Goal: Task Accomplishment & Management: Manage account settings

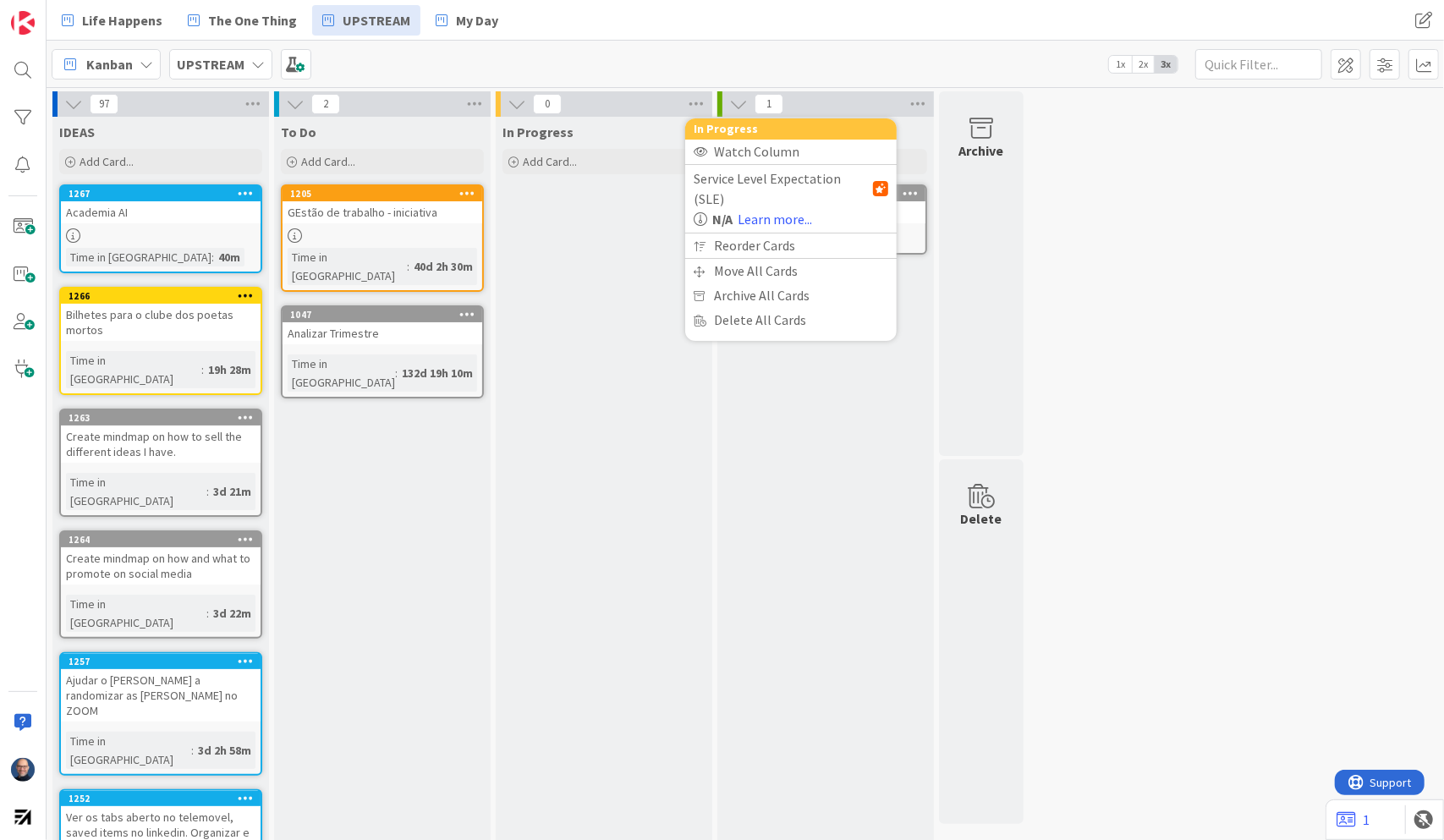
click at [1273, 352] on div "97 IDEAS Add Card... 1267 Academia AI Time in [GEOGRAPHIC_DATA] : 40m 1266 Bilh…" at bounding box center [745, 791] width 1391 height 1400
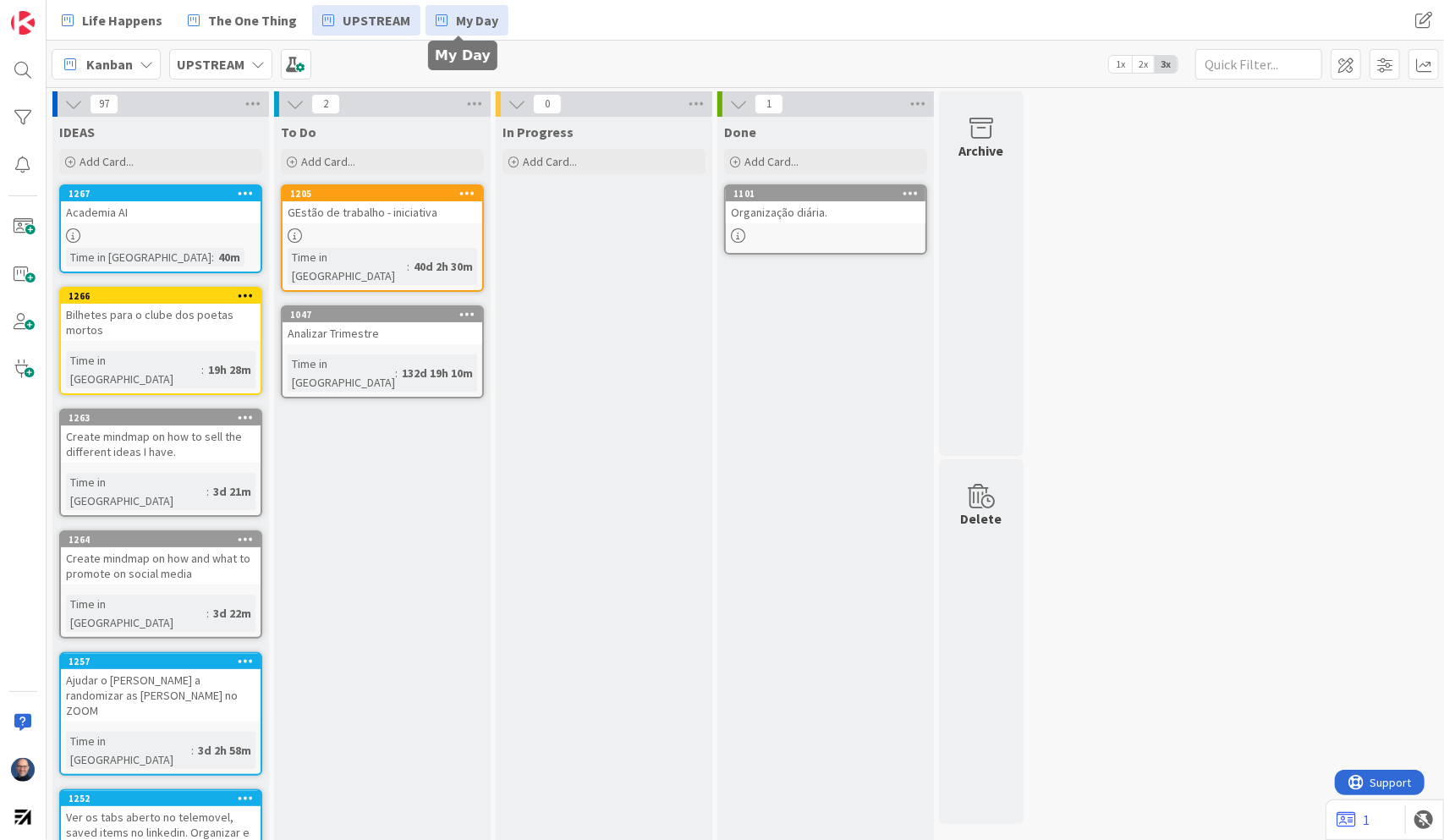
click at [444, 20] on link "My Day" at bounding box center [467, 21] width 83 height 31
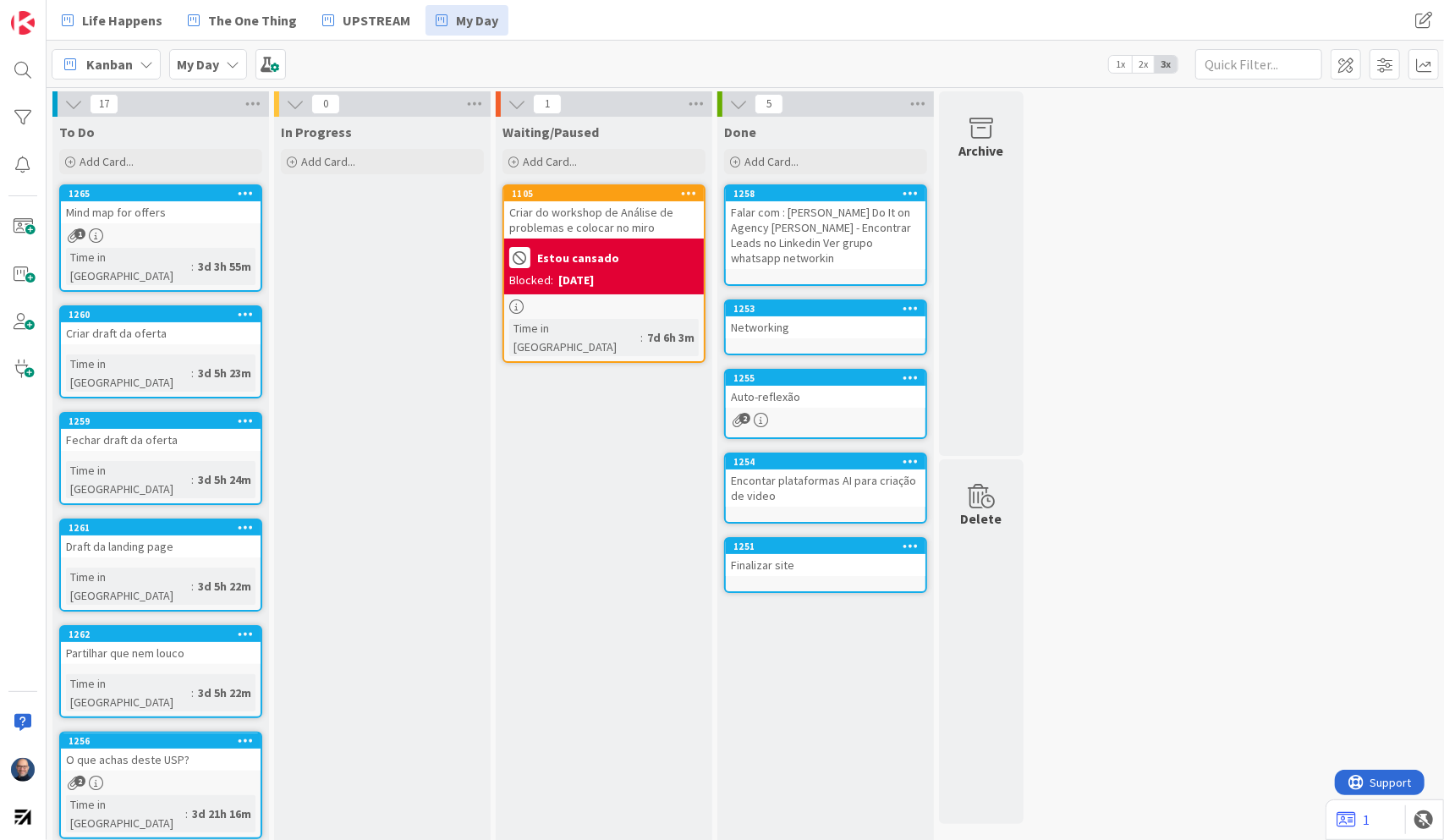
click at [653, 247] on div "Estou cansado" at bounding box center [604, 257] width 190 height 28
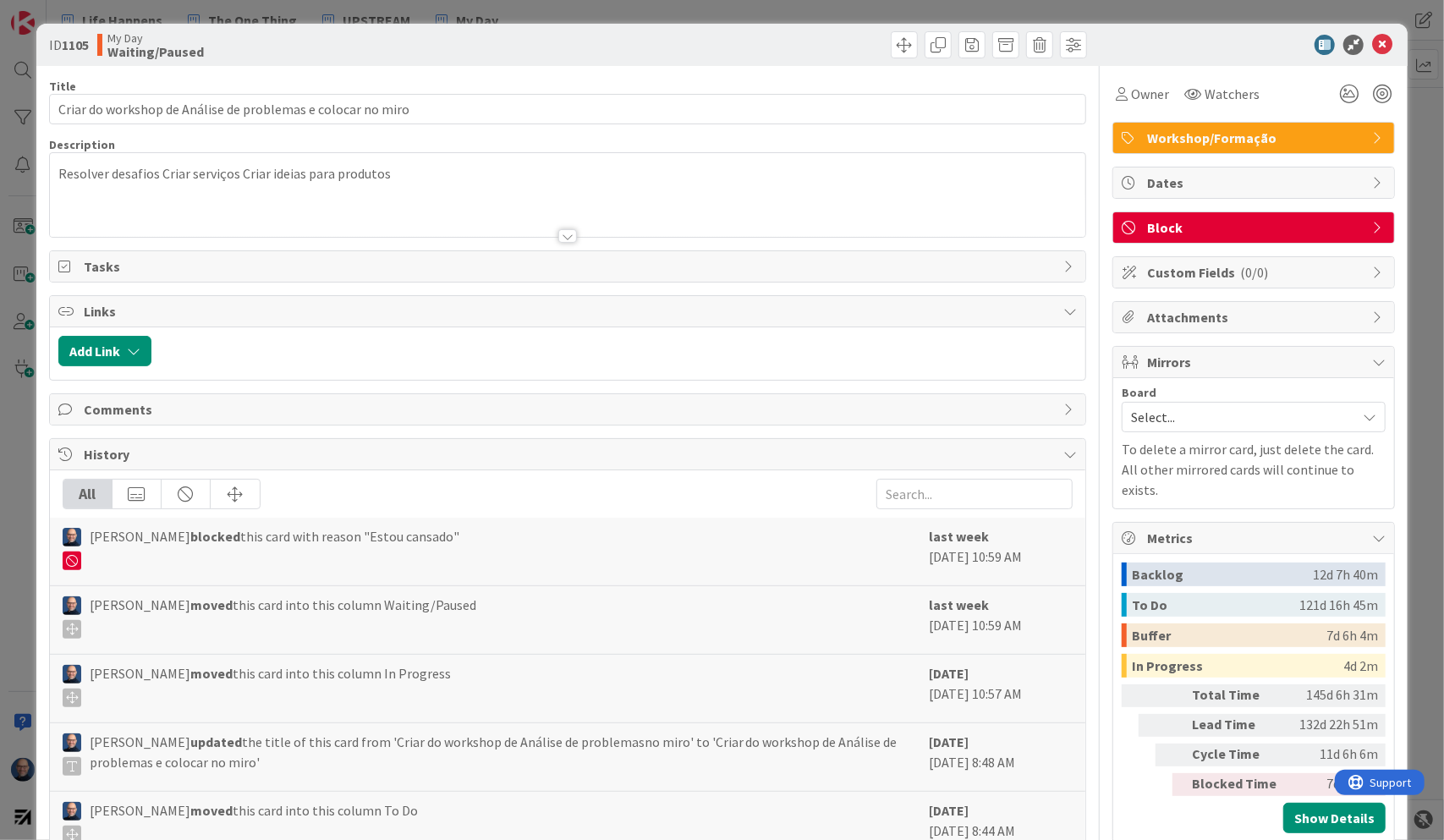
click at [1373, 176] on icon at bounding box center [1379, 183] width 14 height 14
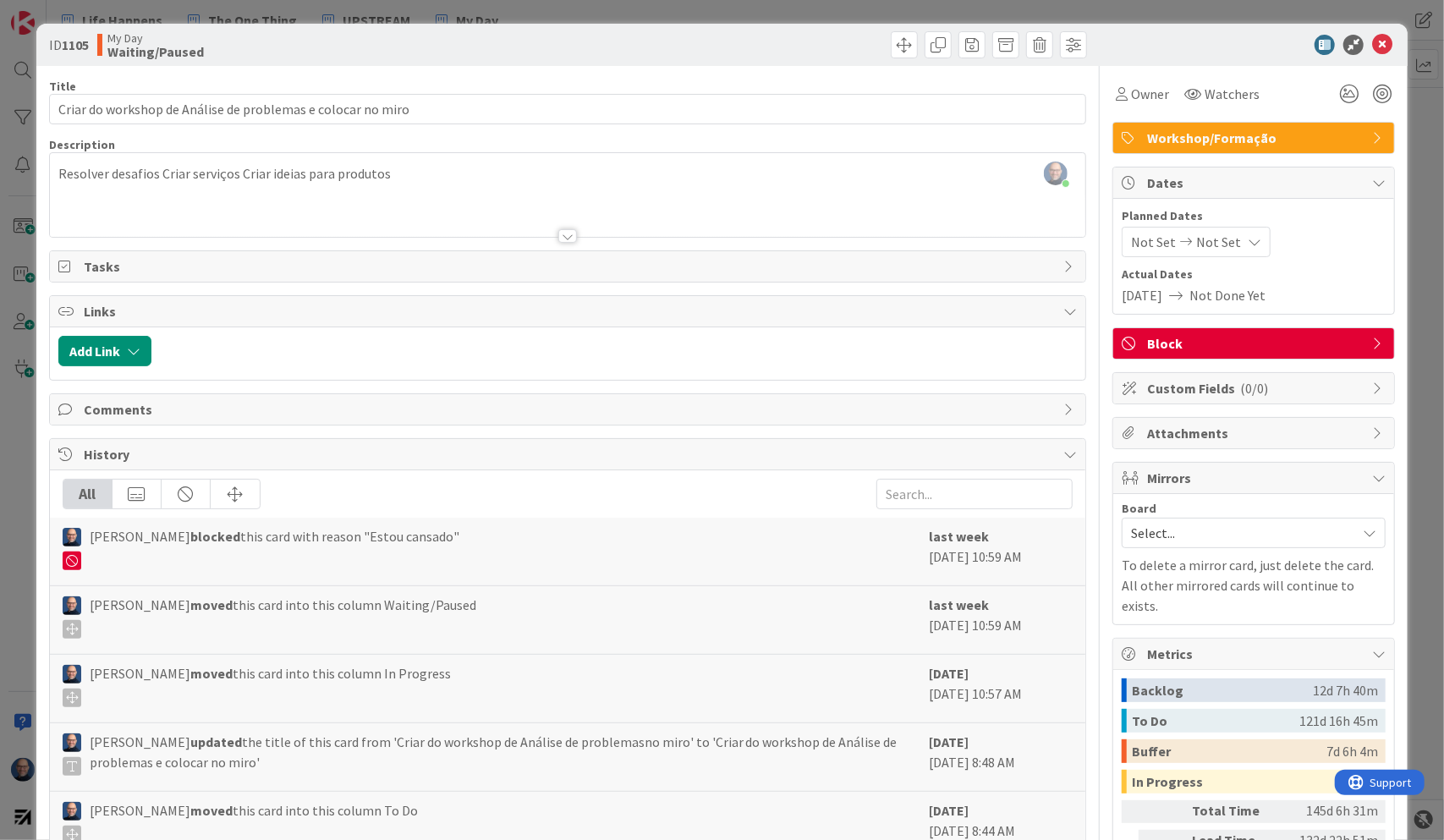
click at [1248, 244] on icon at bounding box center [1254, 241] width 14 height 14
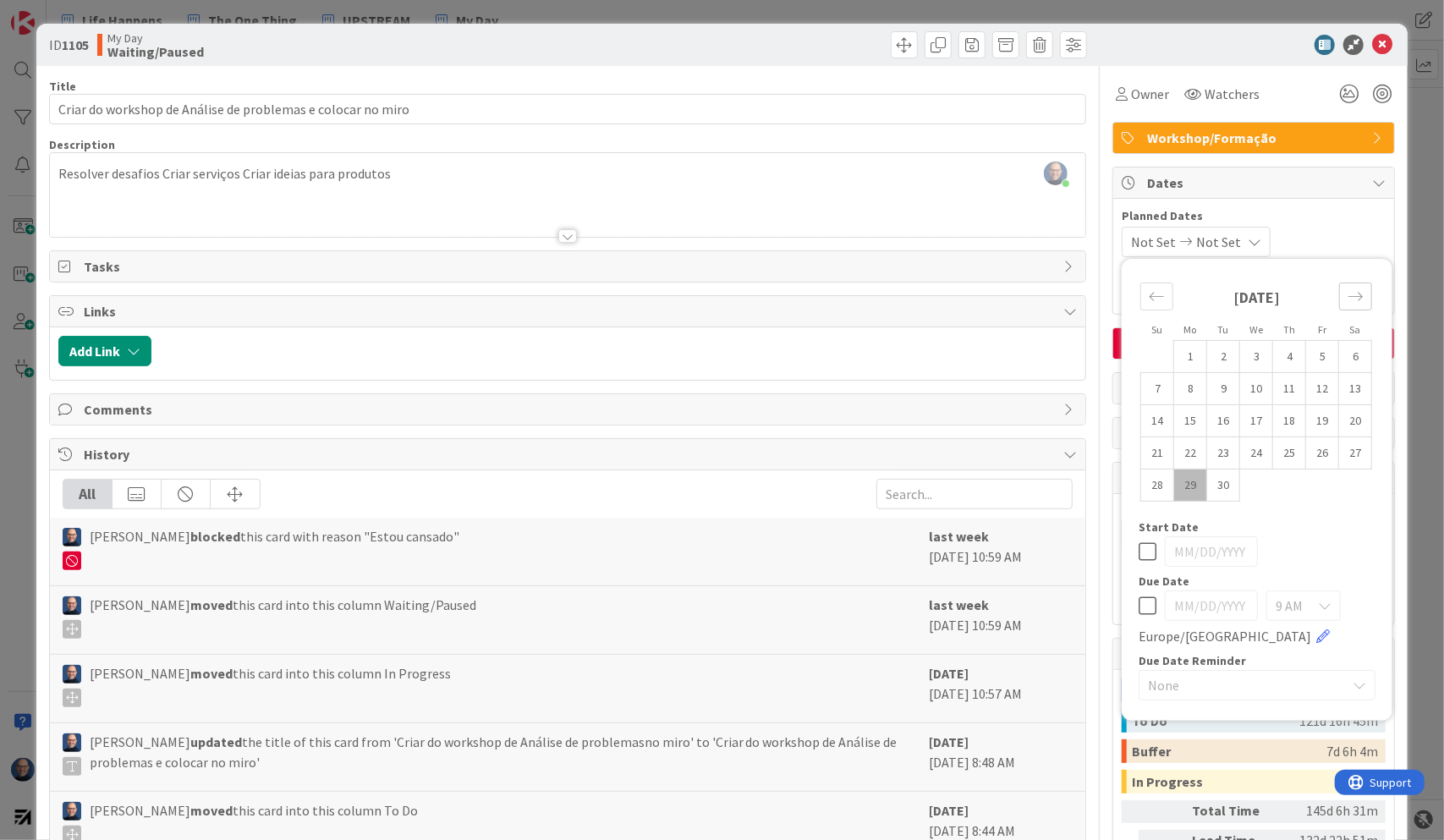
click at [1350, 291] on icon "Move forward to switch to the next month." at bounding box center [1356, 297] width 16 height 16
click at [1241, 456] on td "22" at bounding box center [1257, 454] width 33 height 32
type input "[DATE]"
click at [1251, 241] on icon at bounding box center [1250, 241] width 14 height 14
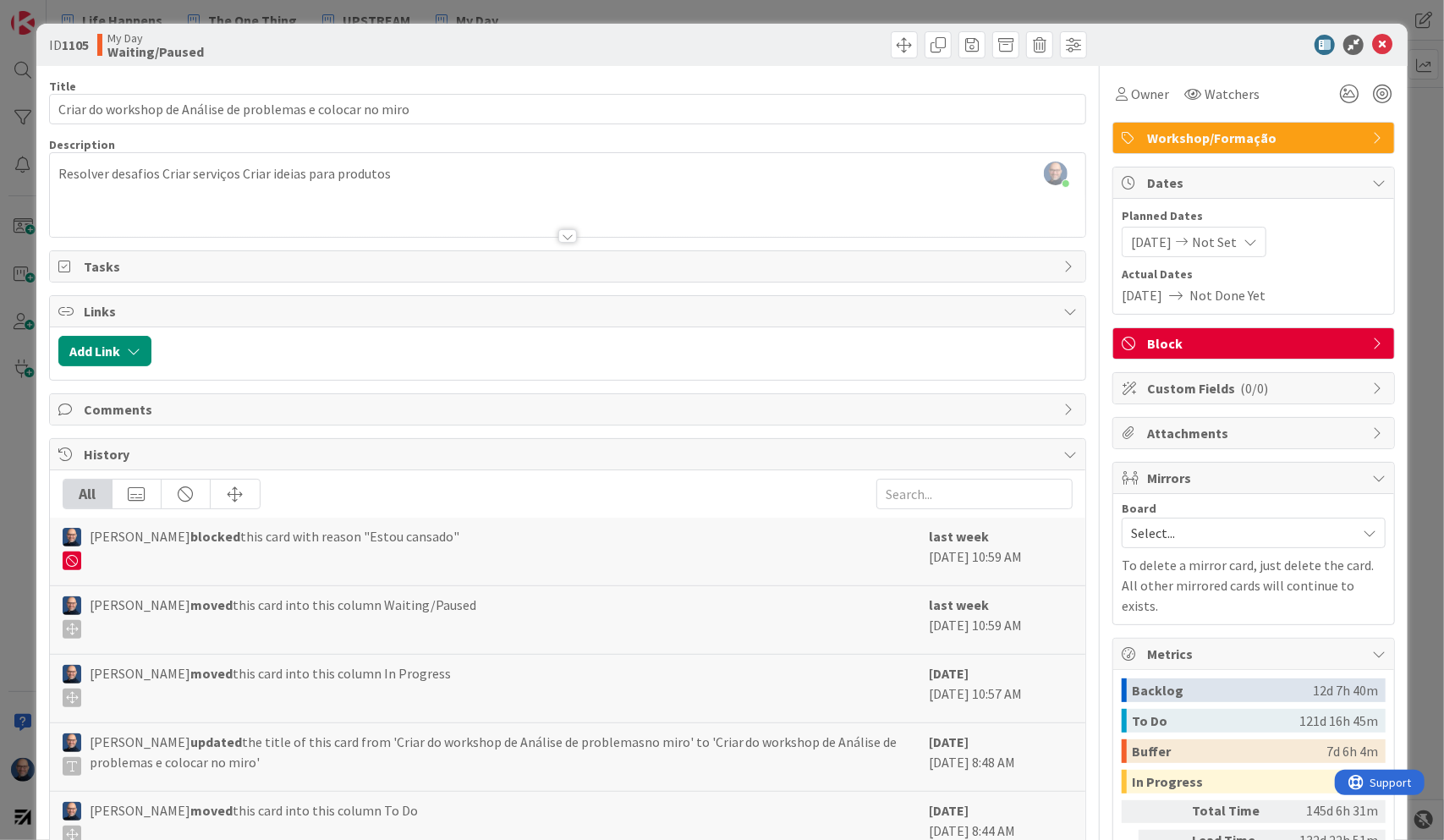
click at [1251, 241] on icon at bounding box center [1250, 241] width 14 height 14
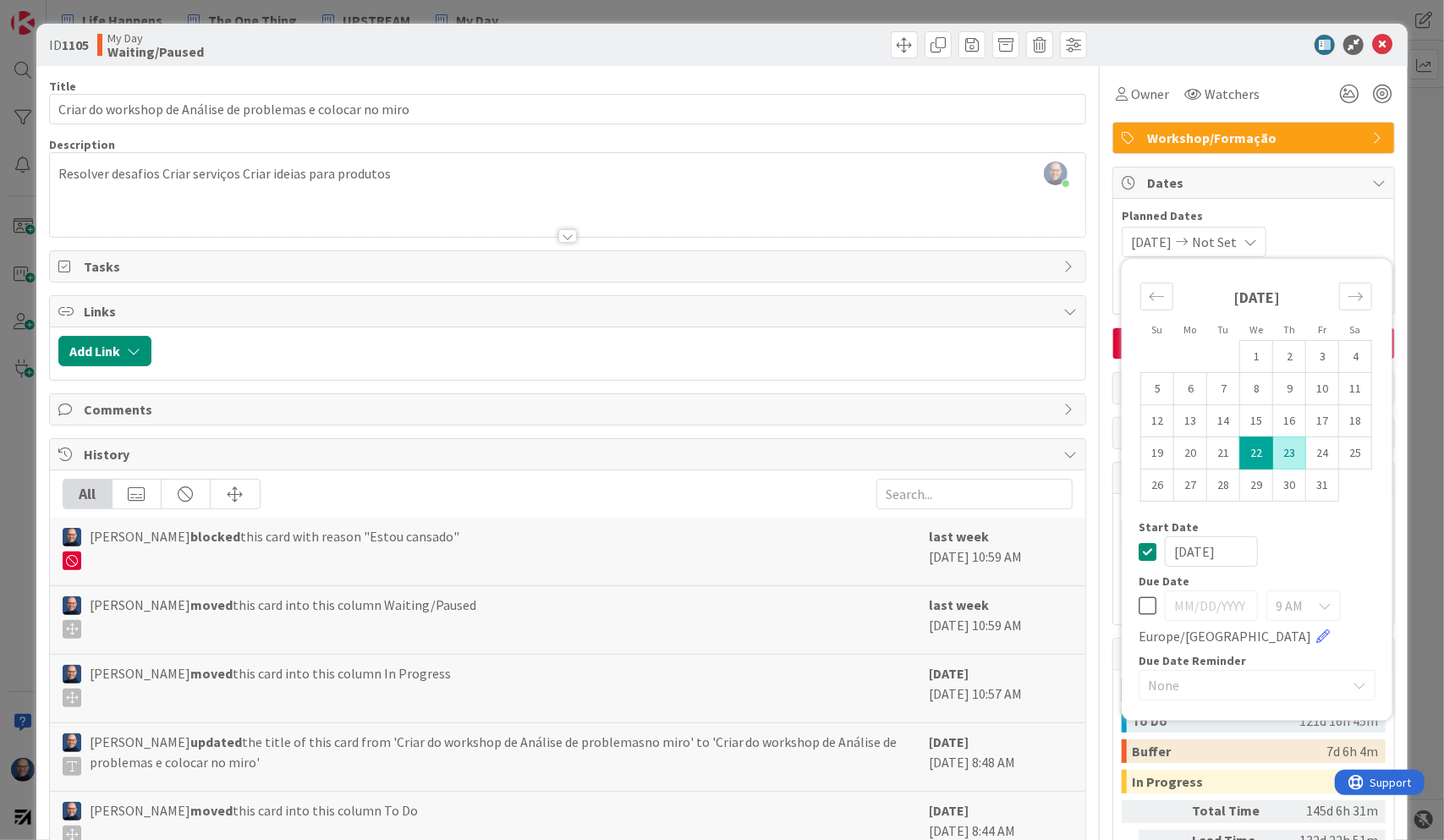
click at [1275, 452] on td "23" at bounding box center [1290, 454] width 33 height 32
type input "[DATE]"
click at [1166, 245] on span "[DATE]" at bounding box center [1151, 242] width 41 height 21
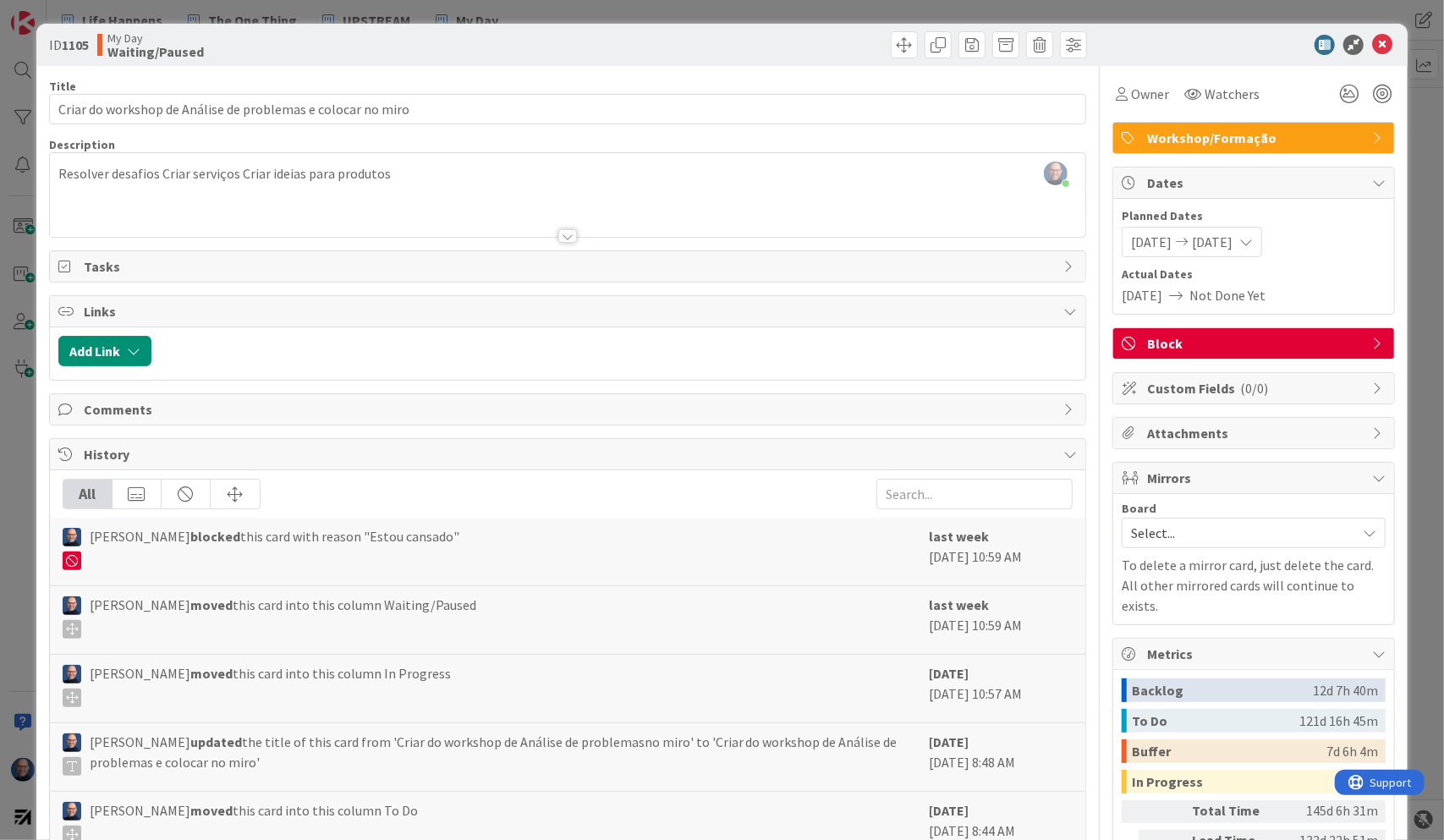
click at [1172, 239] on span "[DATE]" at bounding box center [1151, 242] width 41 height 21
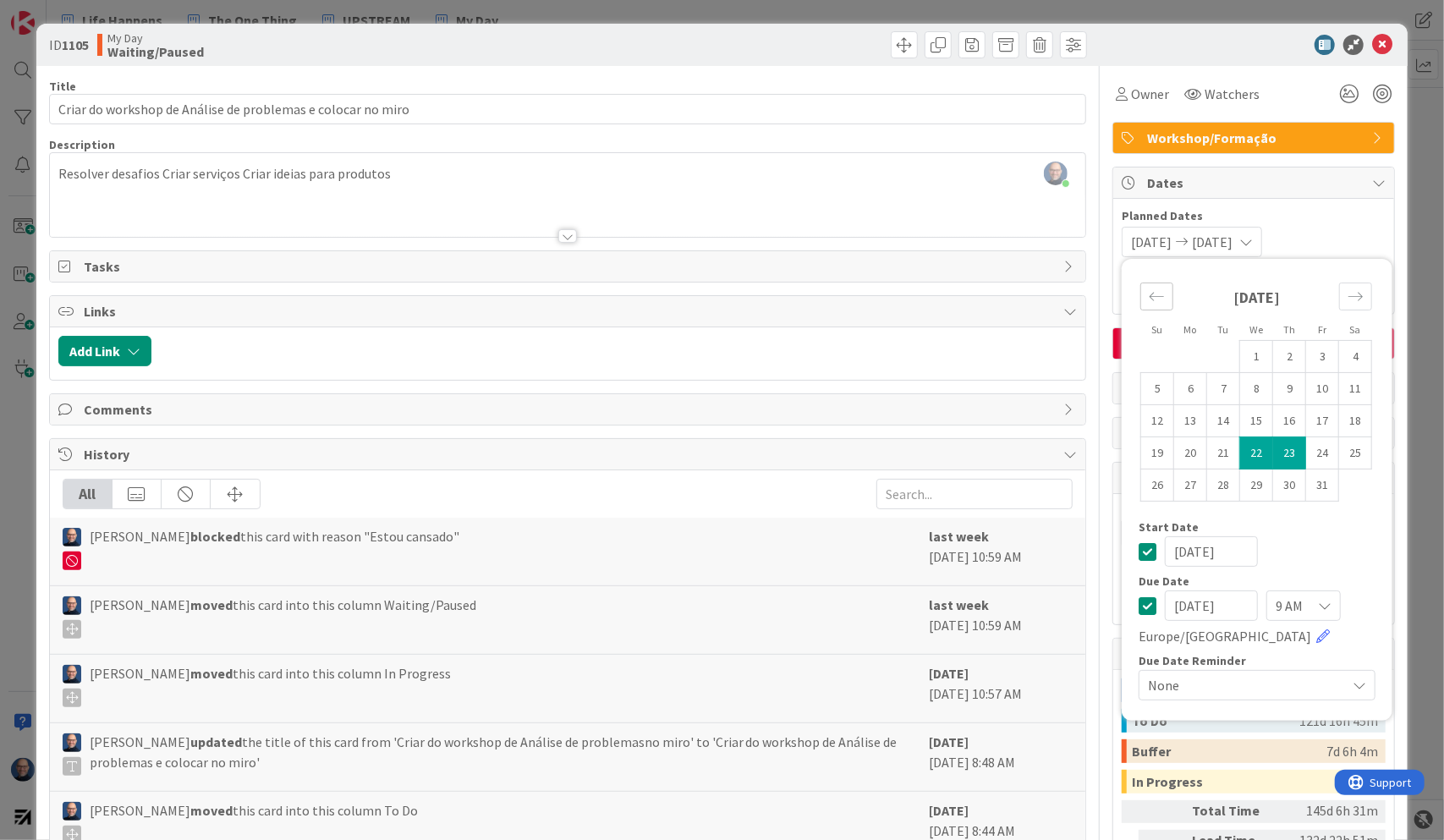
click at [1141, 306] on div "Move backward to switch to the previous month." at bounding box center [1157, 296] width 33 height 28
click at [1149, 479] on td "28" at bounding box center [1158, 486] width 33 height 32
type input "[DATE]"
click at [1317, 212] on span "Planned Dates" at bounding box center [1253, 216] width 264 height 18
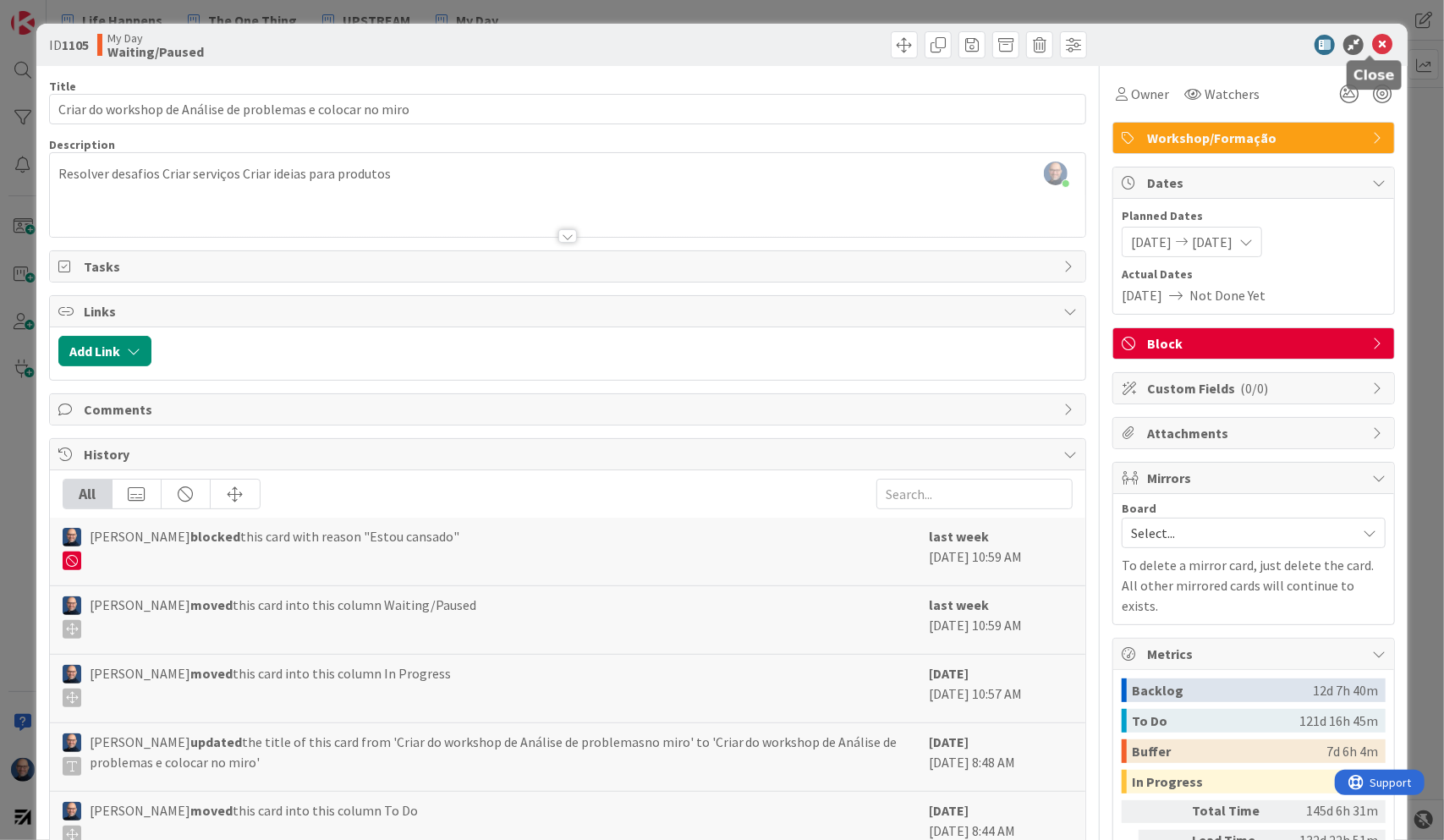
click at [1375, 47] on icon at bounding box center [1383, 45] width 21 height 21
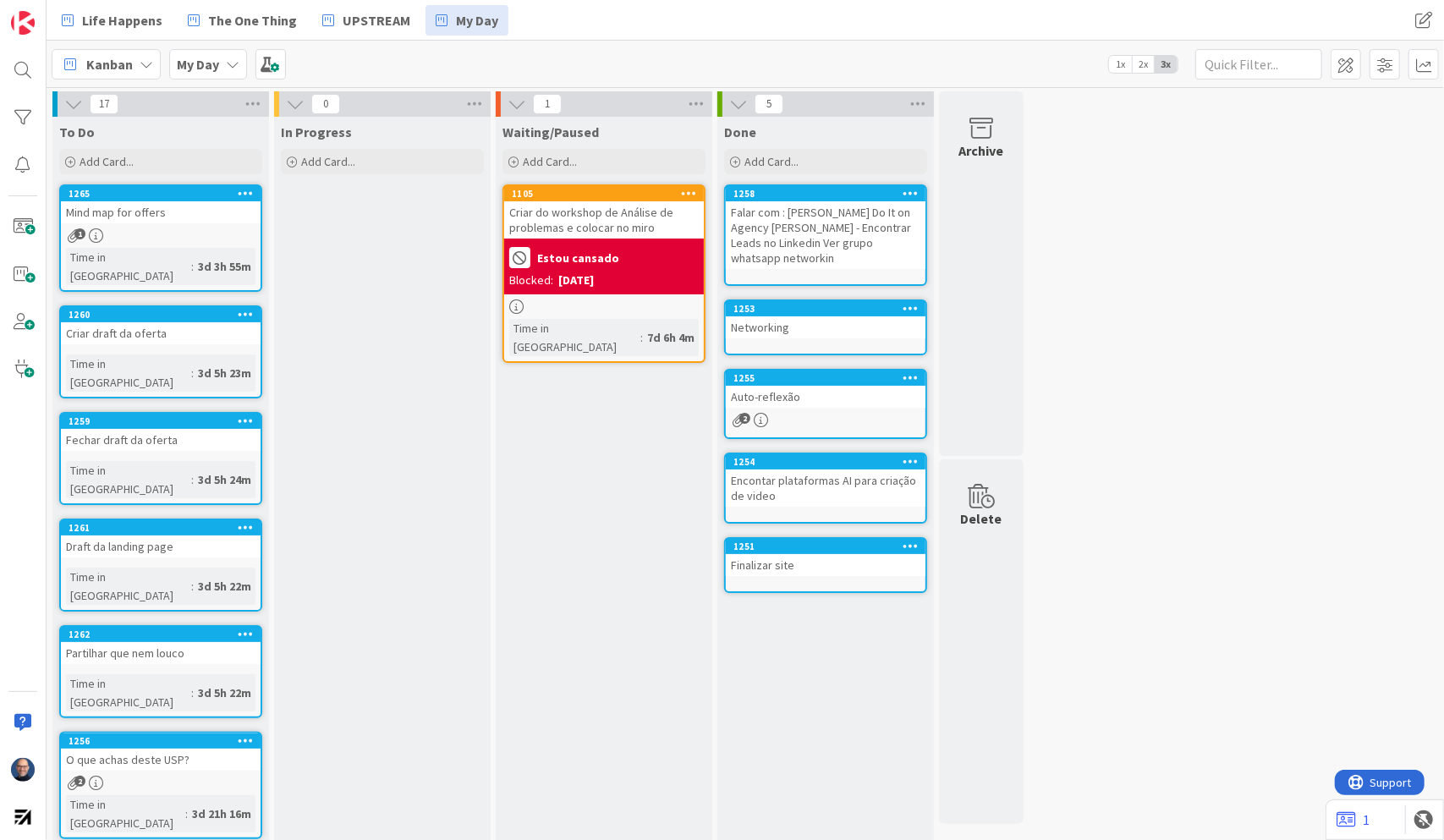
click at [517, 308] on icon at bounding box center [517, 307] width 14 height 14
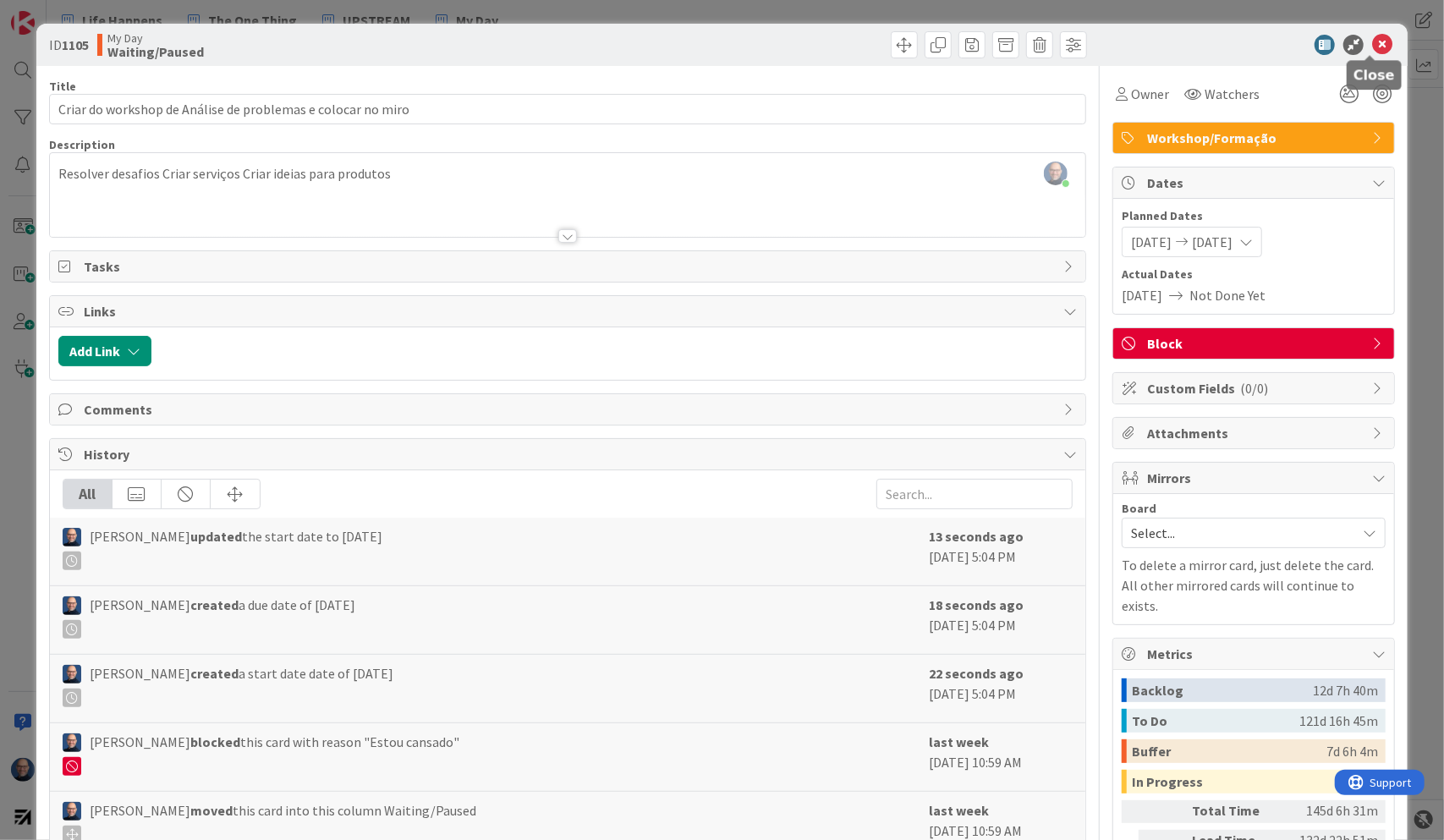
click at [1374, 44] on icon at bounding box center [1383, 45] width 21 height 21
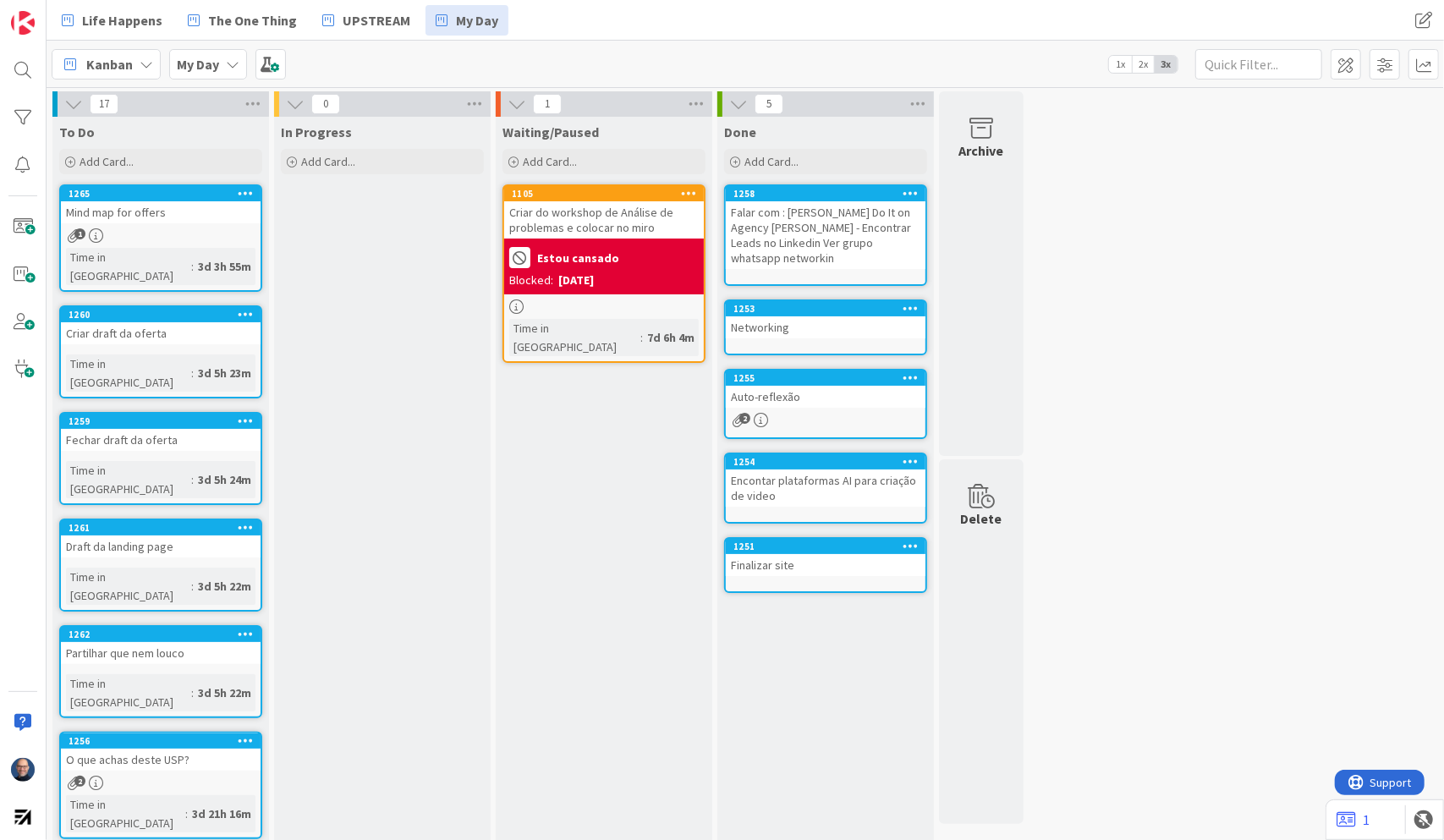
click at [690, 193] on icon at bounding box center [690, 193] width 16 height 12
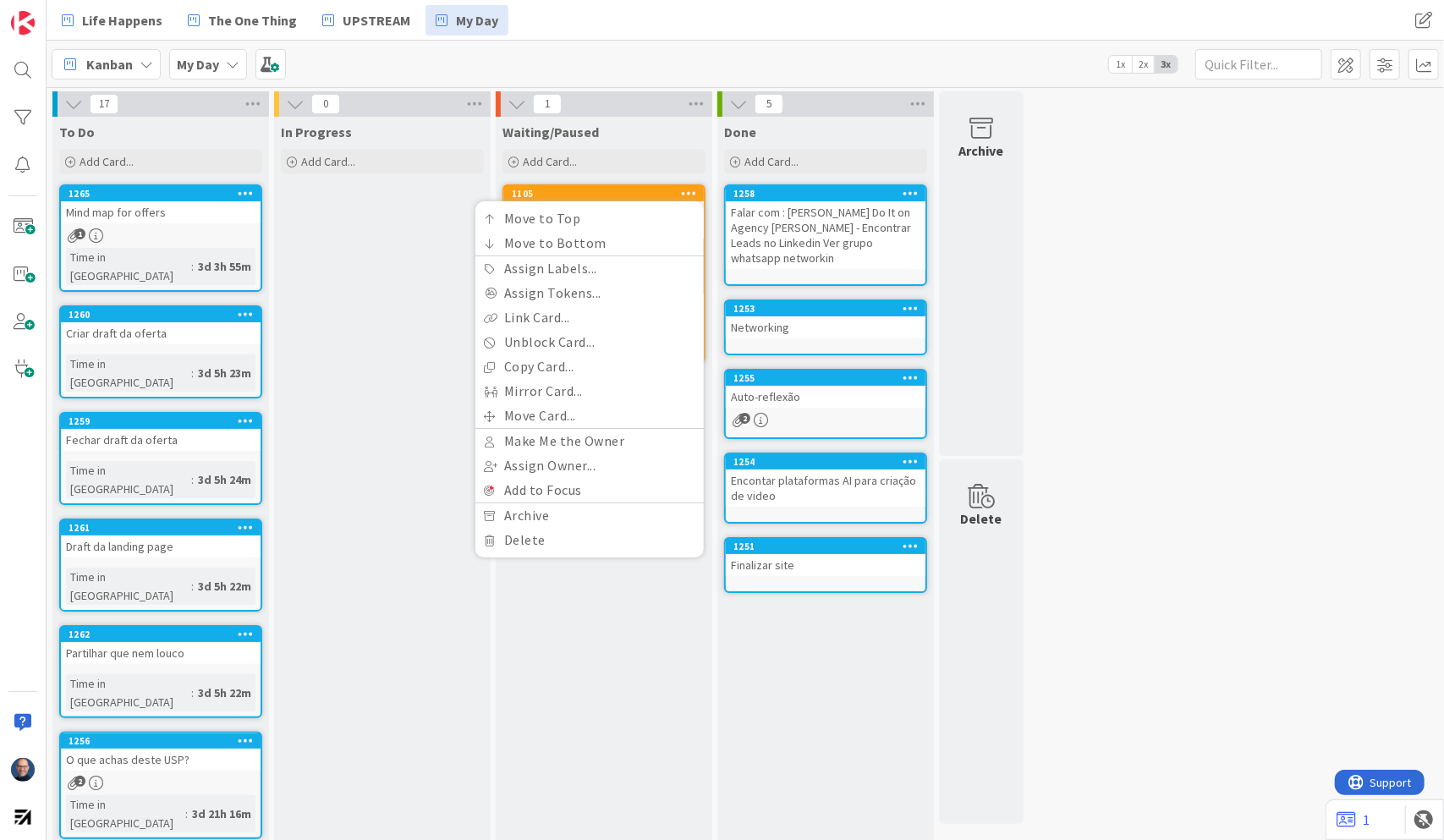
click at [1127, 261] on div "17 To Do Add Card... 1265 Mind map for offers 1 Time in Column : 3d 3h 55m 1260…" at bounding box center [745, 718] width 1391 height 1251
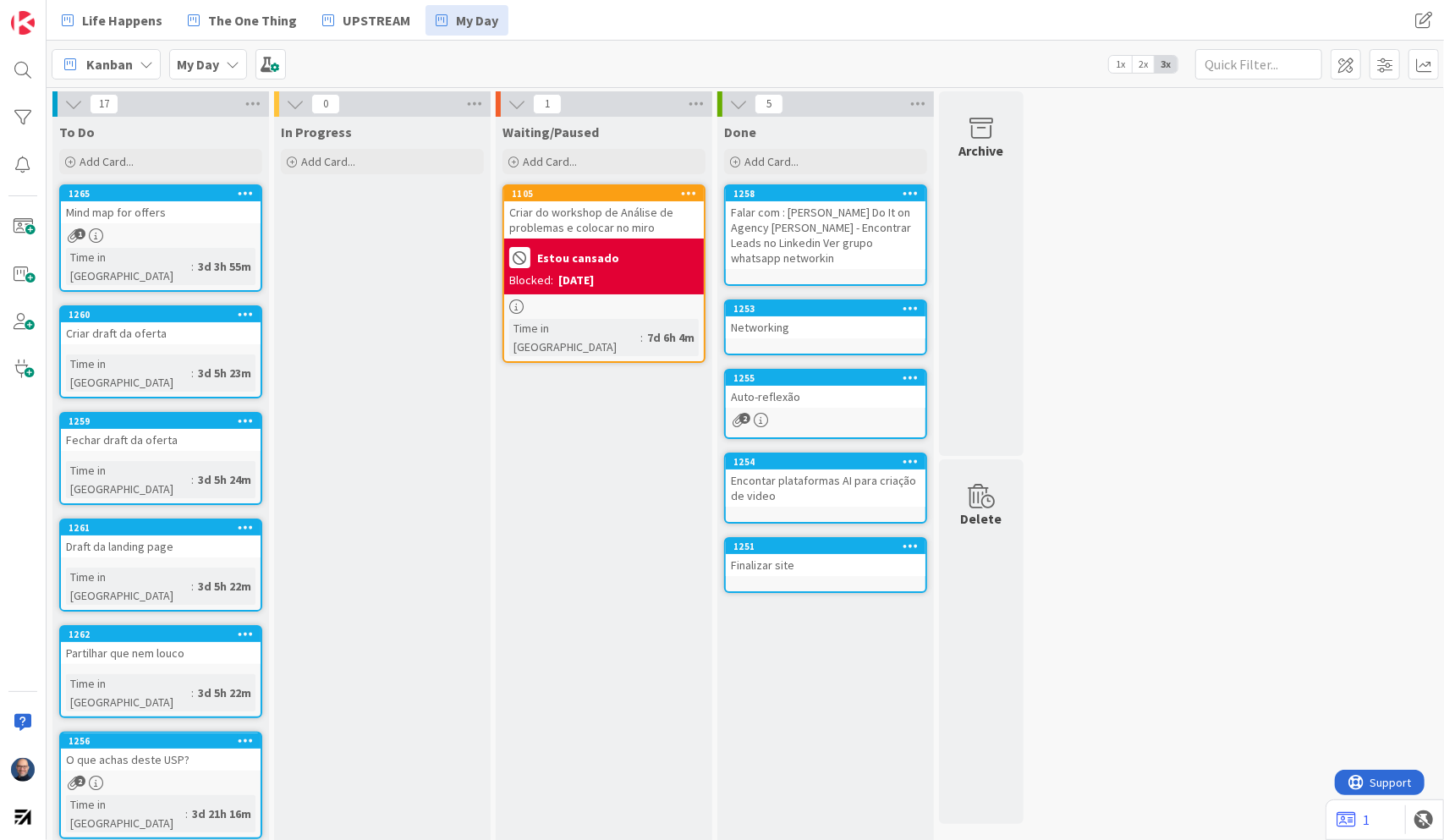
click at [807, 233] on div "Falar com : [PERSON_NAME] Do It on Agency [PERSON_NAME] - Encontrar Leads no Li…" at bounding box center [826, 235] width 200 height 68
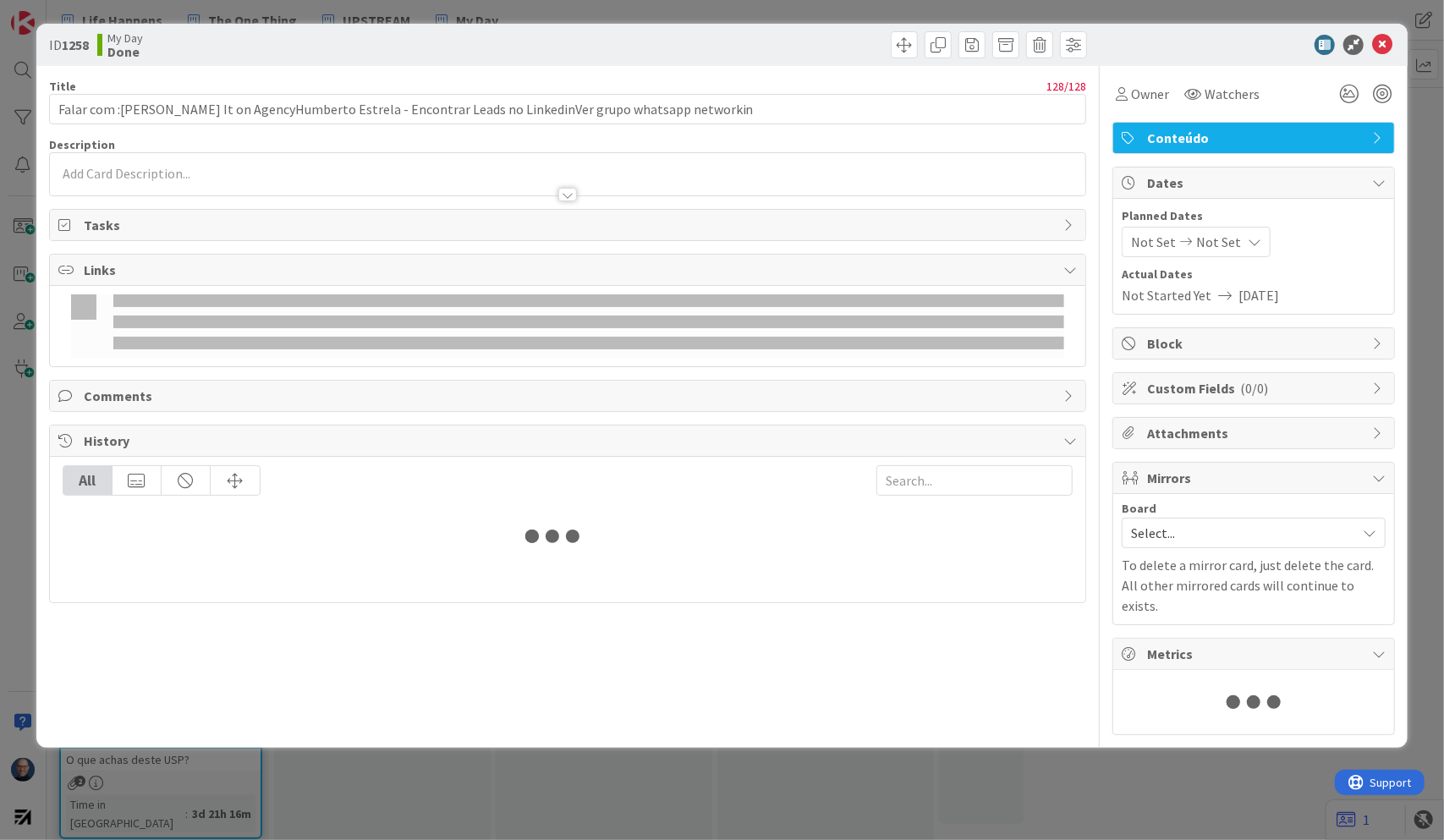
type input "Falar com :[PERSON_NAME] It on AgencyHumberto Estrela - Encontrar Leads no Link…"
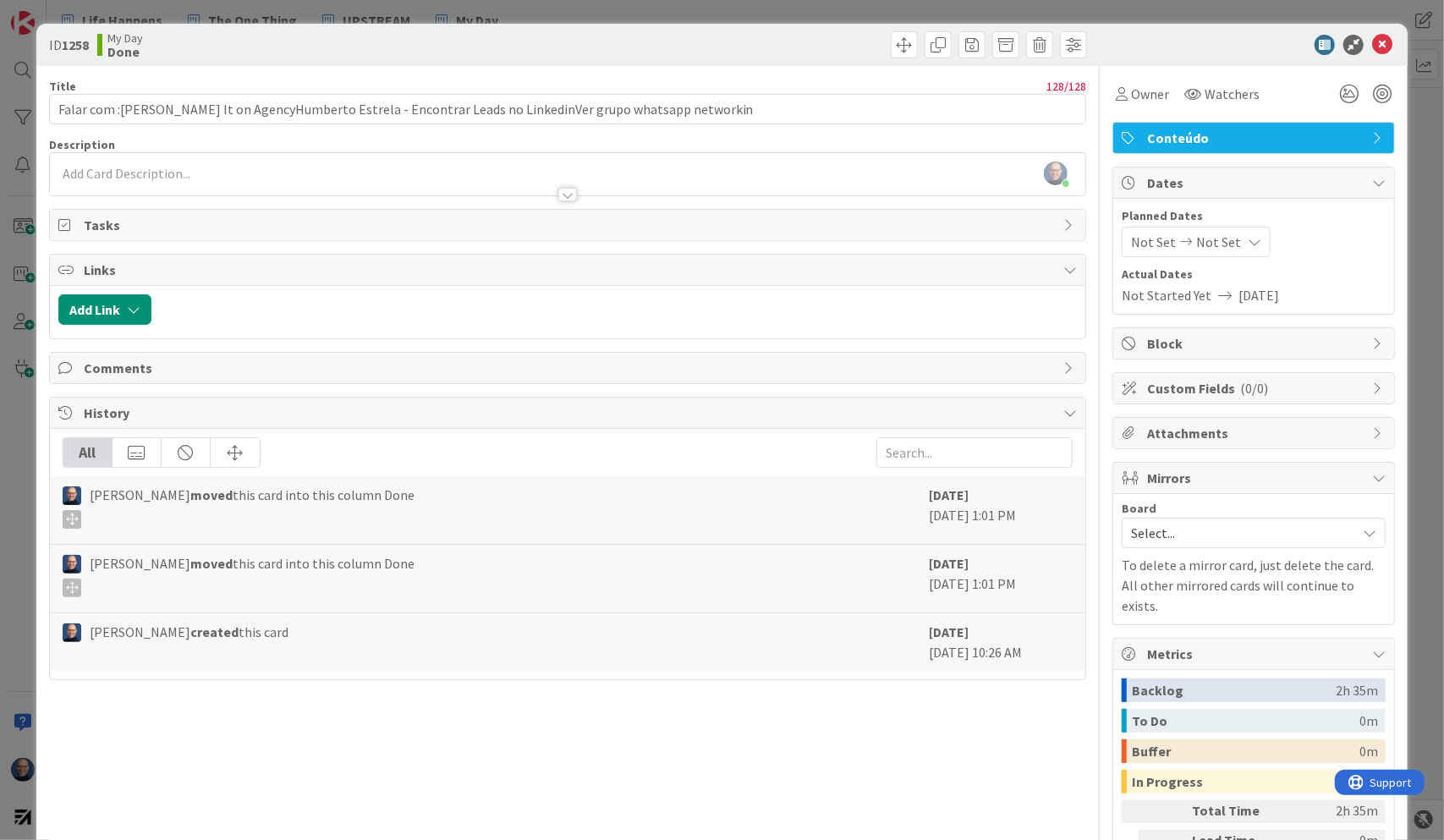
click at [565, 189] on div at bounding box center [567, 194] width 19 height 14
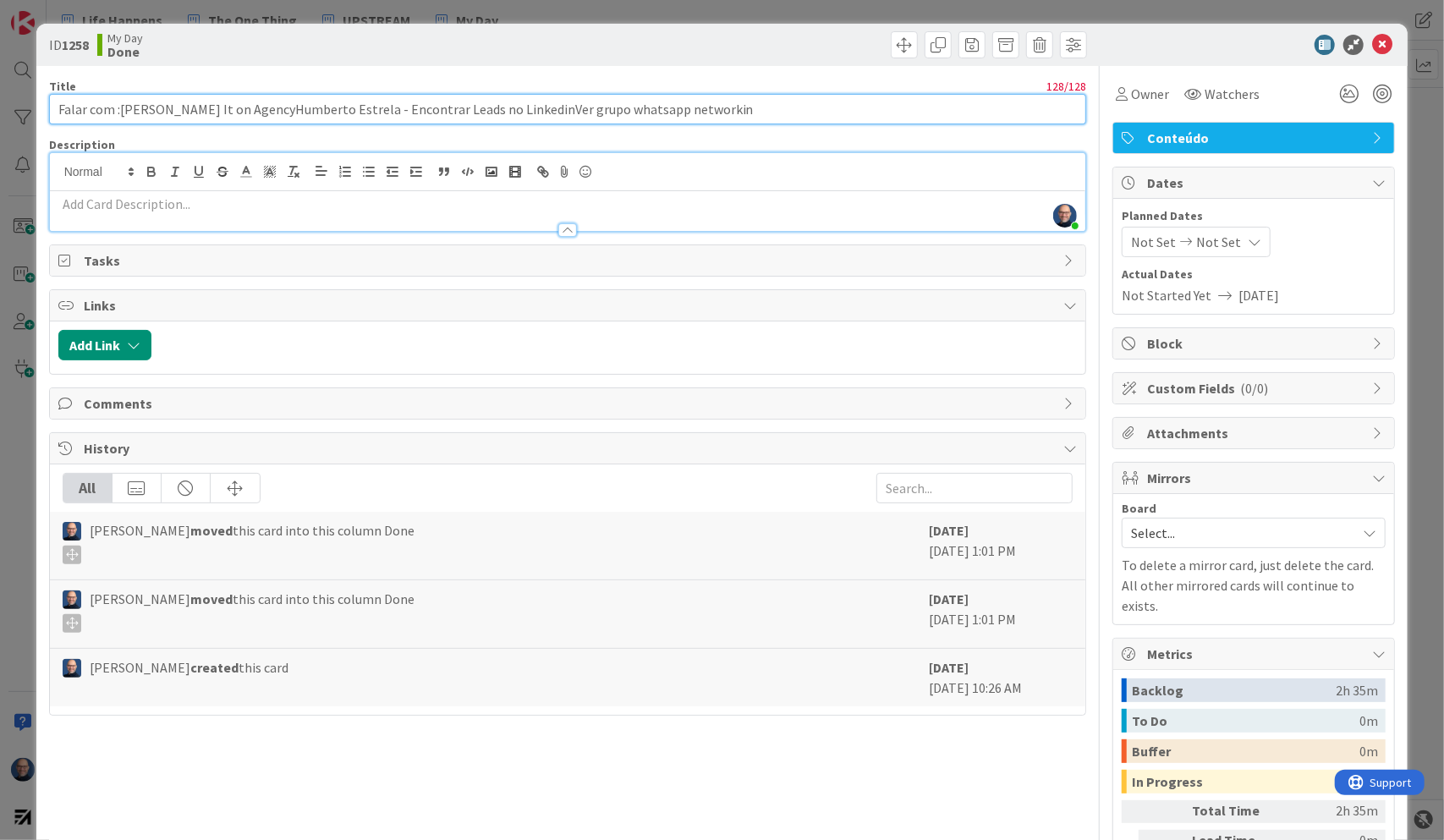
click at [619, 110] on input "Falar com :[PERSON_NAME] It on AgencyHumberto Estrela - Encontrar Leads no Link…" at bounding box center [568, 109] width 1038 height 31
drag, startPoint x: 809, startPoint y: 113, endPoint x: 11, endPoint y: 89, distance: 798.4
click at [11, 89] on div "ID 1258 My Day Done Title 128 / 128 Falar com :[PERSON_NAME] - VendasDo It on A…" at bounding box center [722, 420] width 1444 height 840
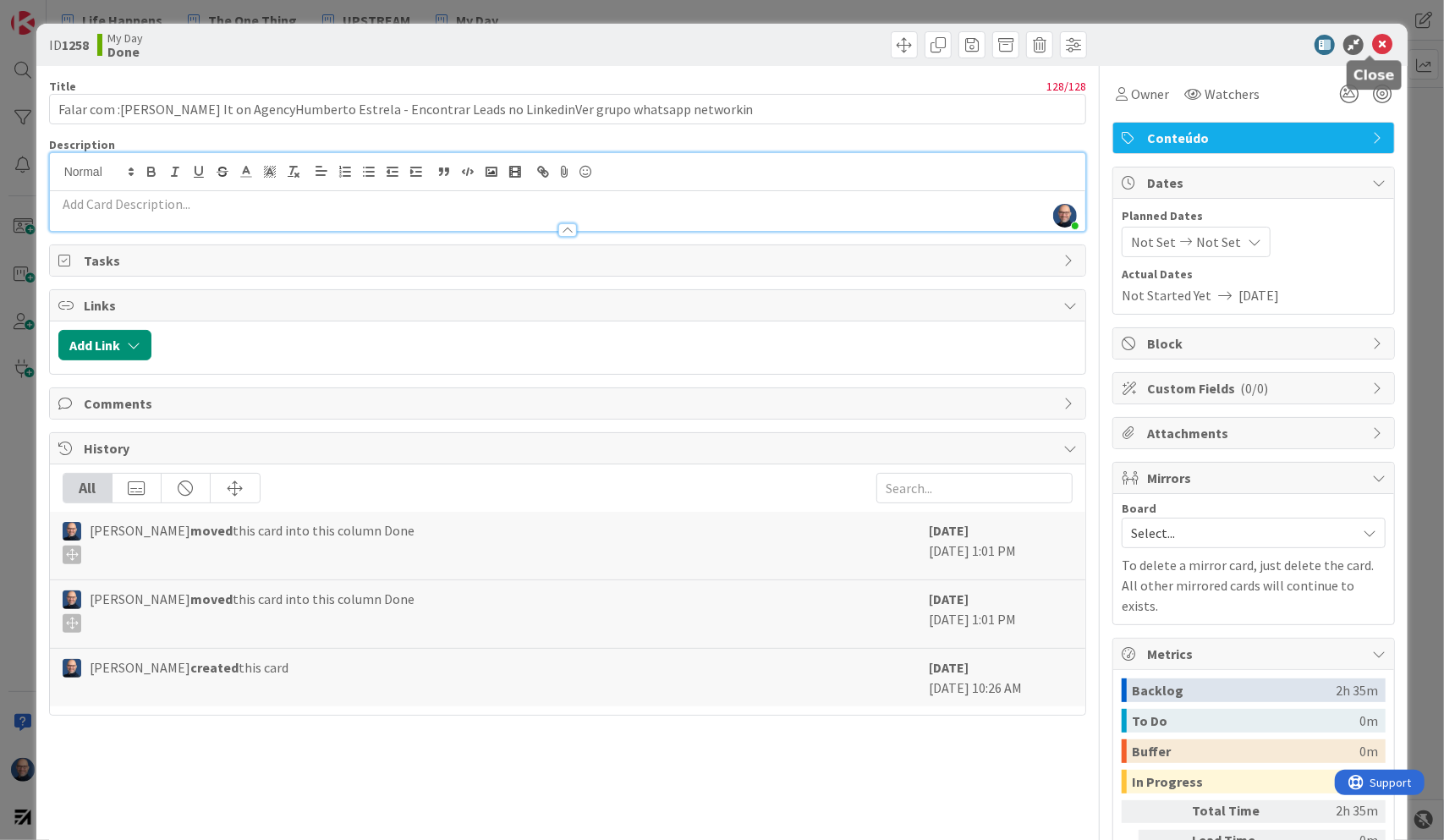
click at [1376, 43] on icon at bounding box center [1383, 45] width 21 height 21
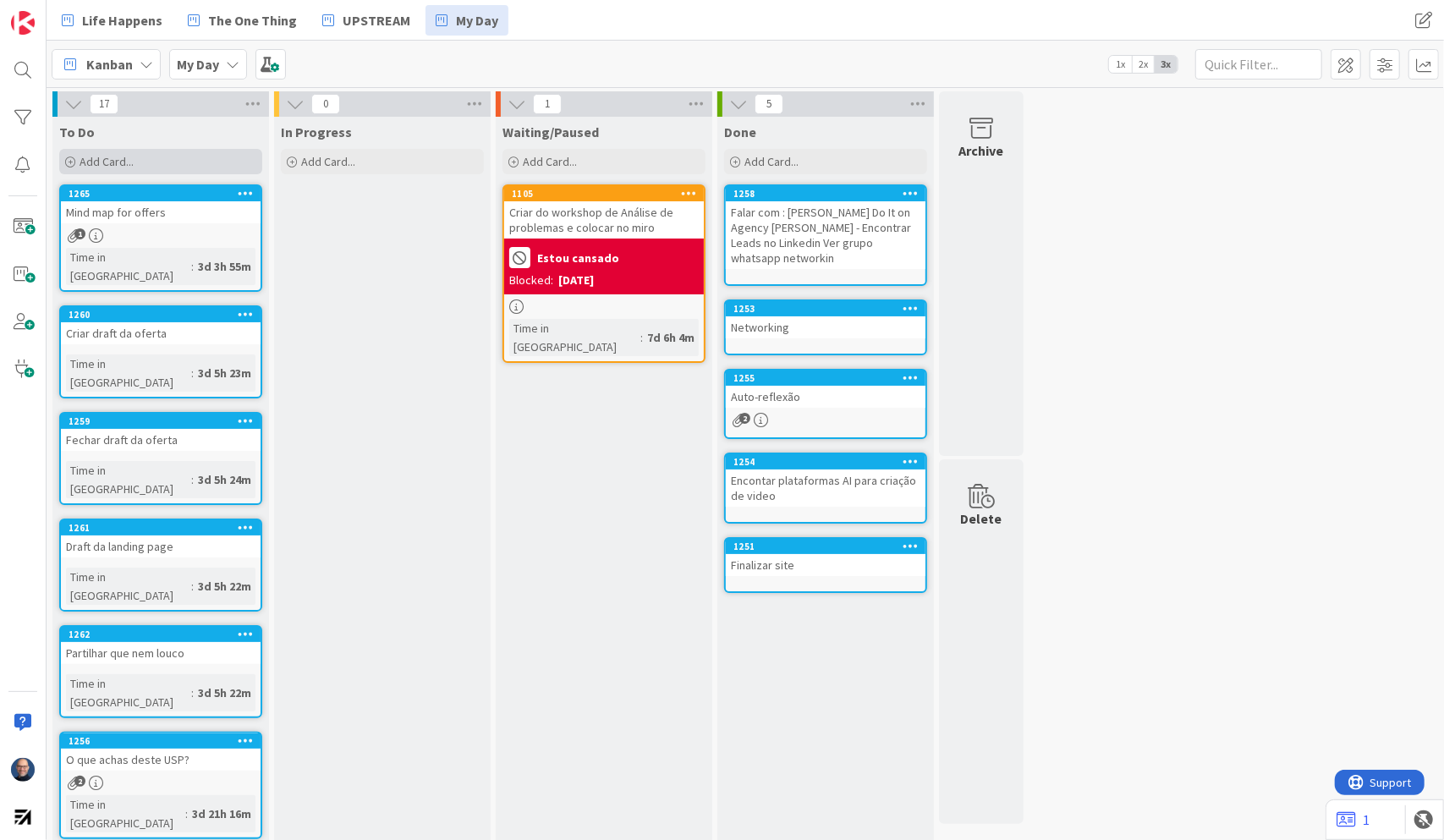
click at [150, 161] on div "Add Card..." at bounding box center [161, 161] width 203 height 25
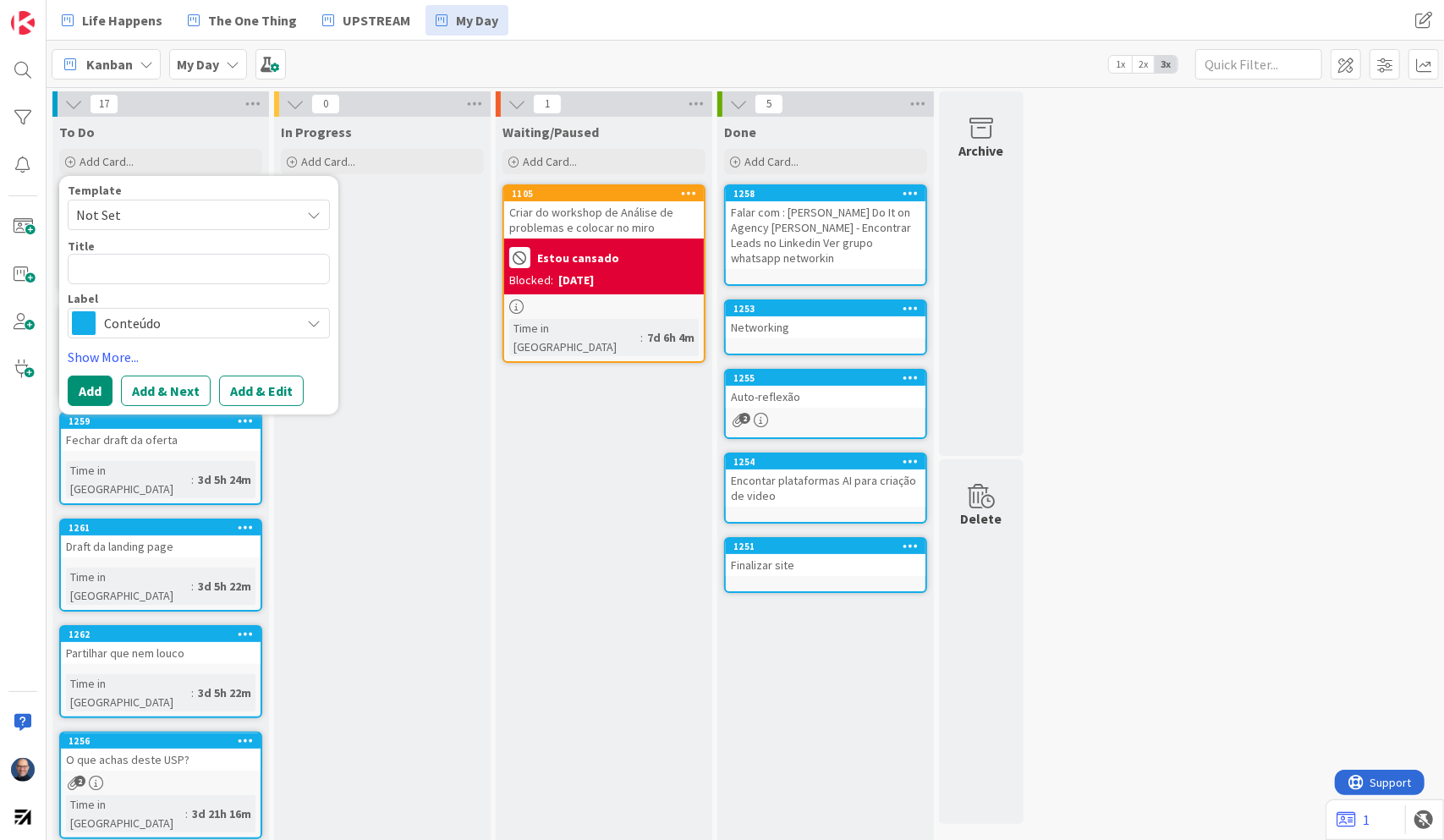
type textarea "x"
type textarea "E"
type textarea "x"
type textarea "Es"
type textarea "x"
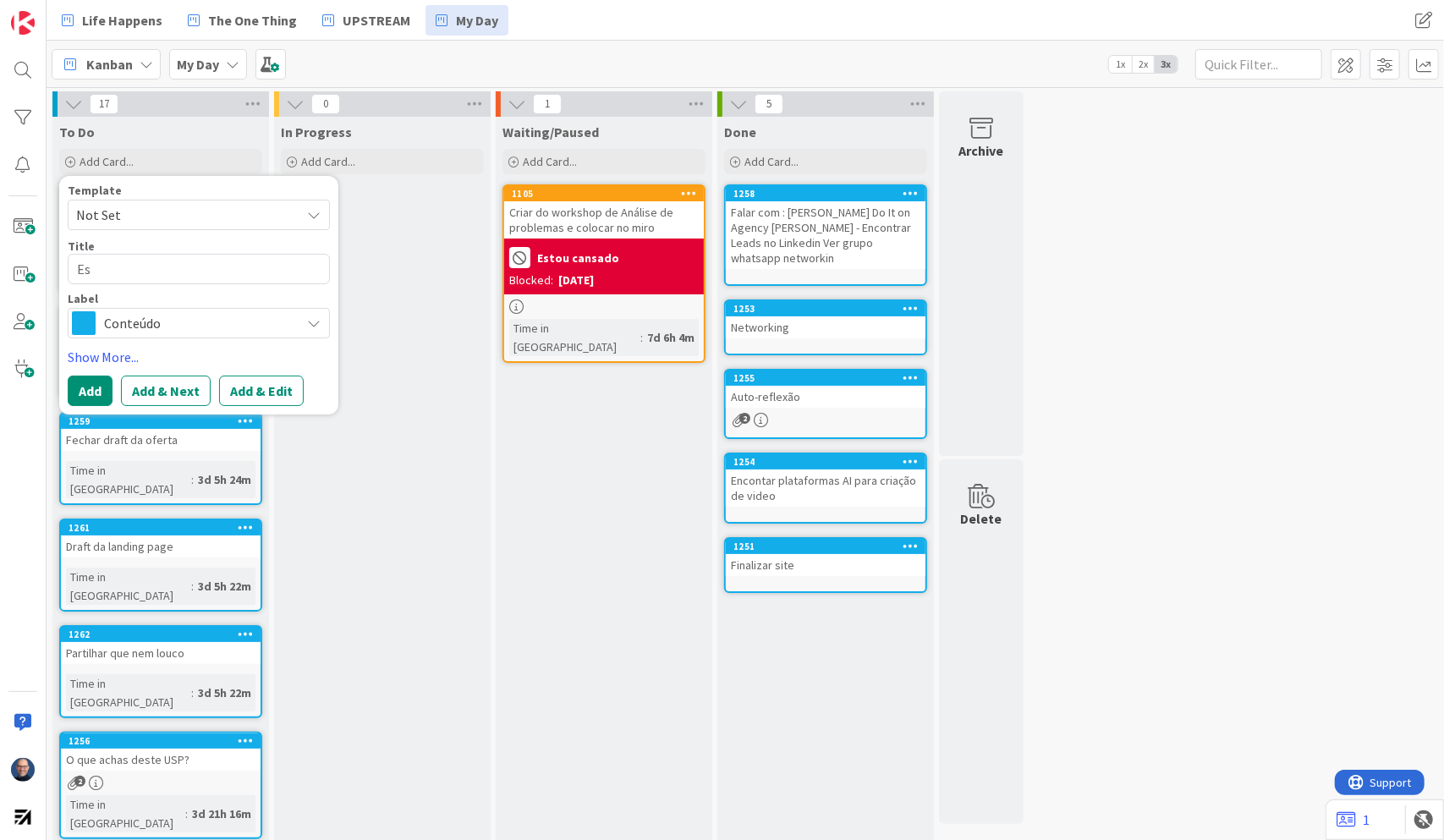
type textarea "Est"
type textarea "x"
type textarea "Este"
type textarea "x"
type textarea "Este"
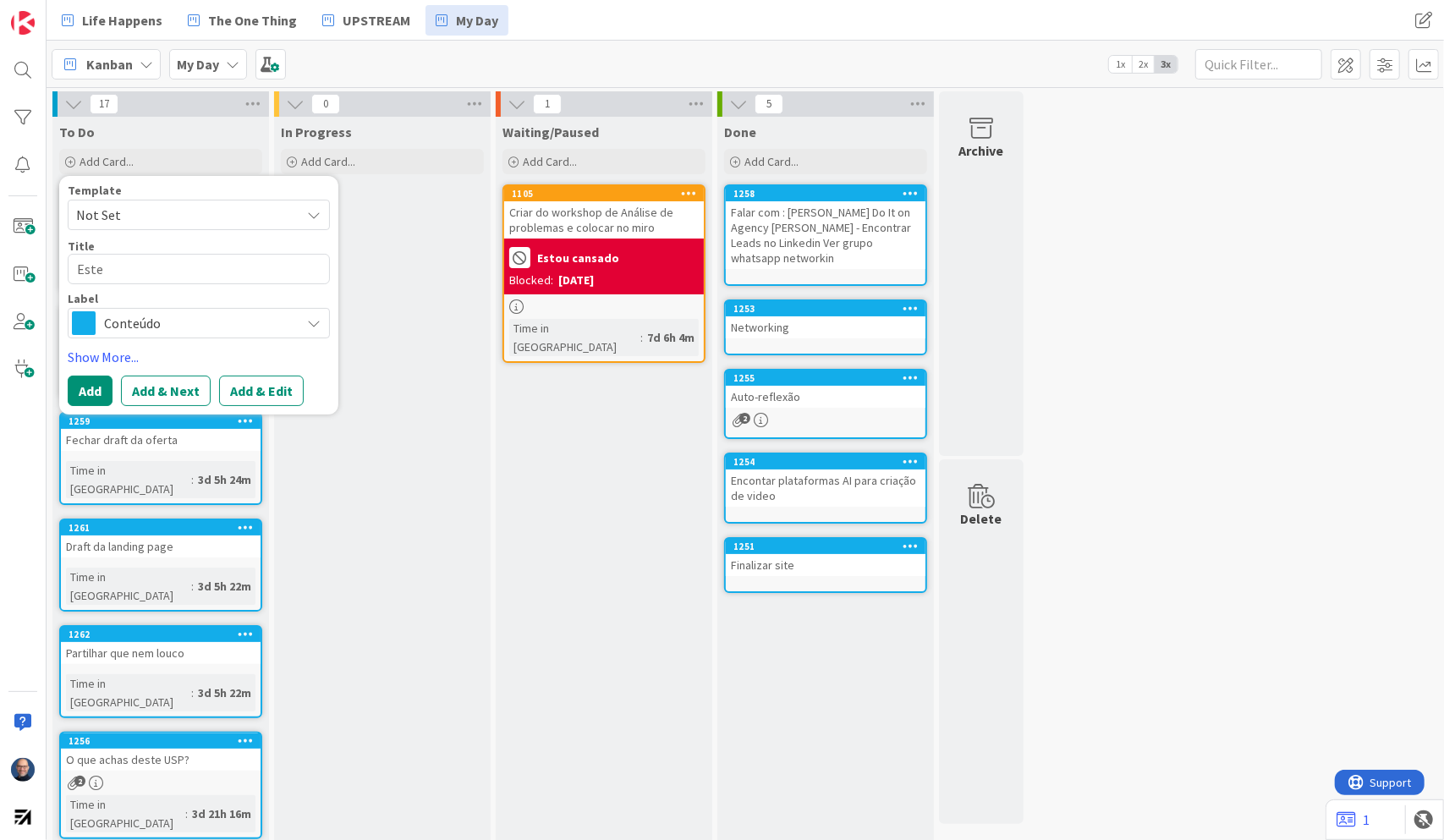
type textarea "x"
type textarea "Este +e"
type textarea "x"
type textarea "Este +e"
type textarea "x"
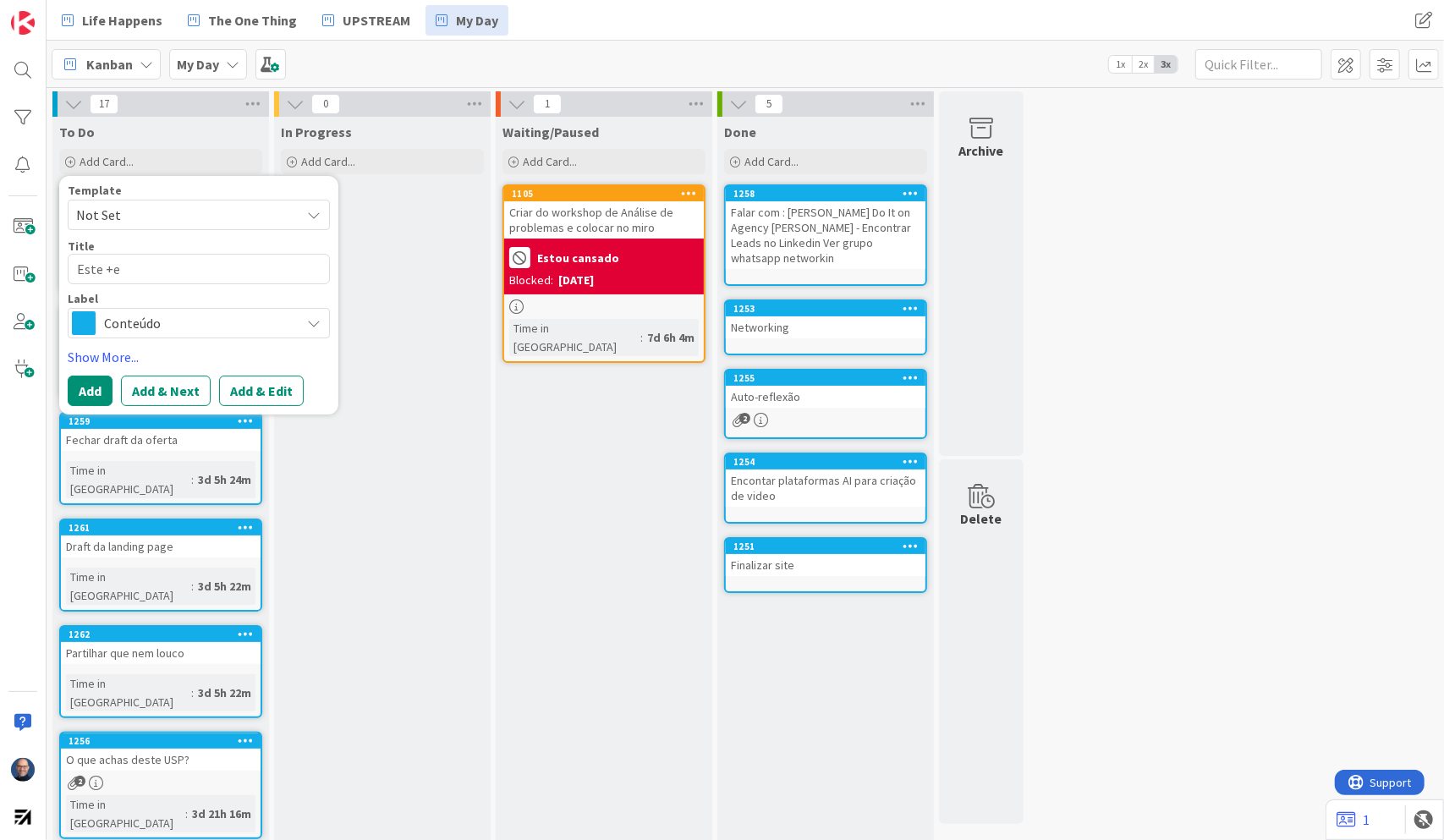
type textarea "Este +e o"
type textarea "x"
type textarea "Este +e o"
type textarea "x"
type textarea "Este +e o m"
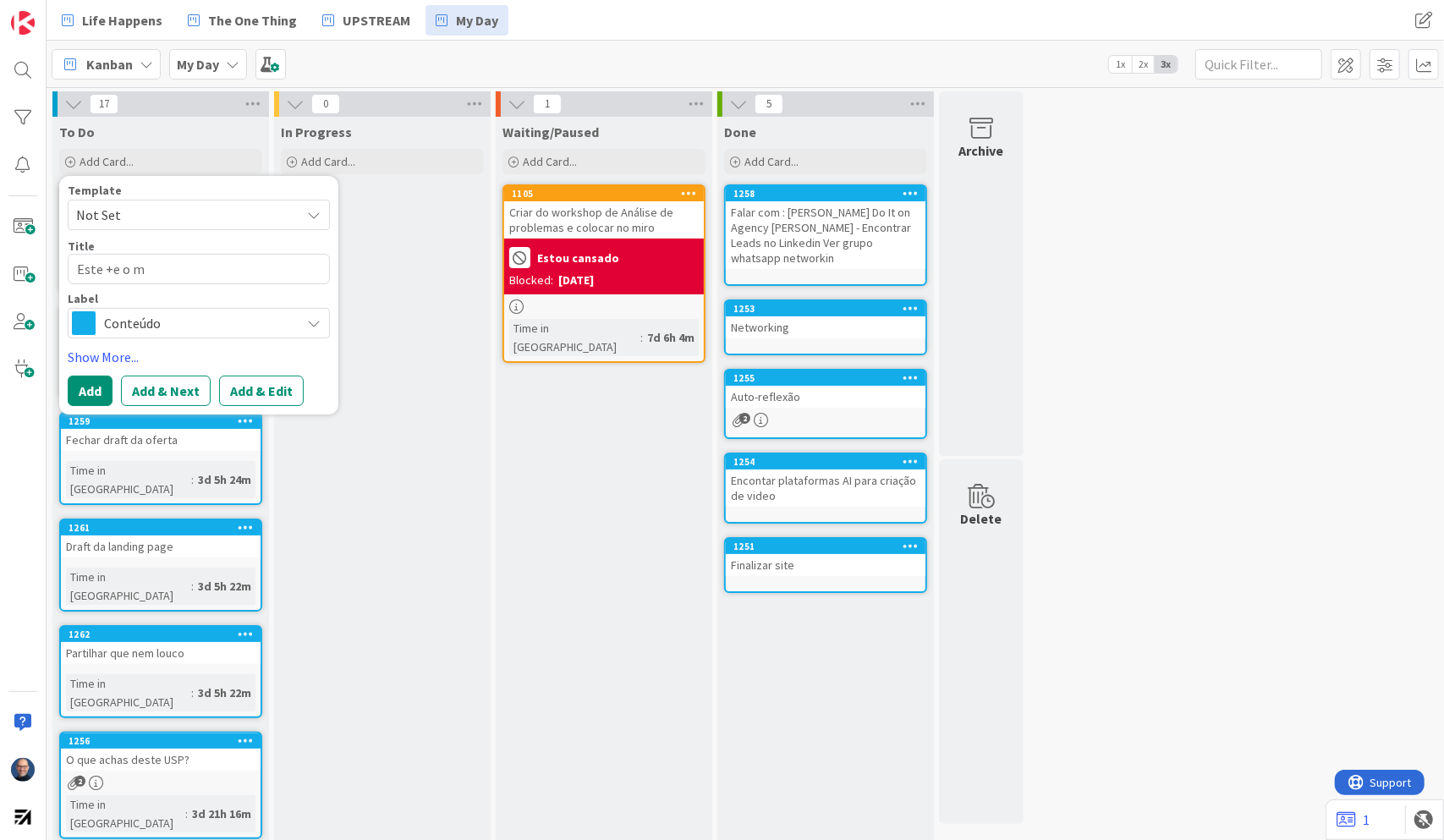
type textarea "x"
type textarea "Este +e o me"
type textarea "x"
type textarea "Este +e o meu"
type textarea "x"
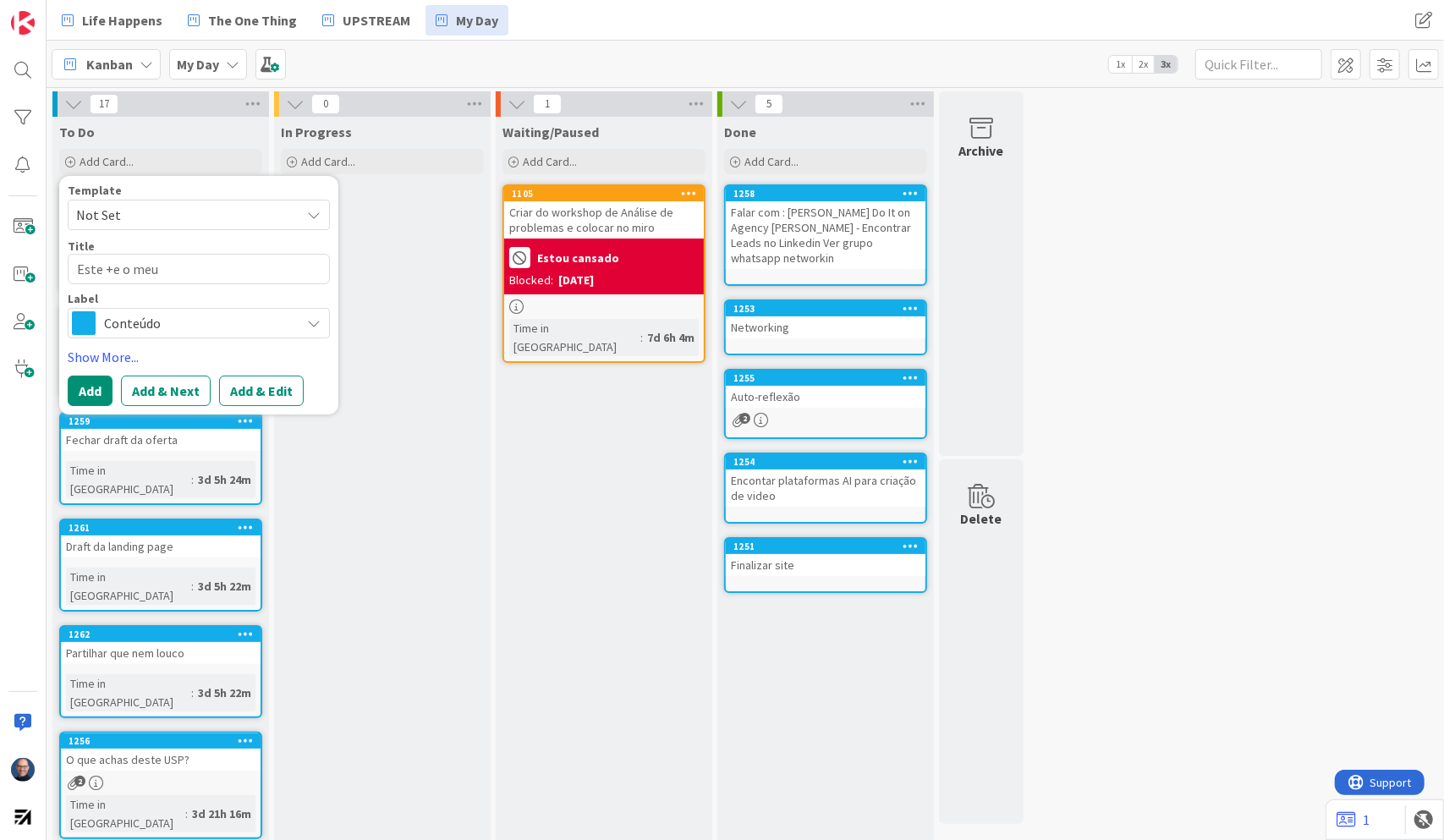
type textarea "Este +e o meu"
type textarea "x"
type textarea "Este +e o meu t"
type textarea "x"
type textarea "Este +e o meu tí"
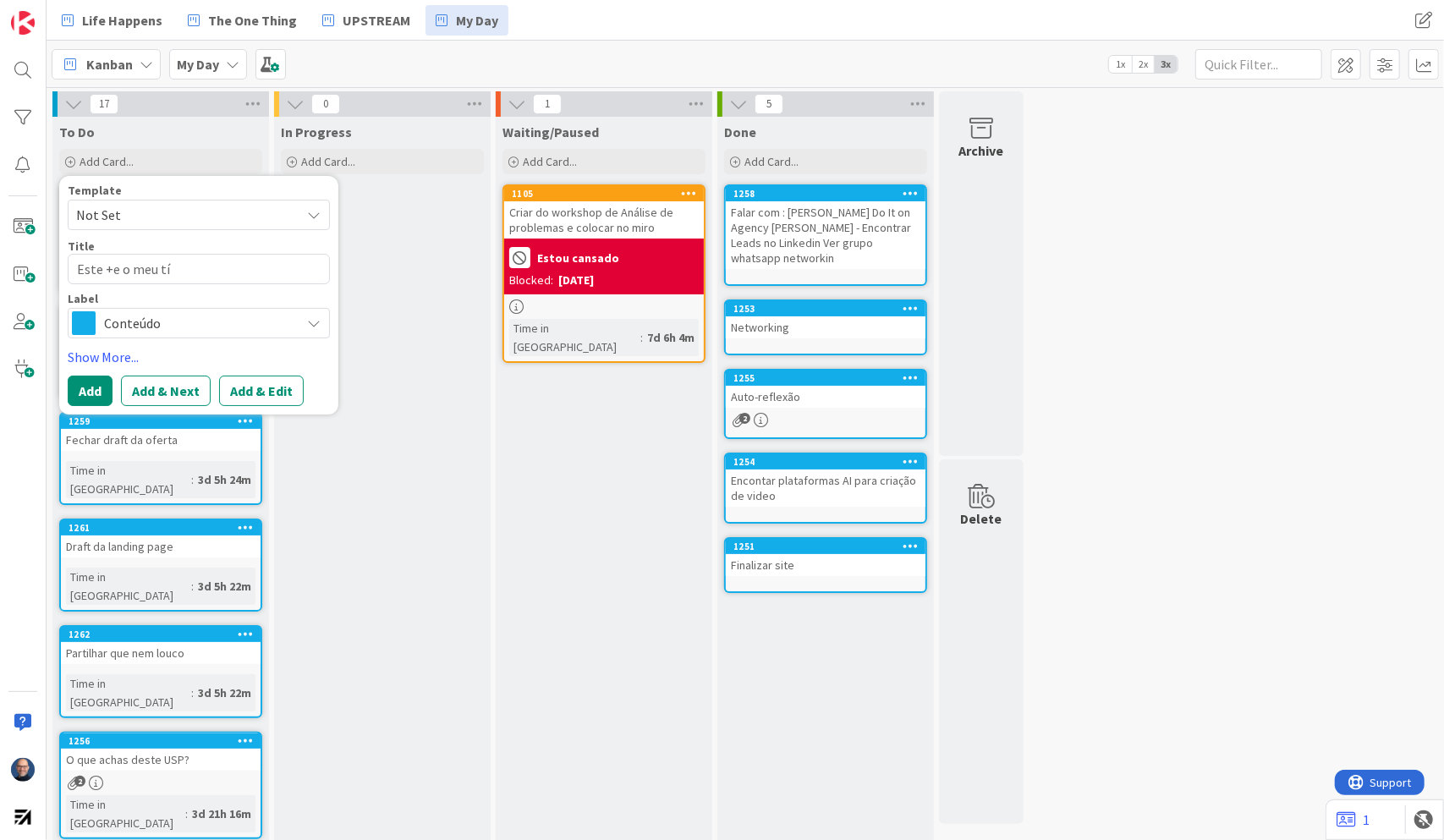
type textarea "x"
type textarea "Este +e o meu tít"
type textarea "x"
type textarea "Este +e o meu títu"
type textarea "x"
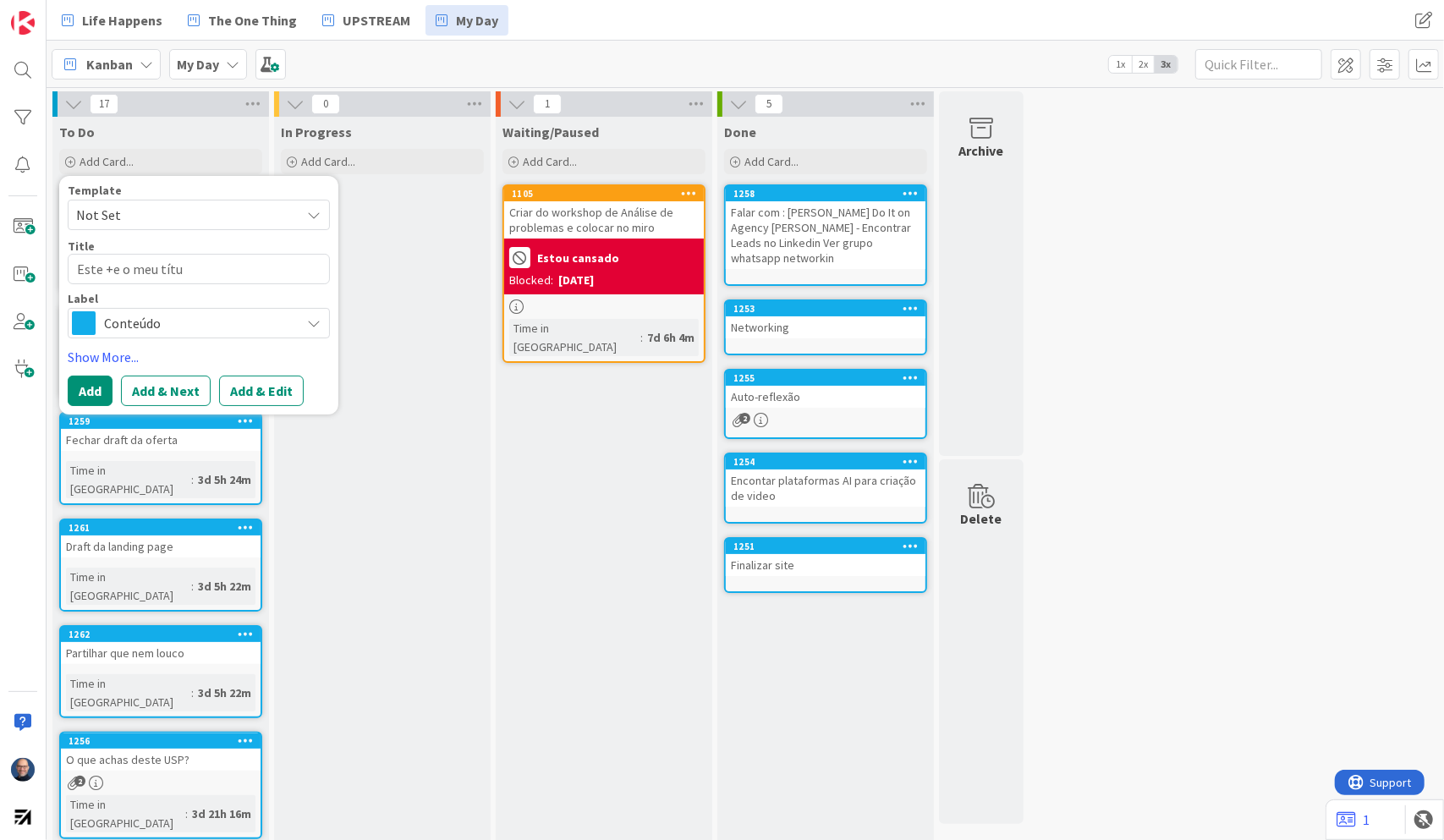
type textarea "Este +e o meu títuk"
type textarea "x"
type textarea "Este +e o meu títuki"
type textarea "x"
type textarea "Este +e o meu títuk"
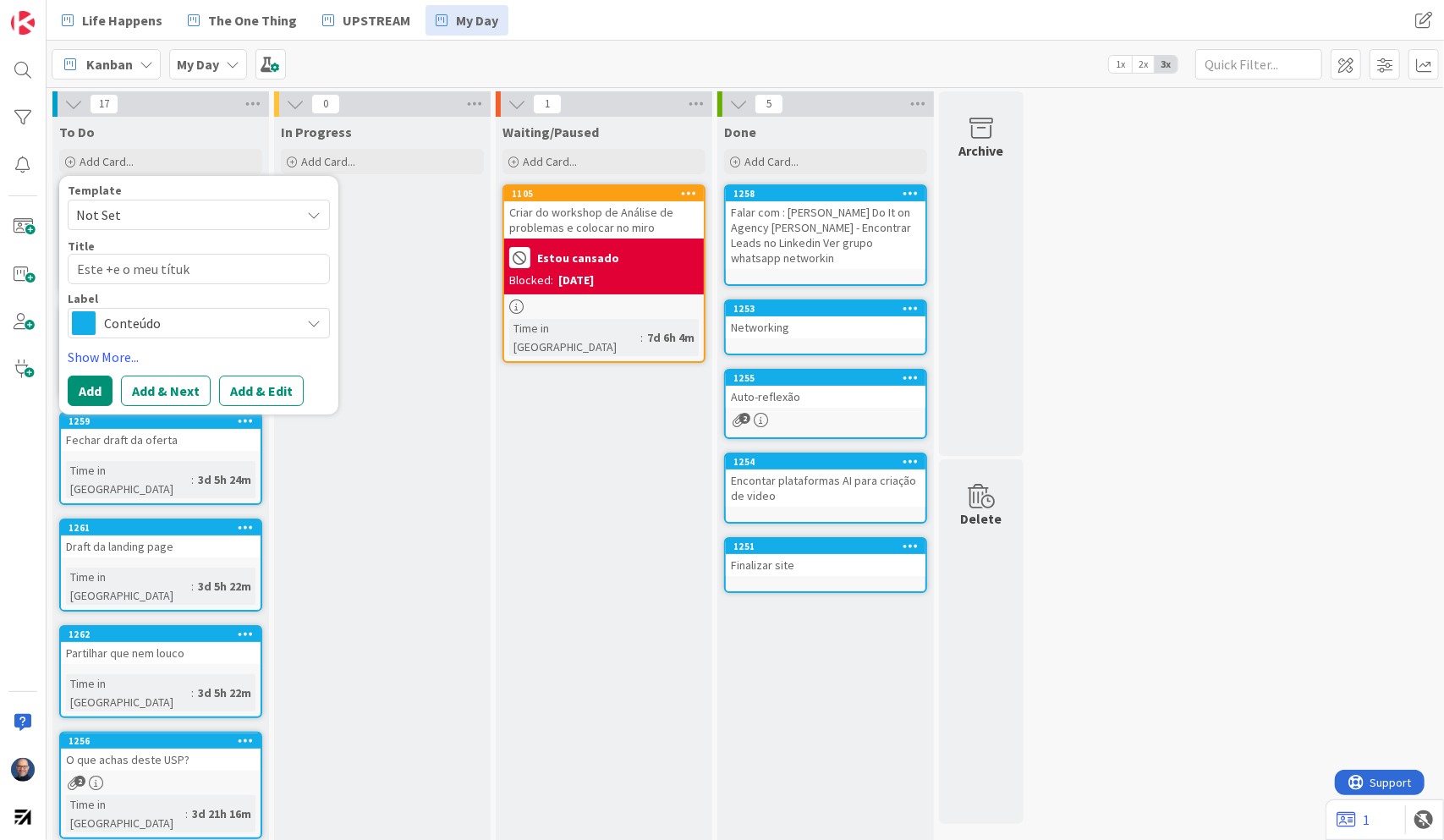
type textarea "x"
type textarea "Este +e o meu títu"
type textarea "x"
type textarea "Este +e o meu tít"
type textarea "x"
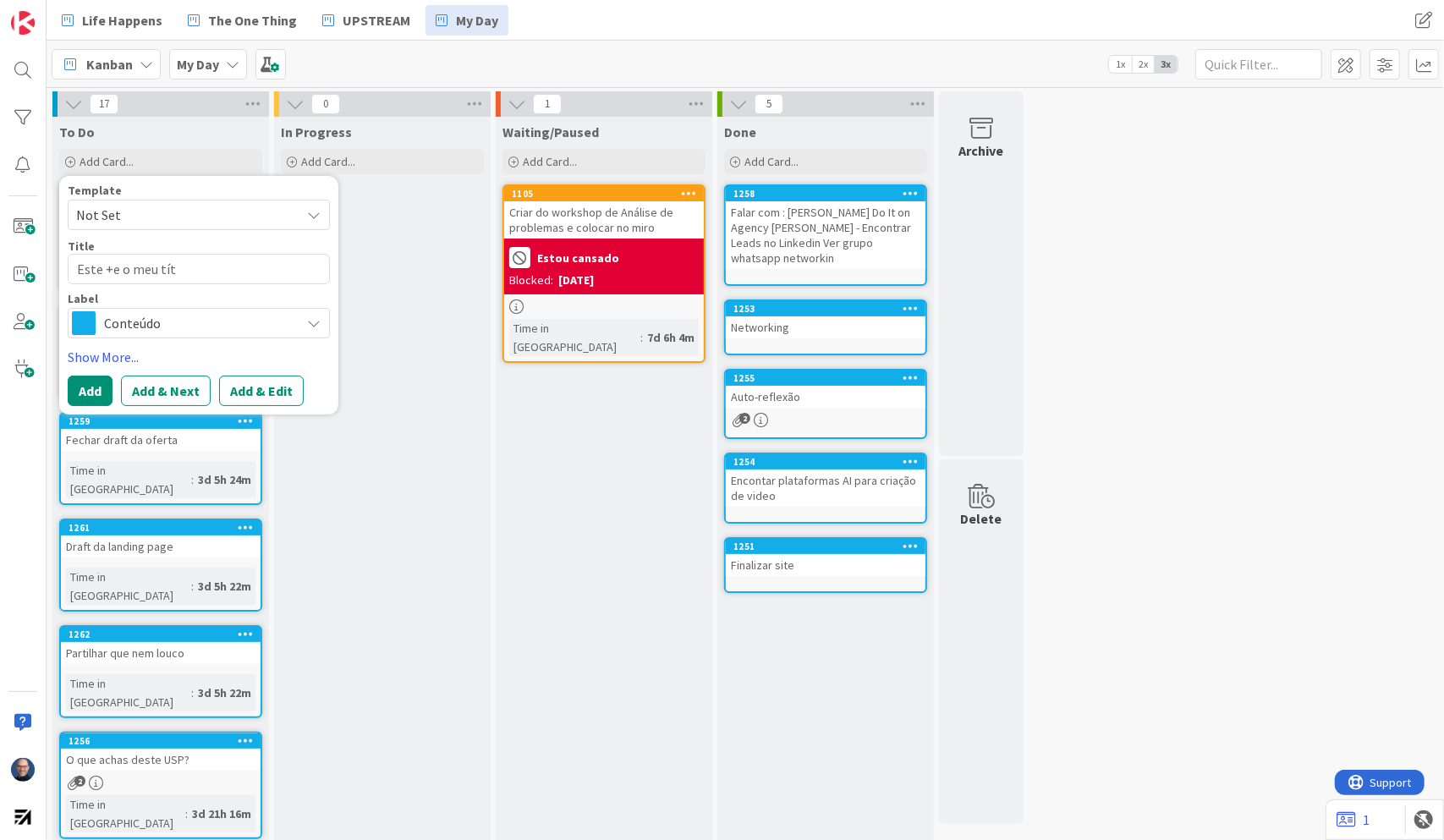
type textarea "Este +e o meu tí"
type textarea "x"
type textarea "Este +e o meu t"
type textarea "x"
type textarea "Este +e o meu"
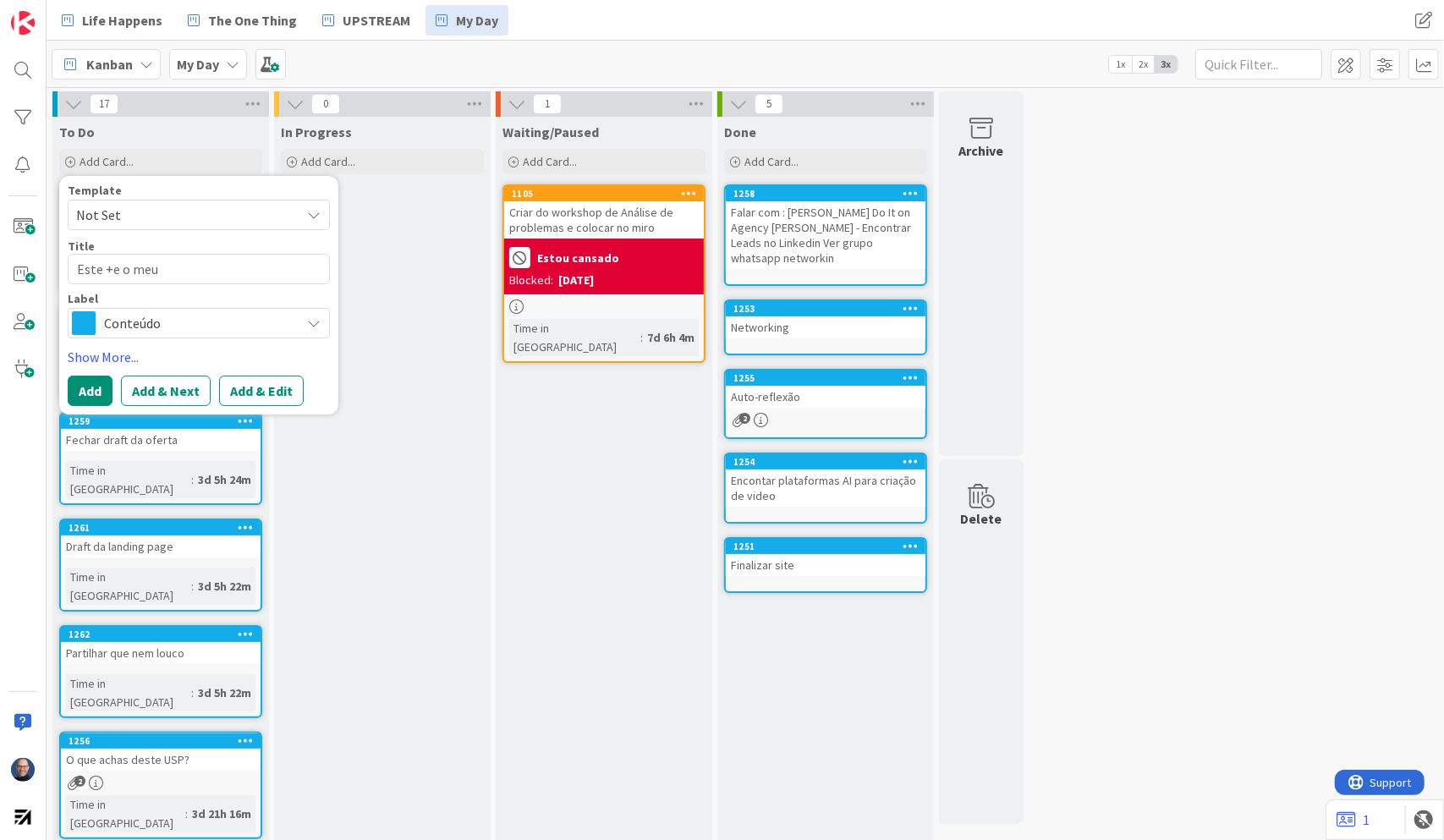
type textarea "x"
type textarea "Este +e o meu"
type textarea "x"
type textarea "Este +e o me"
type textarea "x"
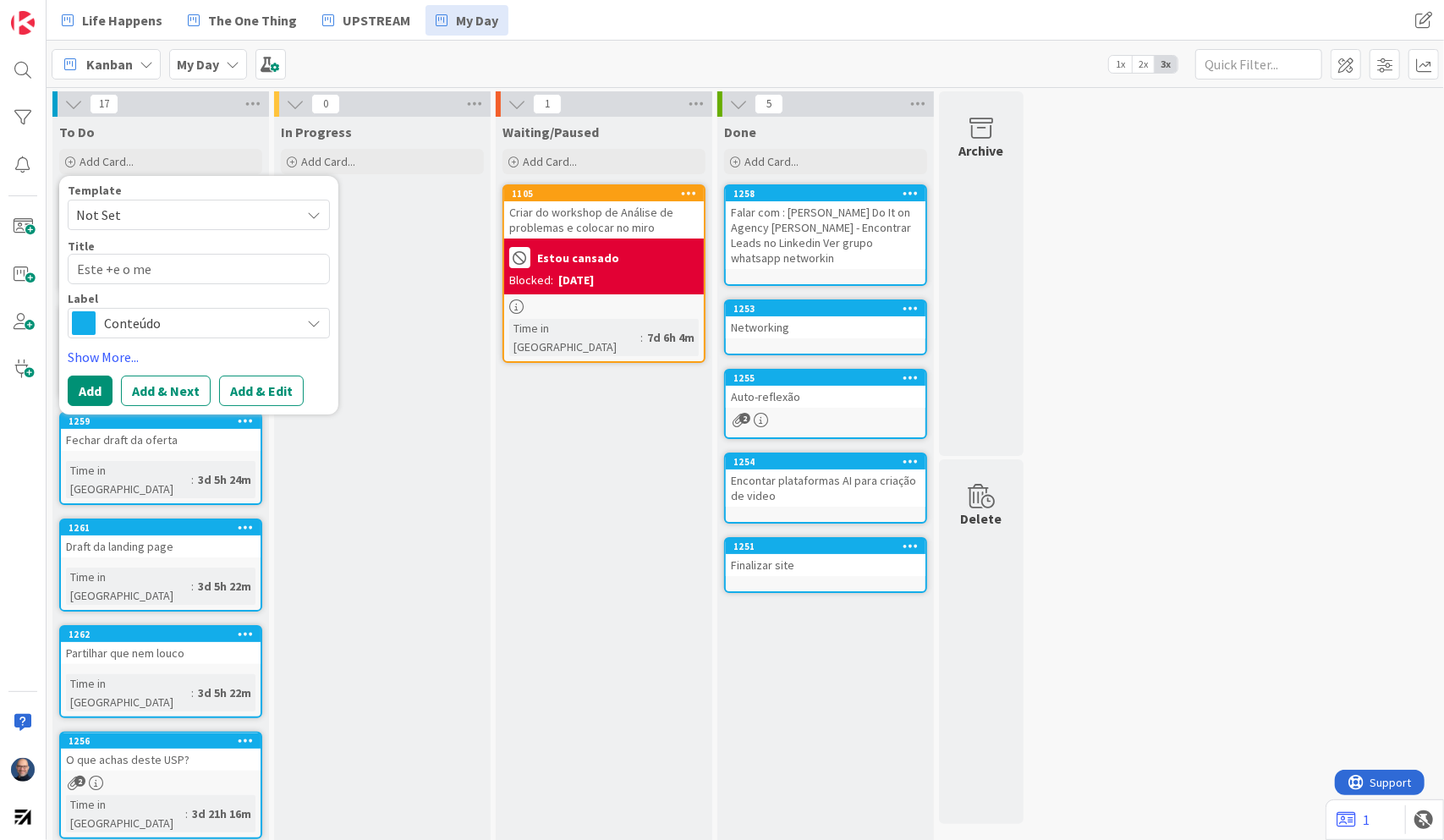
type textarea "Este +e o m"
type textarea "x"
type textarea "Este +e o"
type textarea "x"
type textarea "Este +e o"
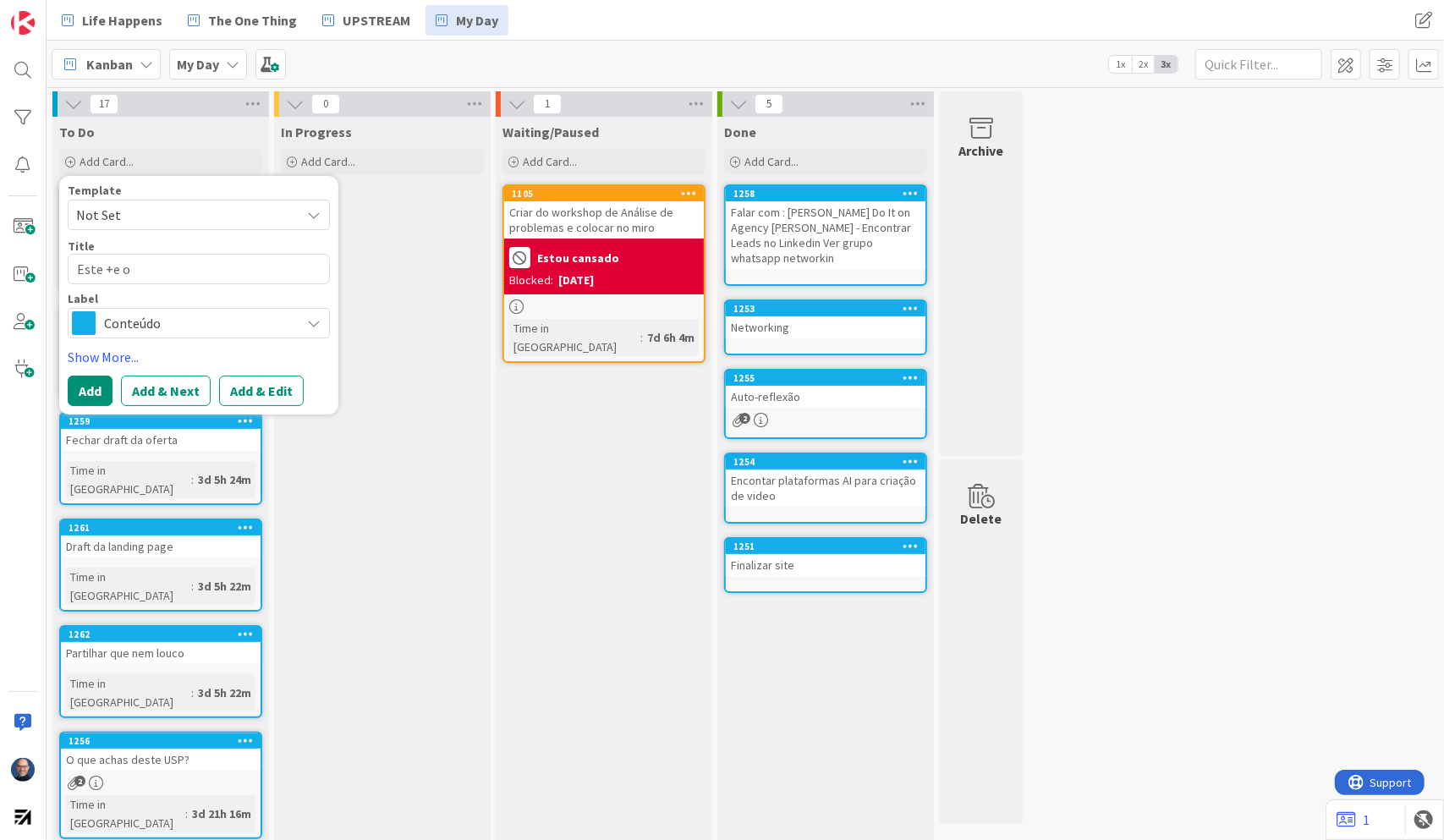
type textarea "x"
type textarea "Este +e"
type textarea "x"
type textarea "Este +e"
type textarea "x"
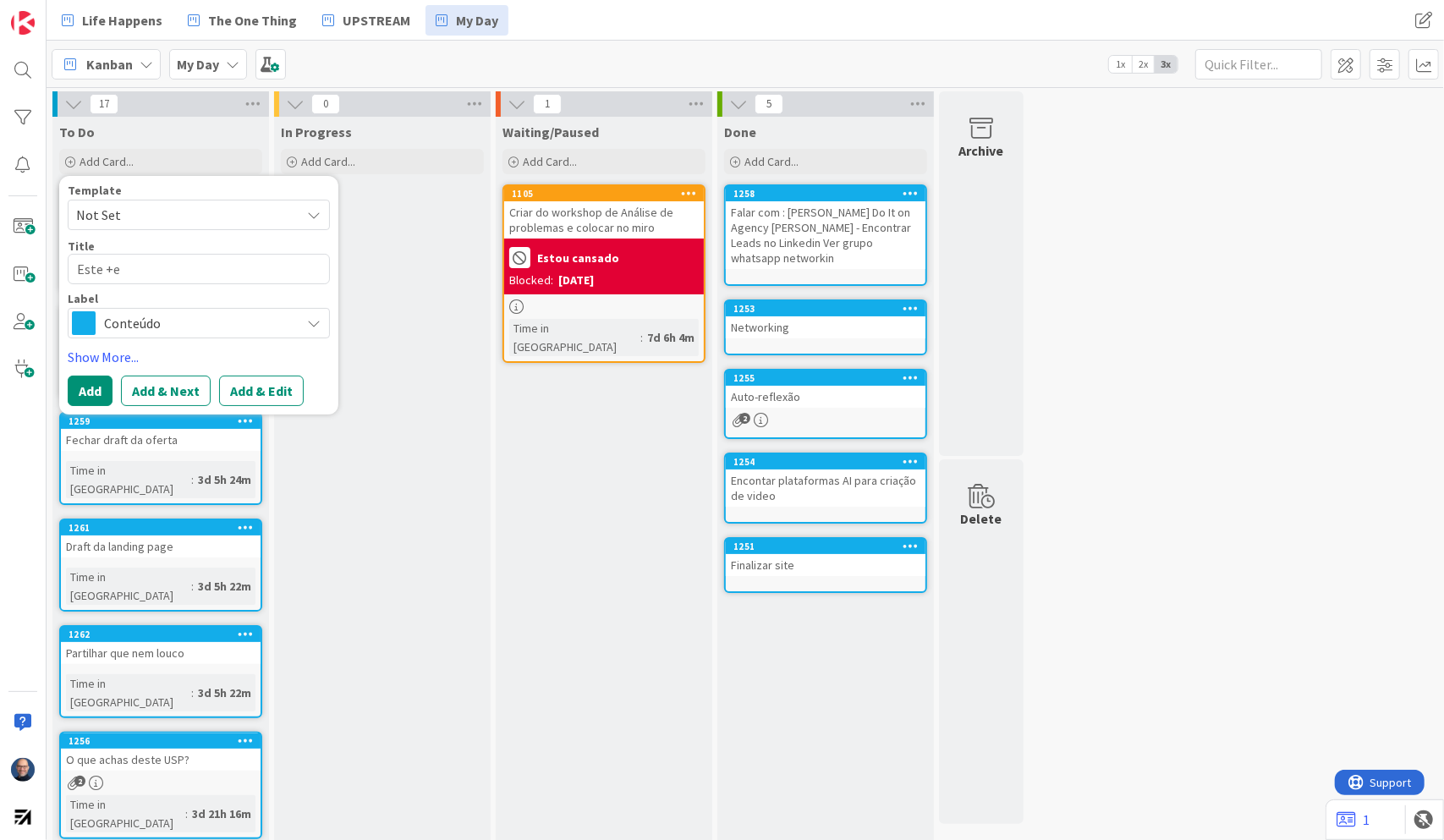
type textarea "Este +"
type textarea "x"
type textarea "Este"
type textarea "x"
type textarea "Este"
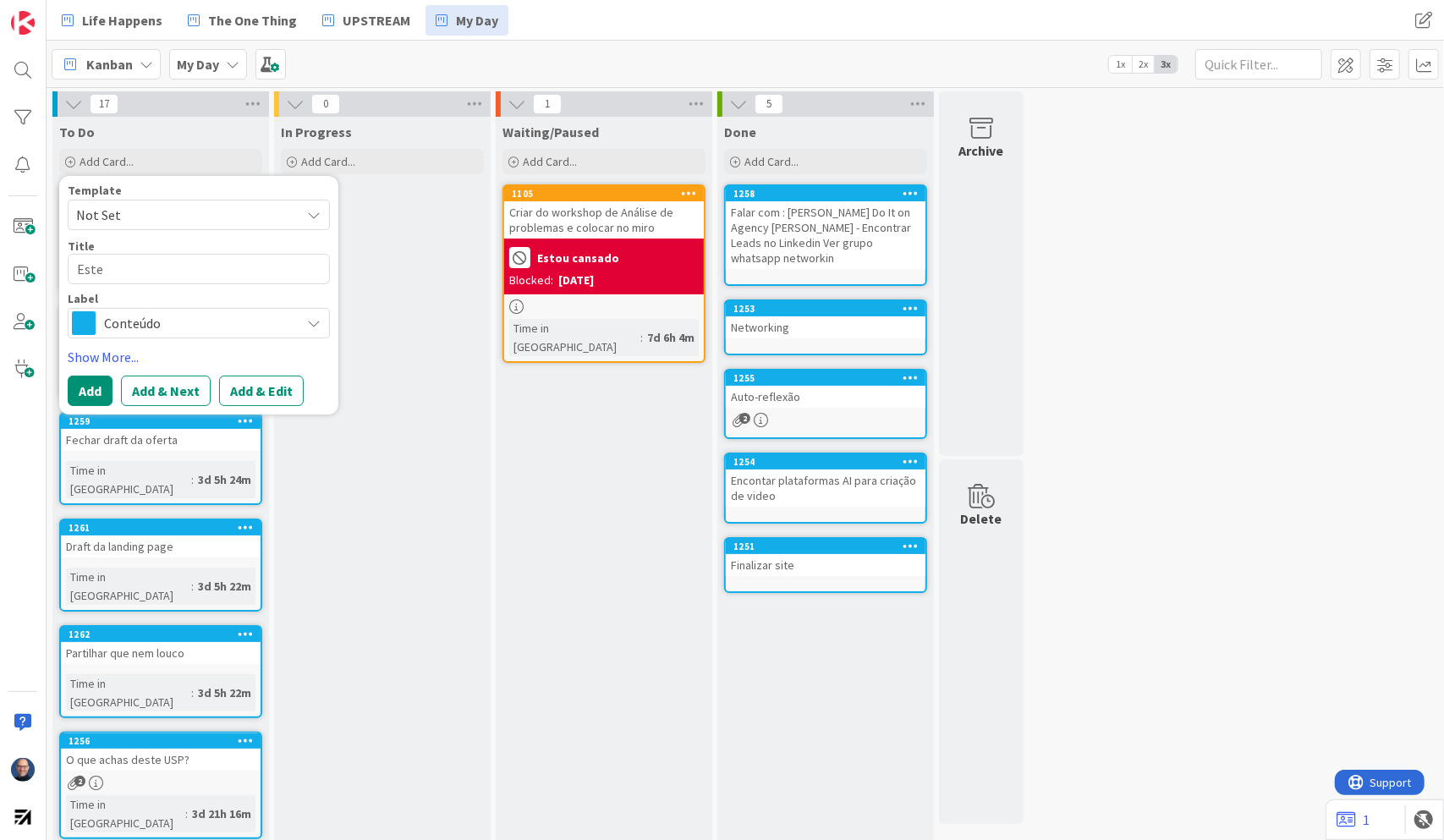
type textarea "x"
type textarea "Este"
type textarea "x"
type textarea "Este é"
type textarea "x"
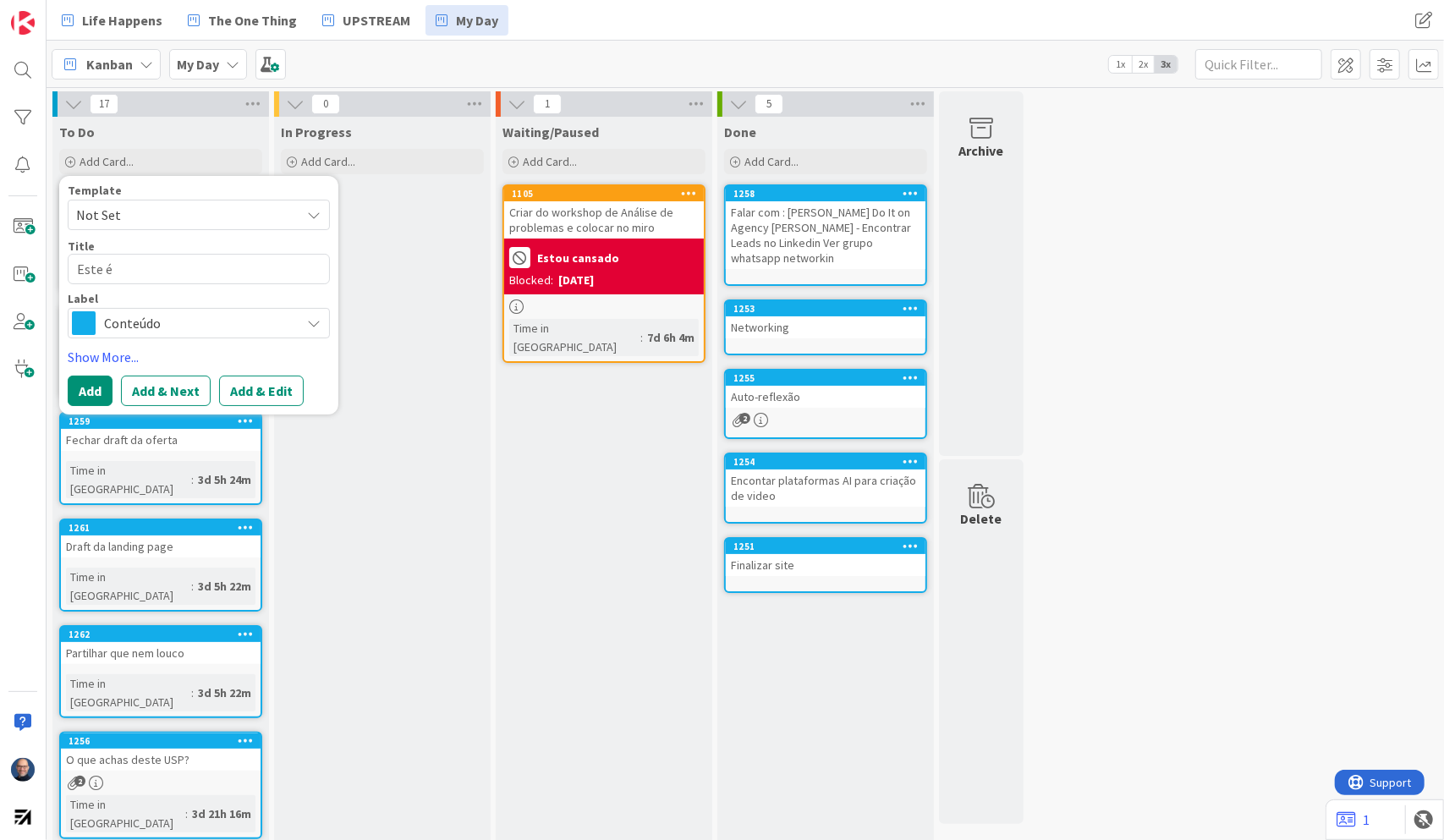
type textarea "Este é"
type textarea "x"
type textarea "Este é o"
type textarea "x"
type textarea "Este é o"
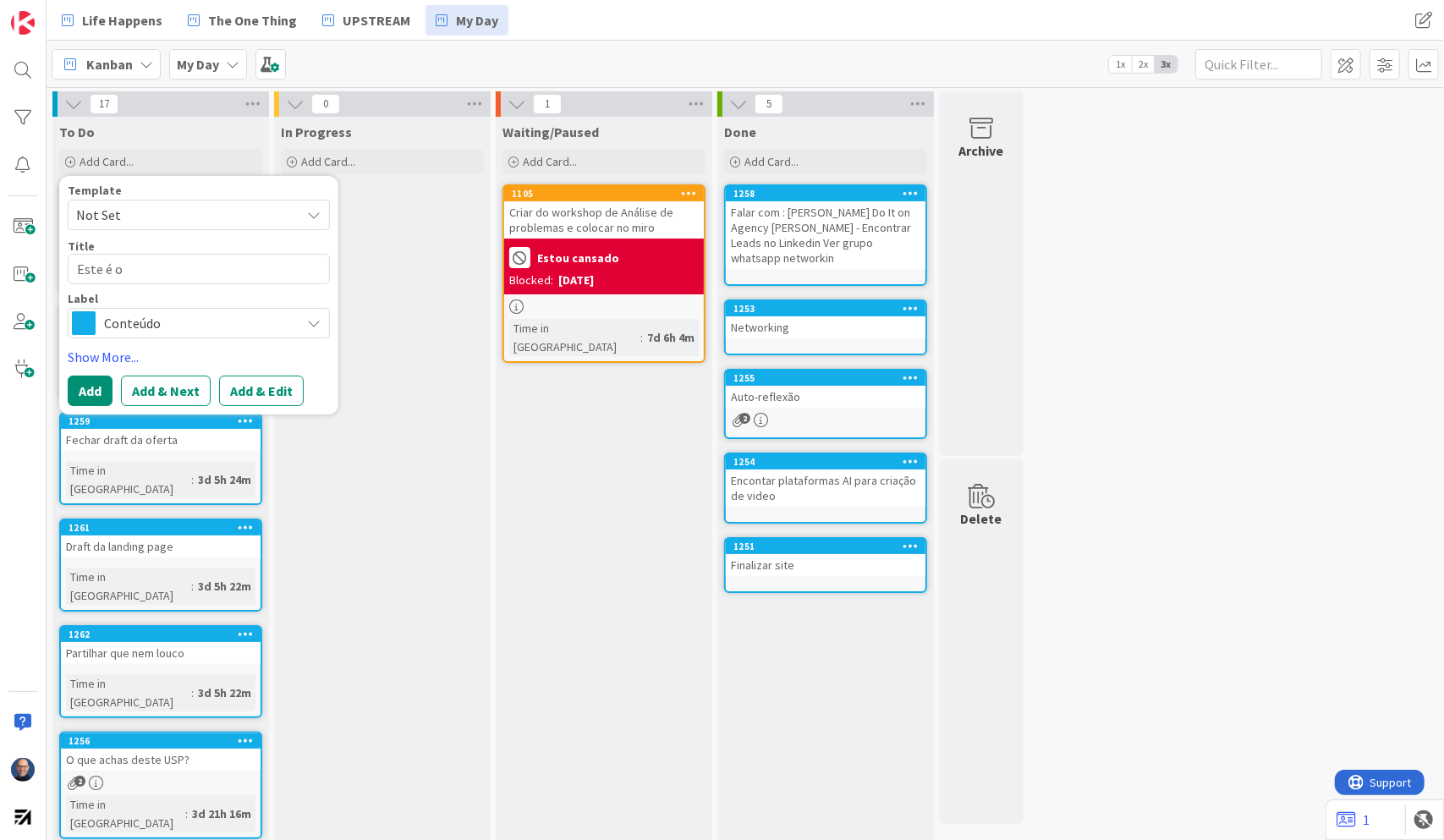
type textarea "x"
type textarea "Este é o m"
type textarea "x"
type textarea "Este é o me"
type textarea "x"
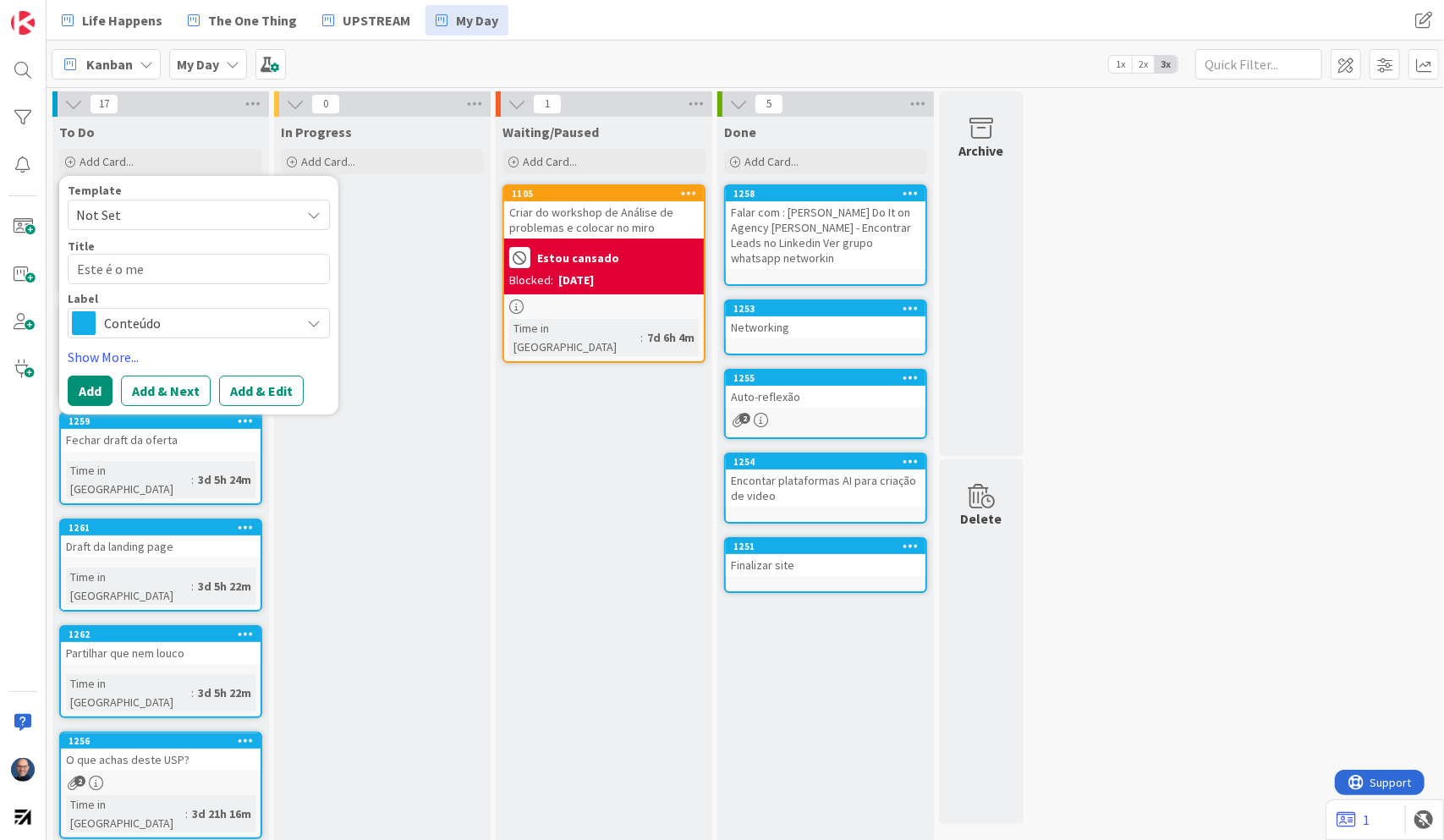
type textarea "Este é o meu"
type textarea "x"
type textarea "Este é o meu"
type textarea "x"
type textarea "Este é o meu t"
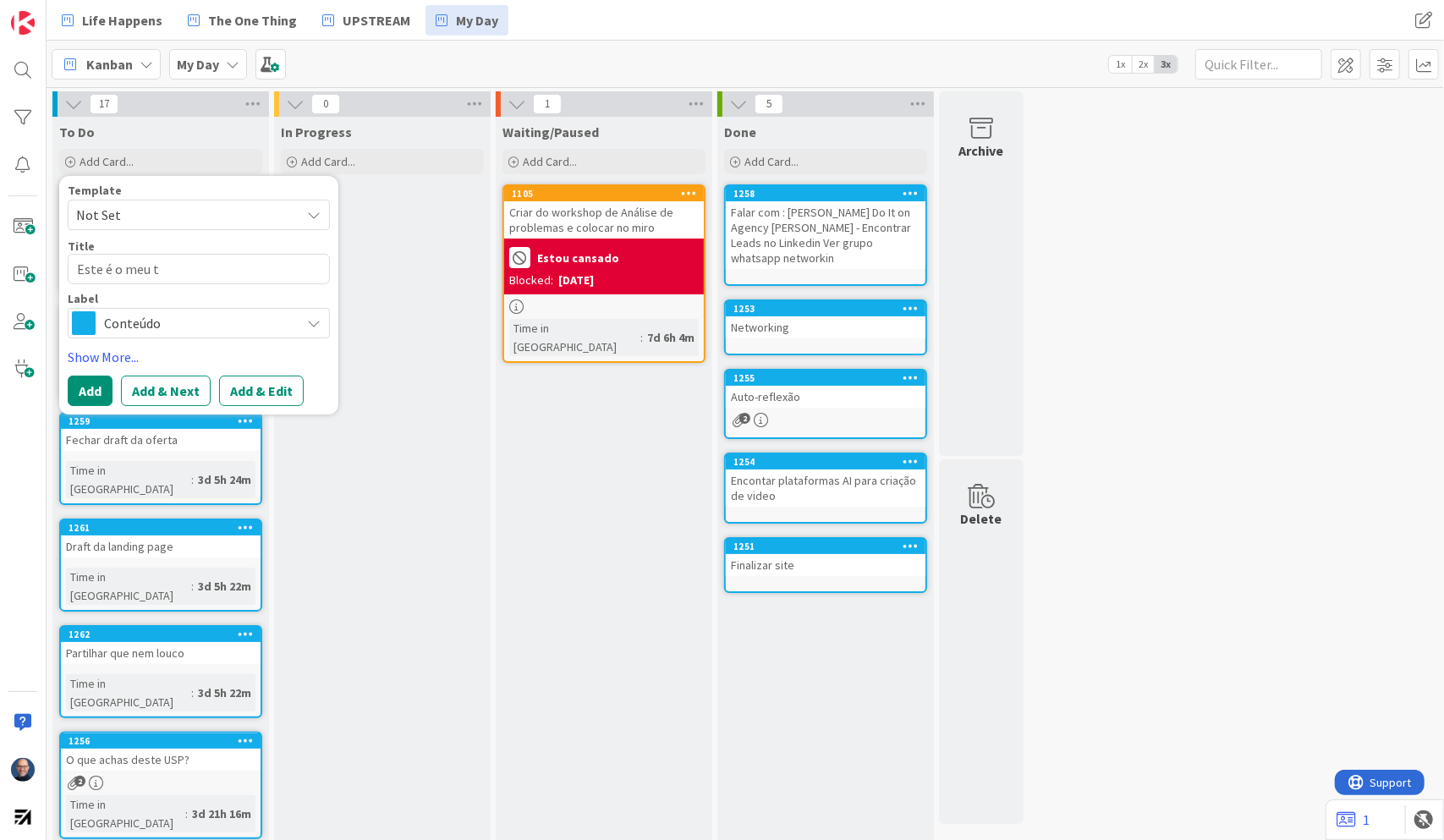
type textarea "x"
type textarea "Este é o meu tí"
type textarea "x"
type textarea "Este é o meu tít"
type textarea "x"
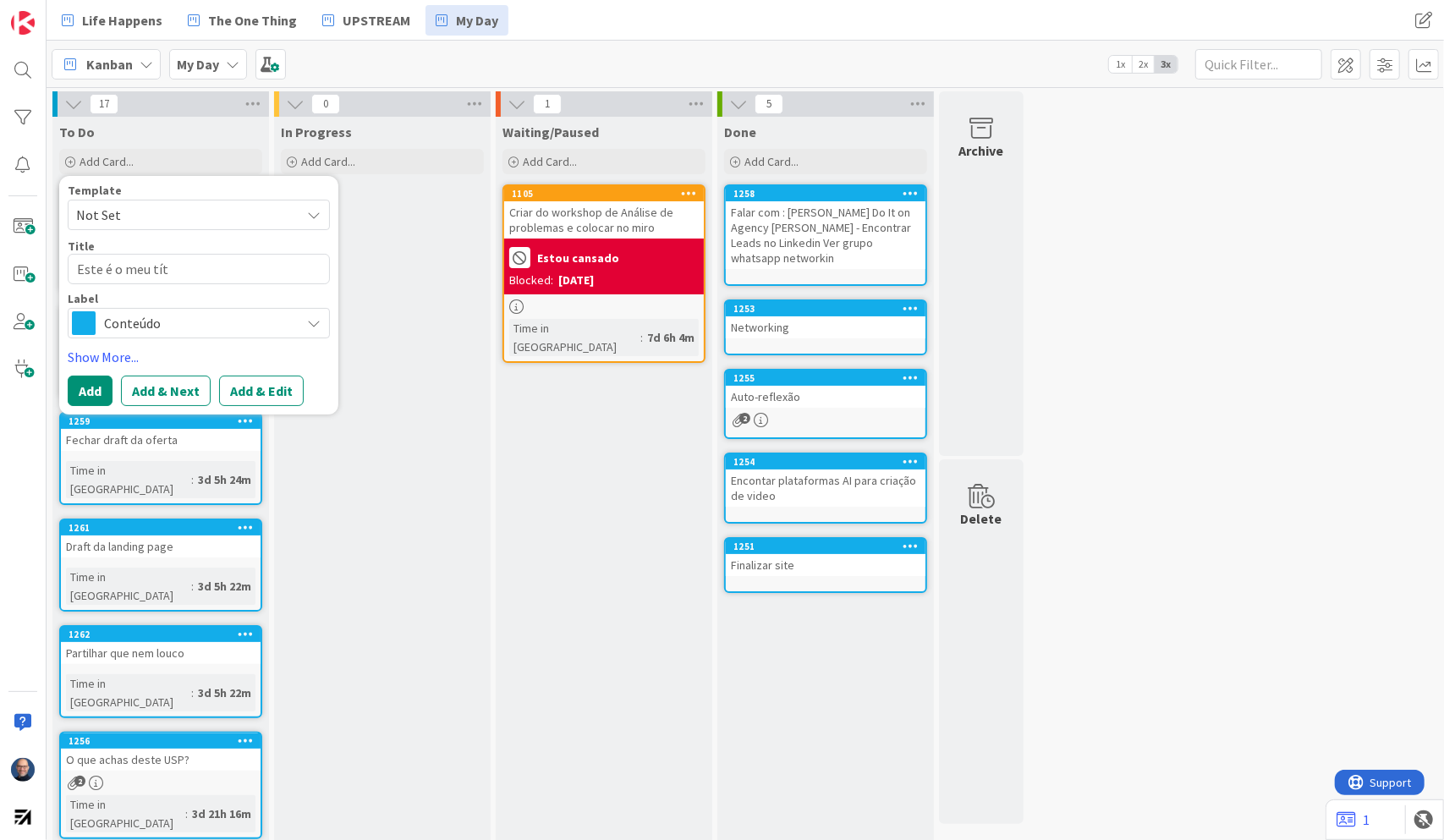
type textarea "Este é o meu títu"
type textarea "x"
type textarea "Este é o meu títul"
type textarea "x"
type textarea "Este é o meu título"
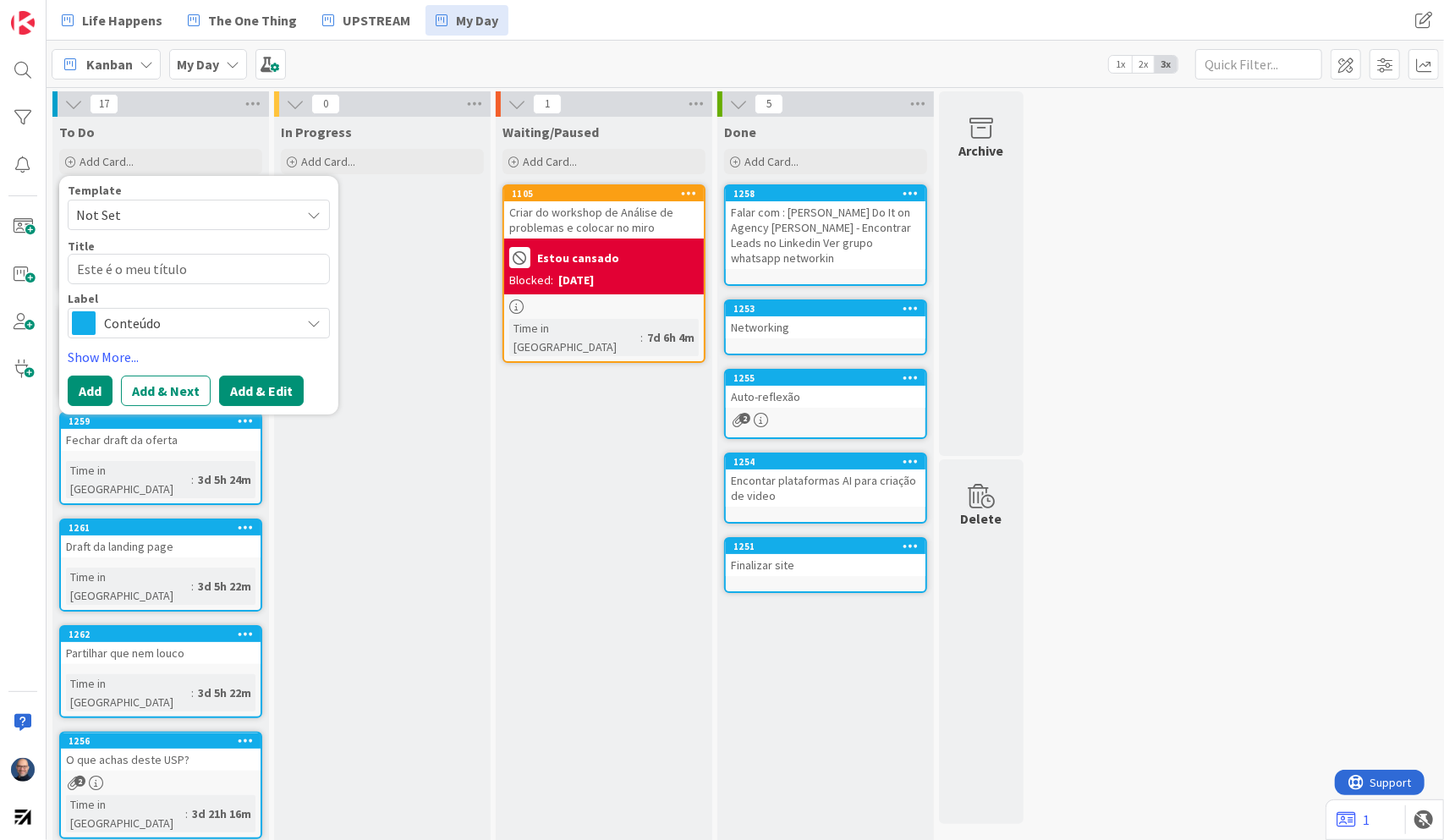
click at [256, 388] on button "Add & Edit" at bounding box center [261, 391] width 85 height 31
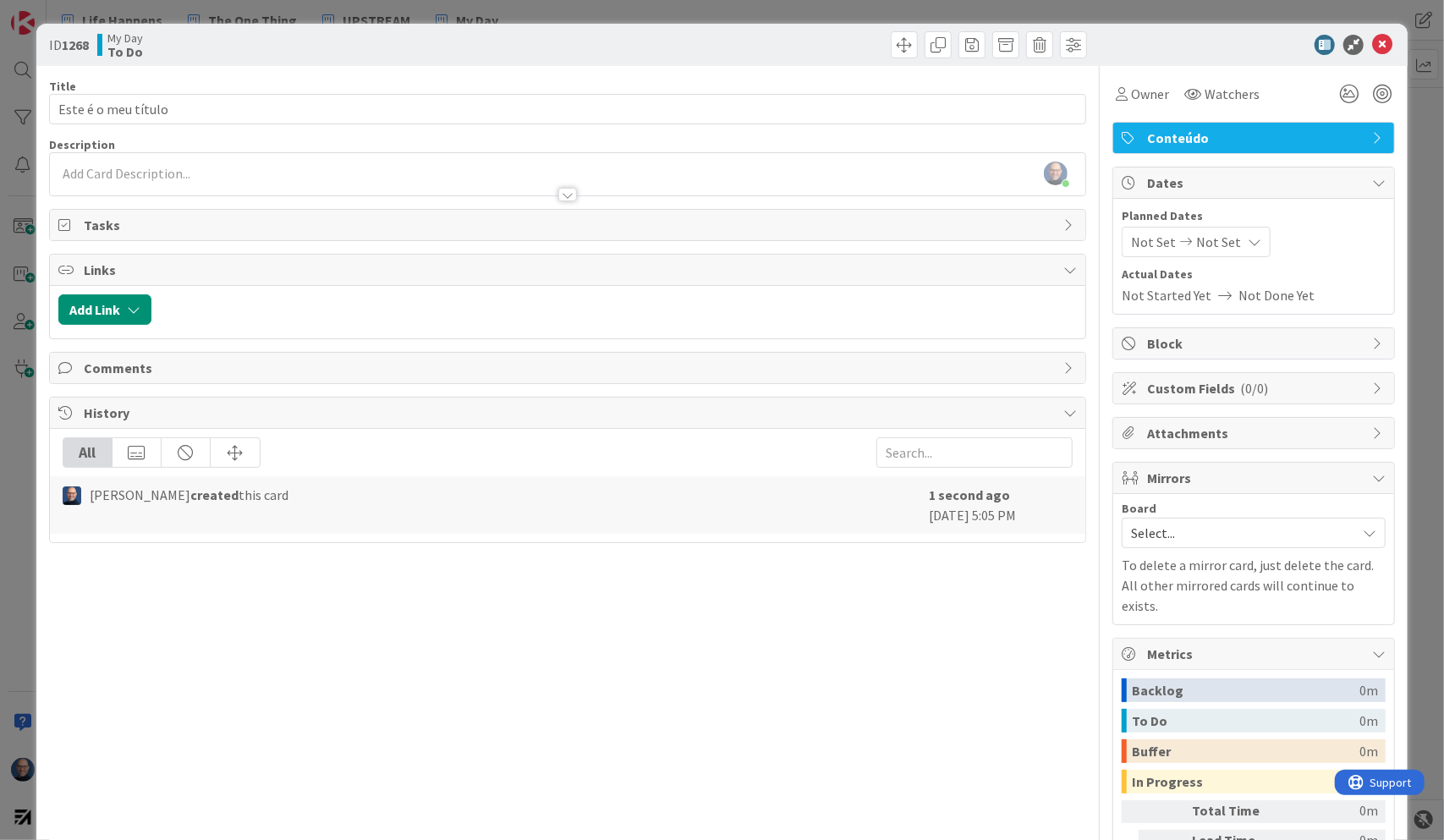
click at [1242, 232] on div "Not Set Not Set" at bounding box center [1196, 242] width 149 height 31
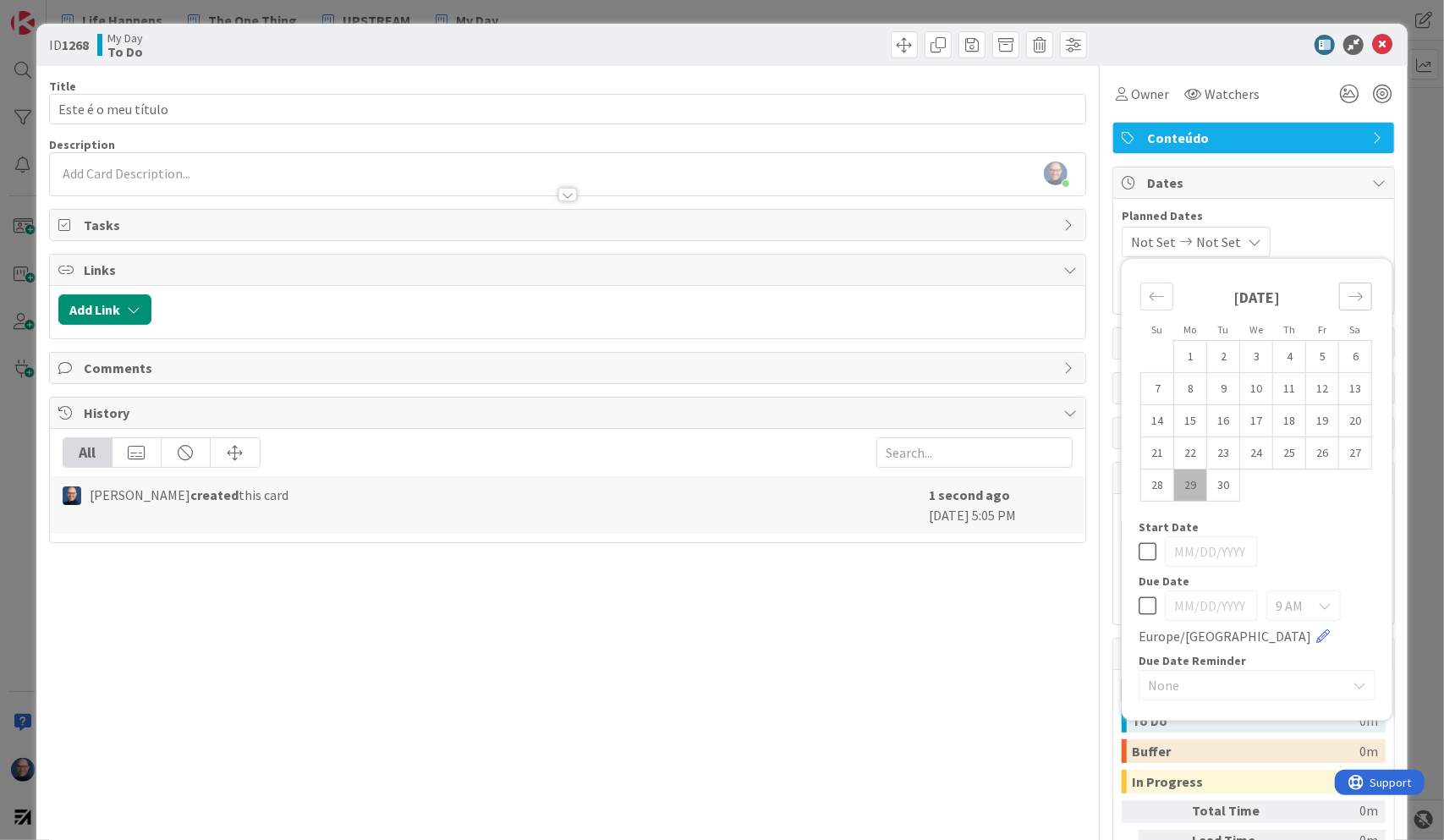
click at [1351, 301] on icon "Move forward to switch to the next month." at bounding box center [1356, 297] width 16 height 16
click at [1277, 393] on td "9" at bounding box center [1290, 390] width 33 height 32
type input "[DATE]"
click at [1310, 221] on span "Planned Dates" at bounding box center [1253, 216] width 264 height 18
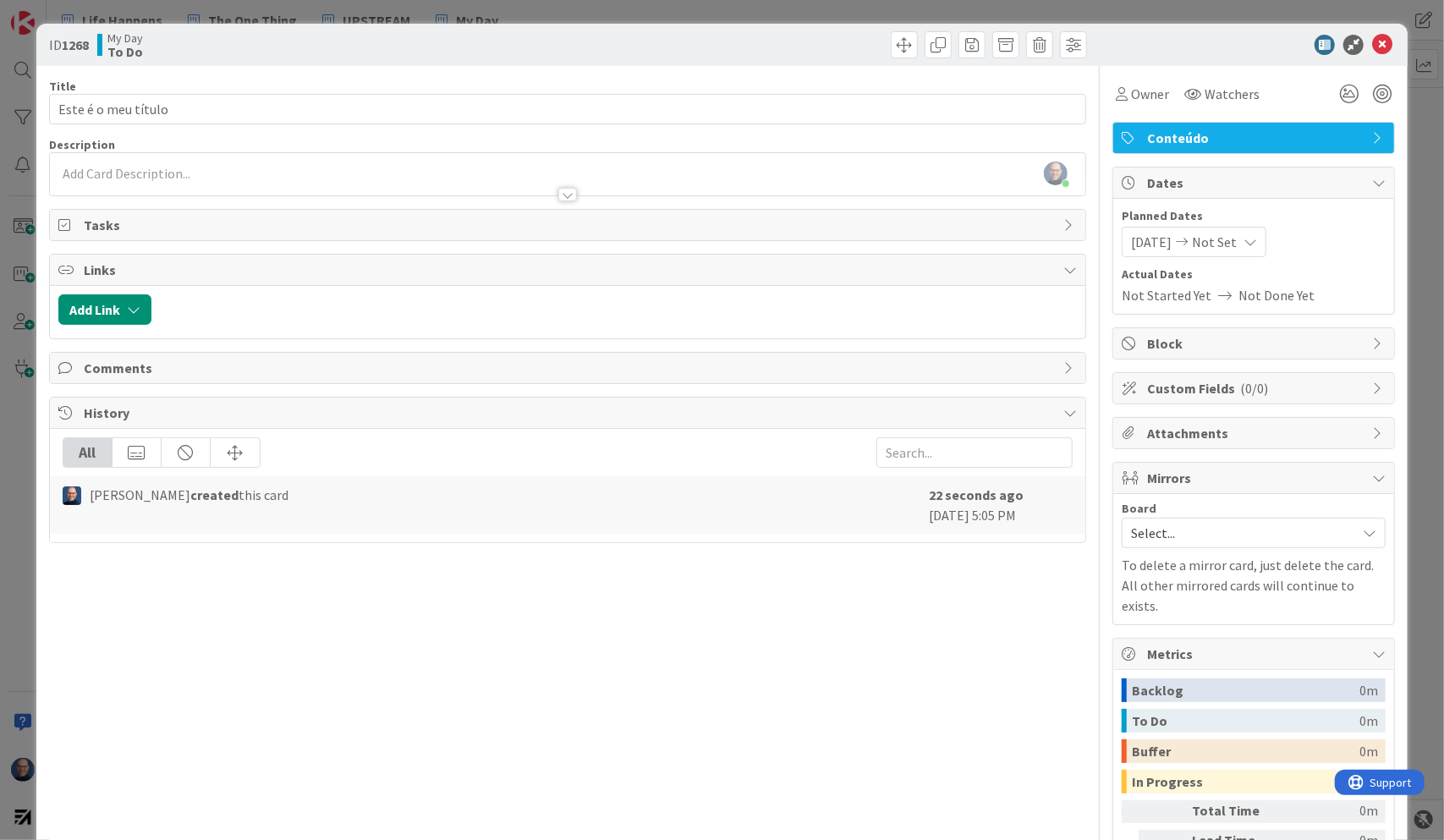
click at [1373, 382] on icon at bounding box center [1379, 388] width 14 height 14
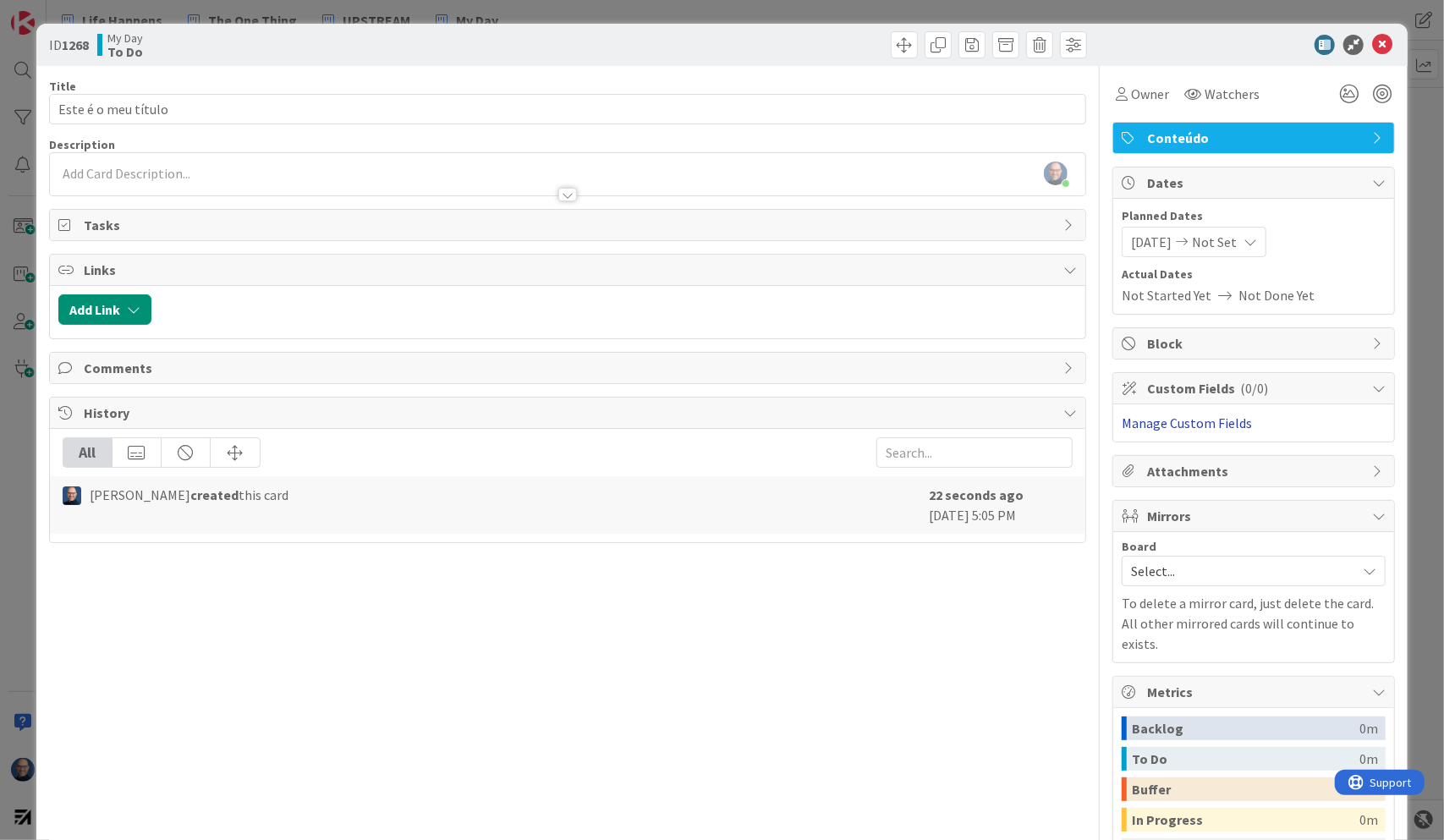
click at [1219, 420] on link "Manage Custom Fields" at bounding box center [1187, 423] width 131 height 17
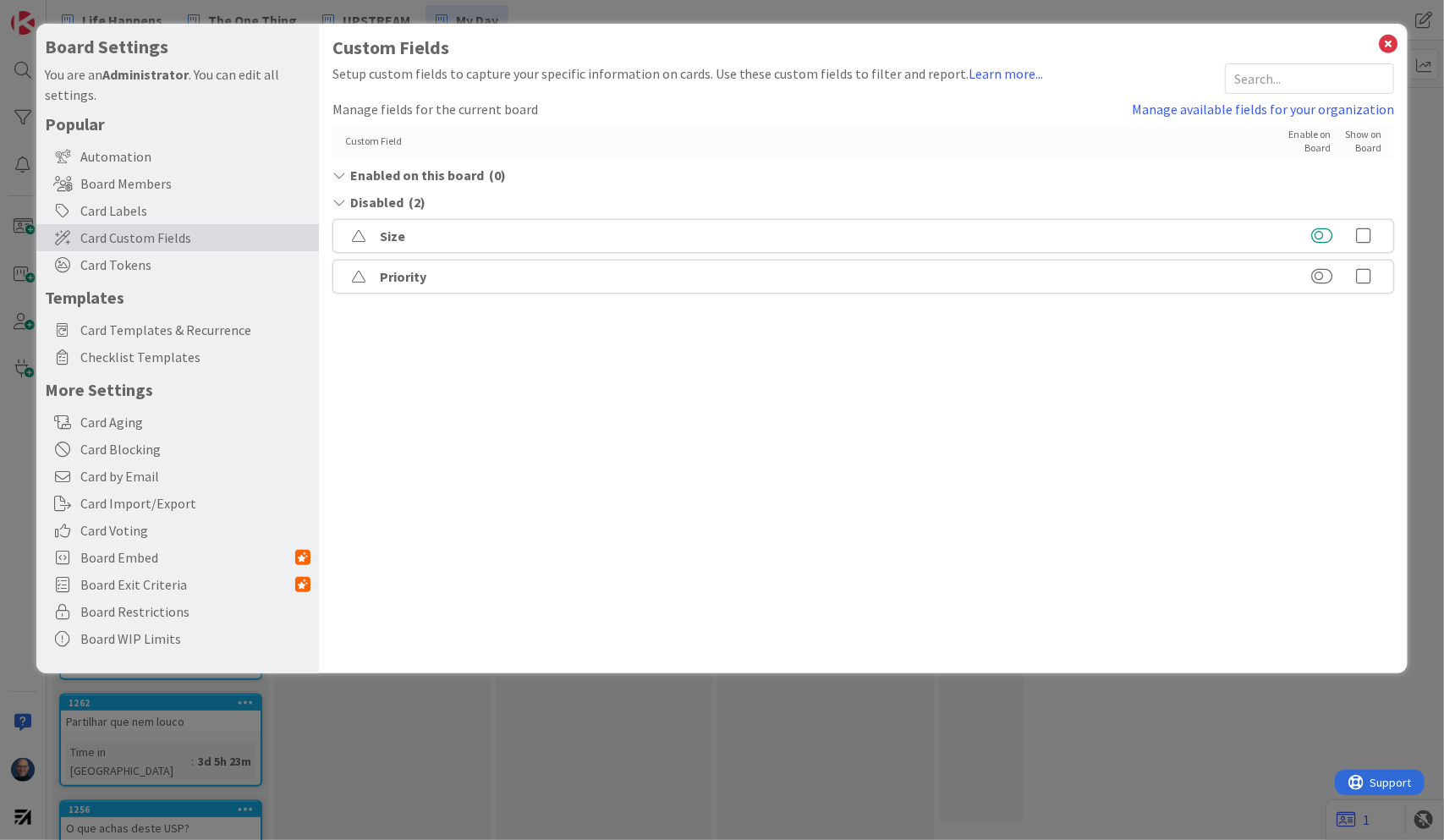
click at [1325, 235] on button at bounding box center [1322, 236] width 21 height 17
click at [1323, 279] on button at bounding box center [1322, 276] width 21 height 17
click at [1225, 105] on link "Manage available fields for your organization" at bounding box center [1263, 109] width 262 height 21
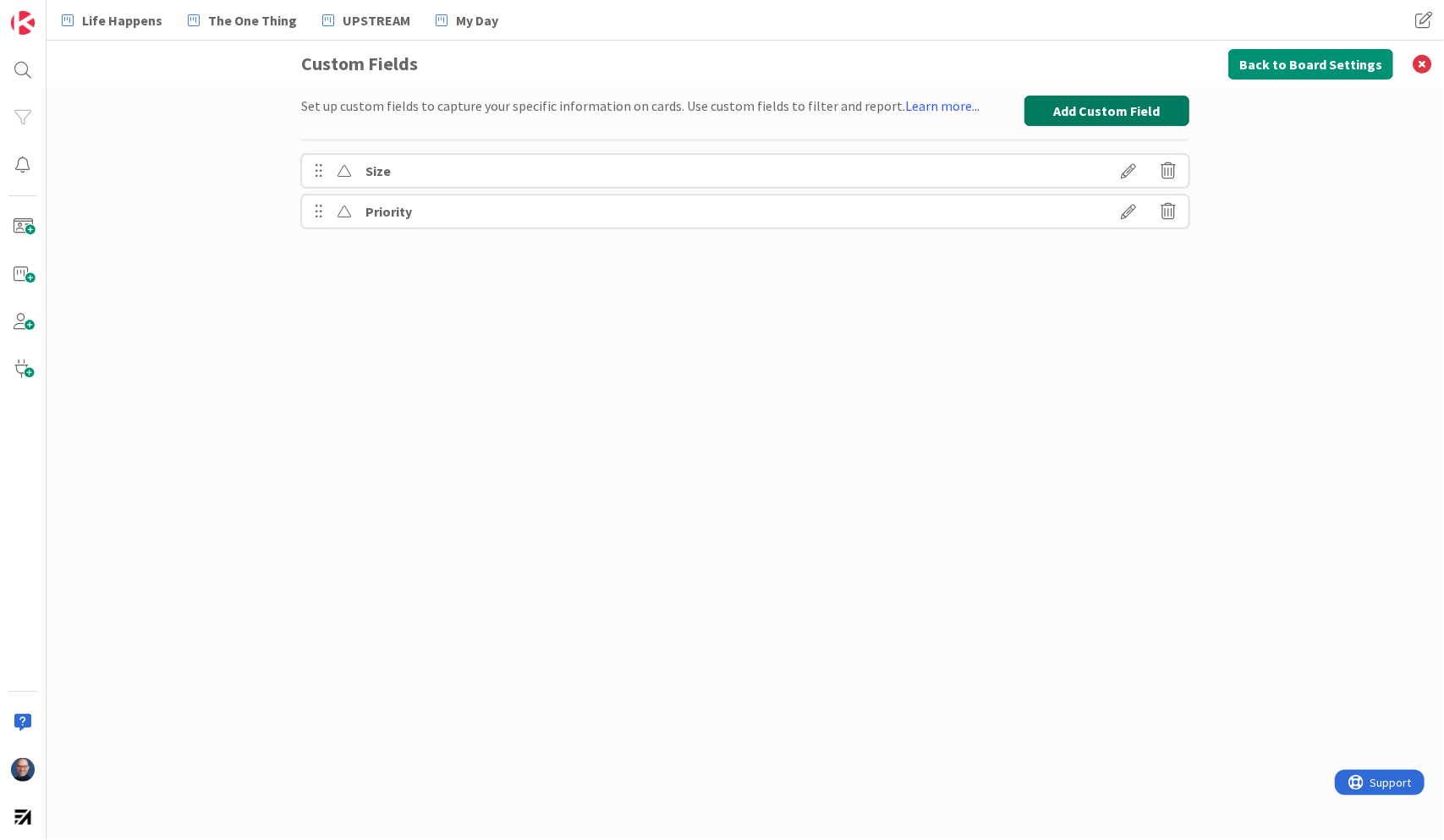
click at [1154, 117] on button "Add Custom Field" at bounding box center [1106, 111] width 165 height 31
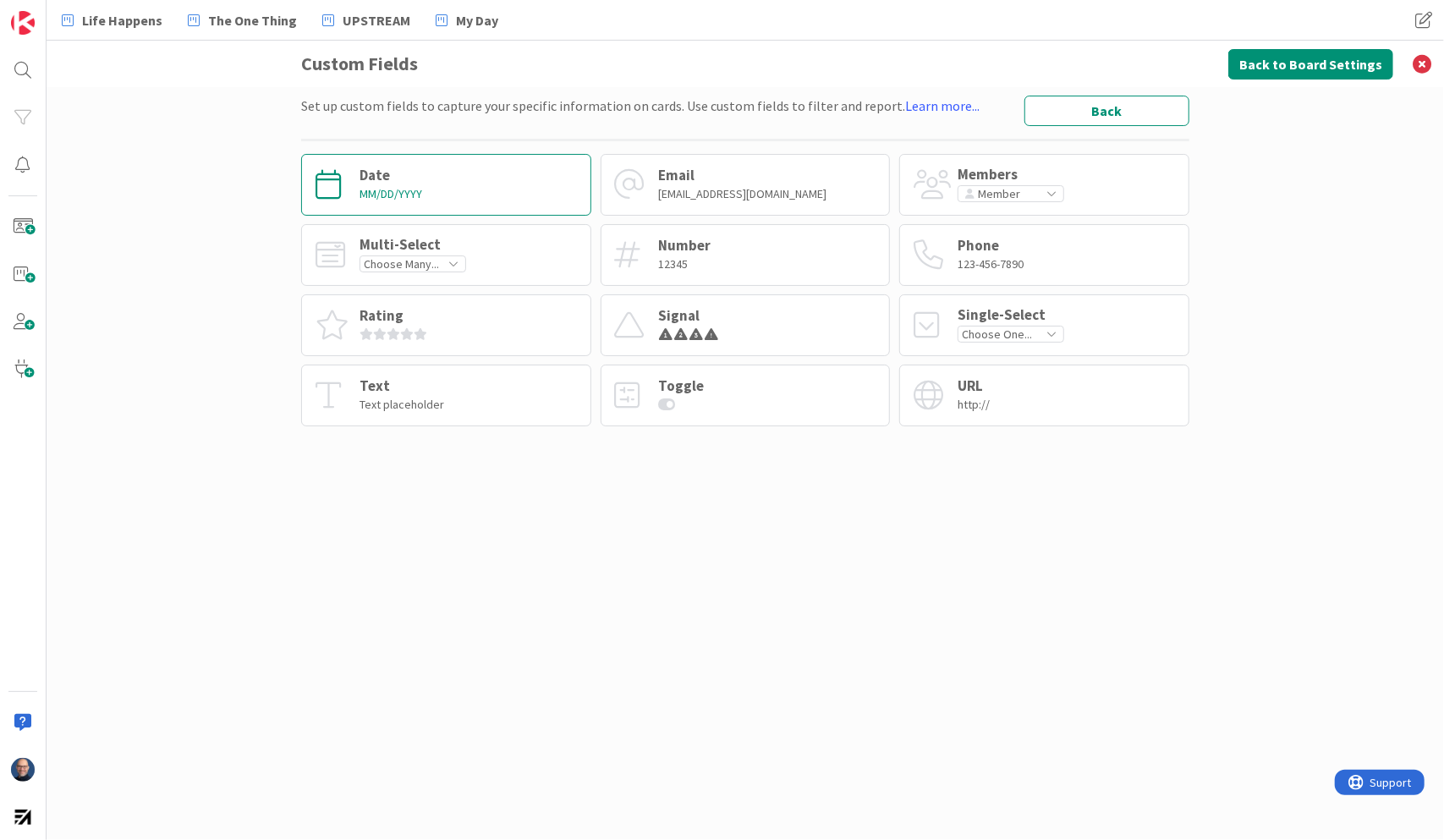
click at [530, 196] on div "Date MM/DD/YYYY" at bounding box center [447, 185] width 290 height 62
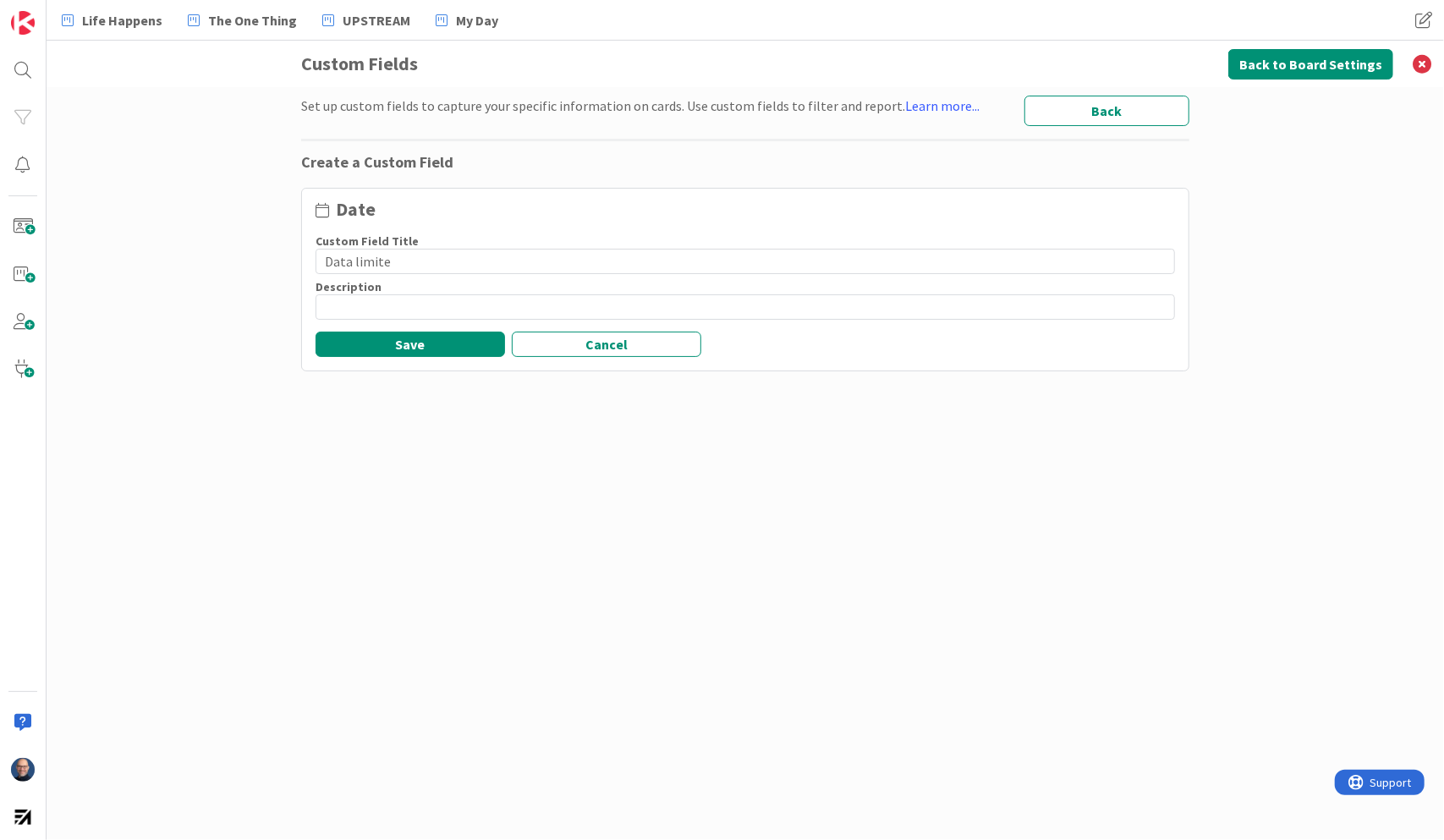
type input "Data limite"
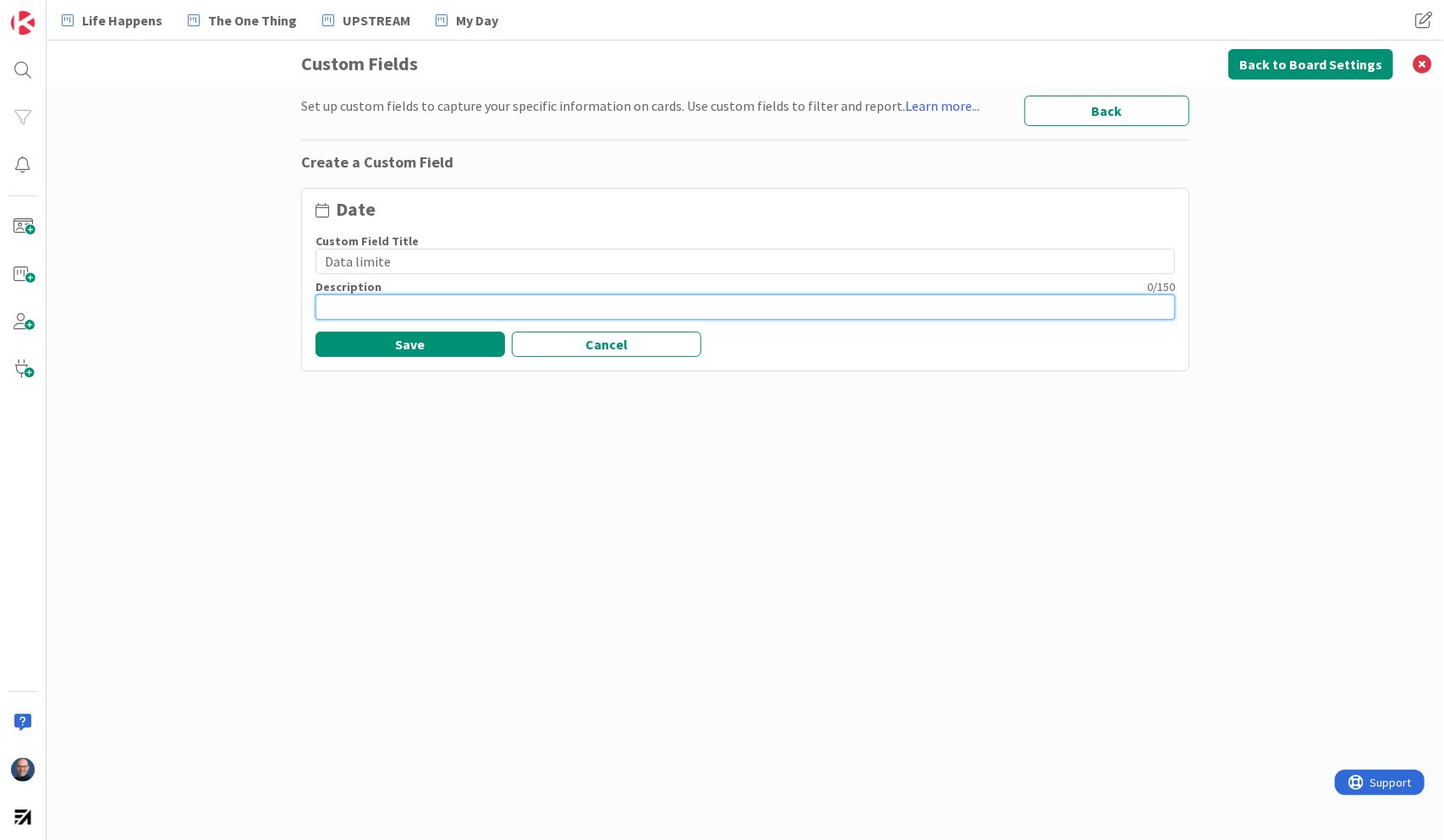
click at [683, 305] on input at bounding box center [745, 307] width 860 height 25
type input "D"
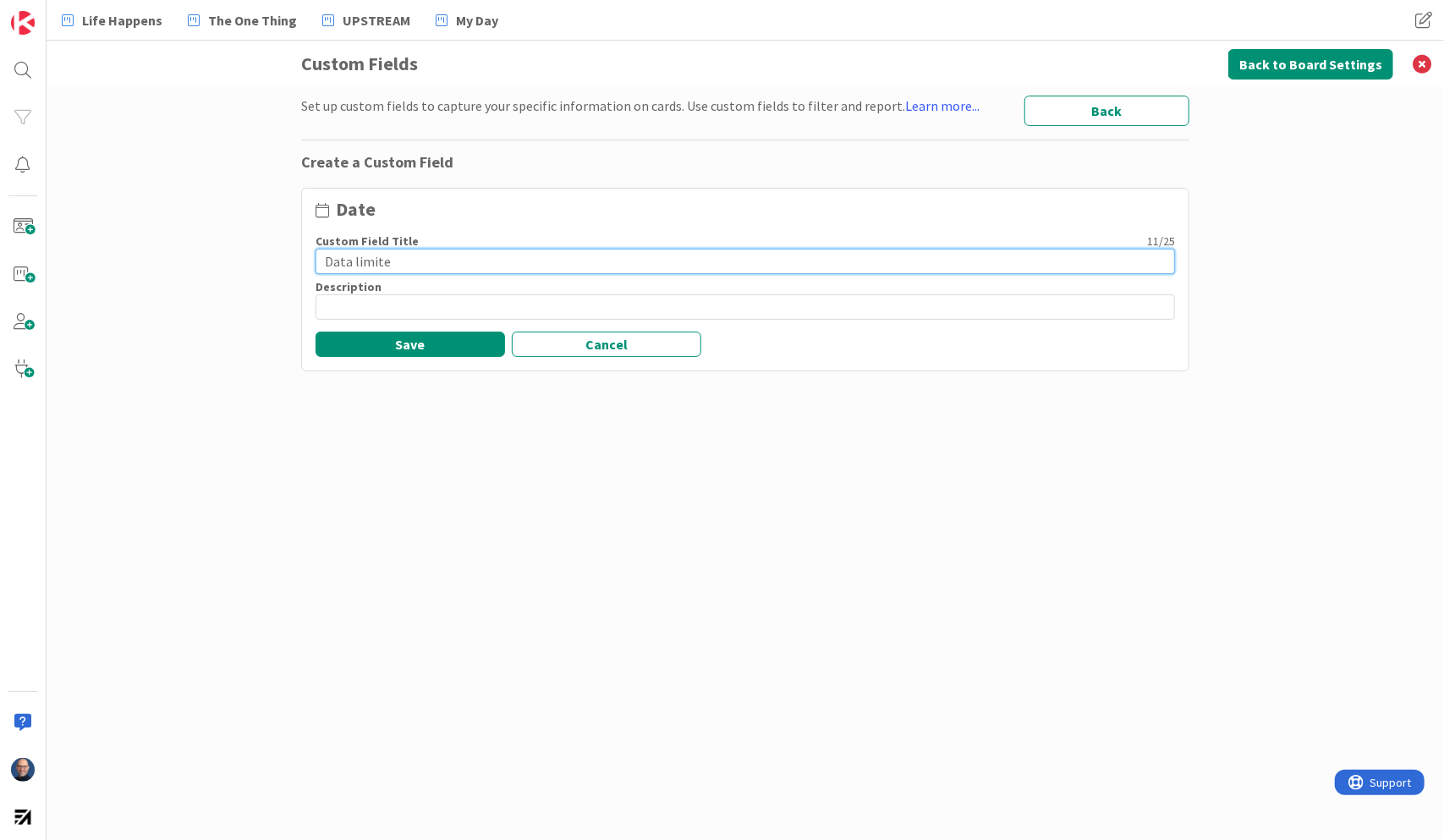
click at [381, 264] on input "Data limite" at bounding box center [745, 261] width 860 height 25
type input "D"
type input "F"
drag, startPoint x: 500, startPoint y: 260, endPoint x: 176, endPoint y: 252, distance: 324.1
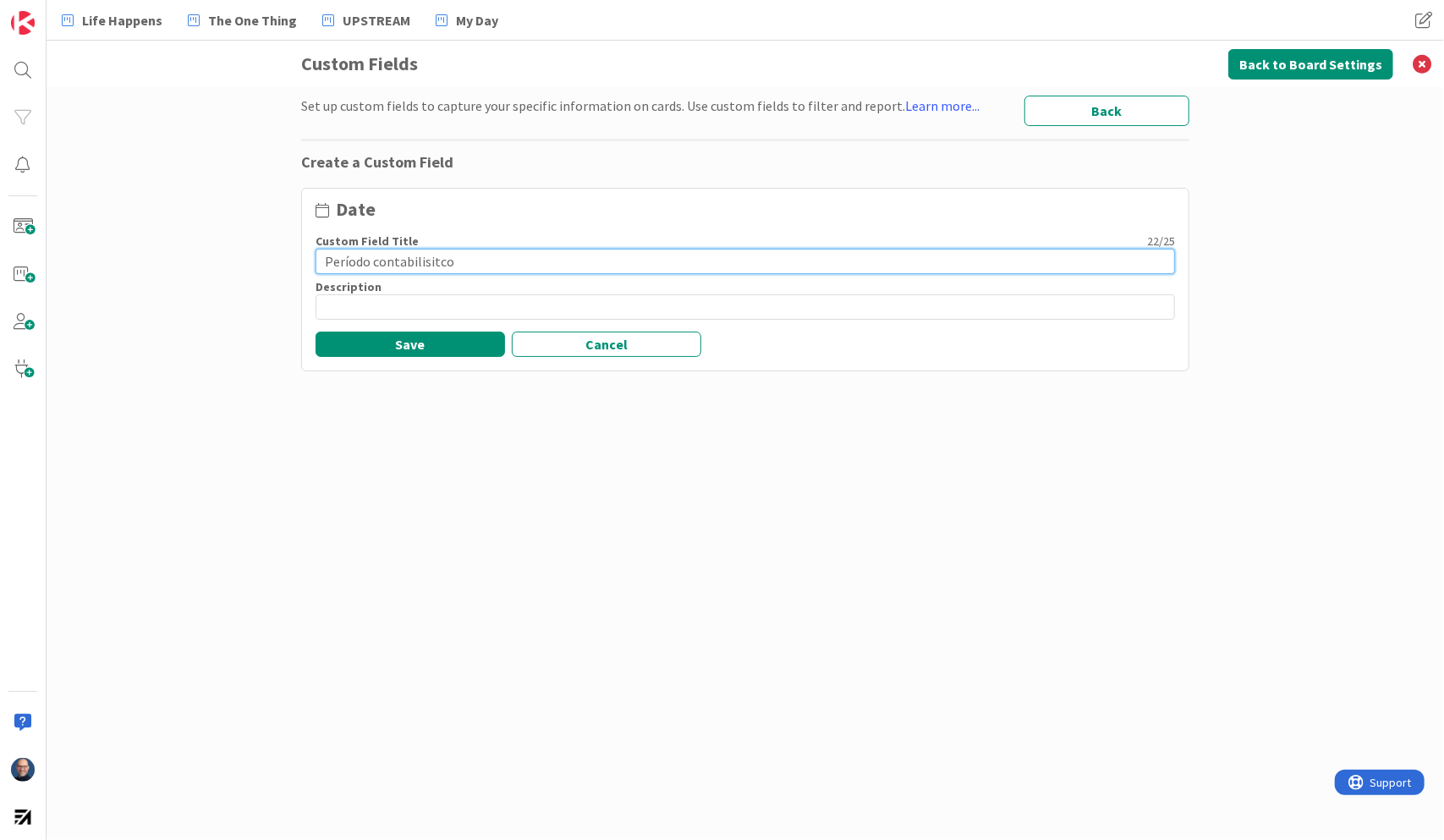
click at [176, 252] on div "Set up custom fields to capture your specific information on cards. Use custom …" at bounding box center [745, 464] width 1398 height 754
type input "Período contabilisitco"
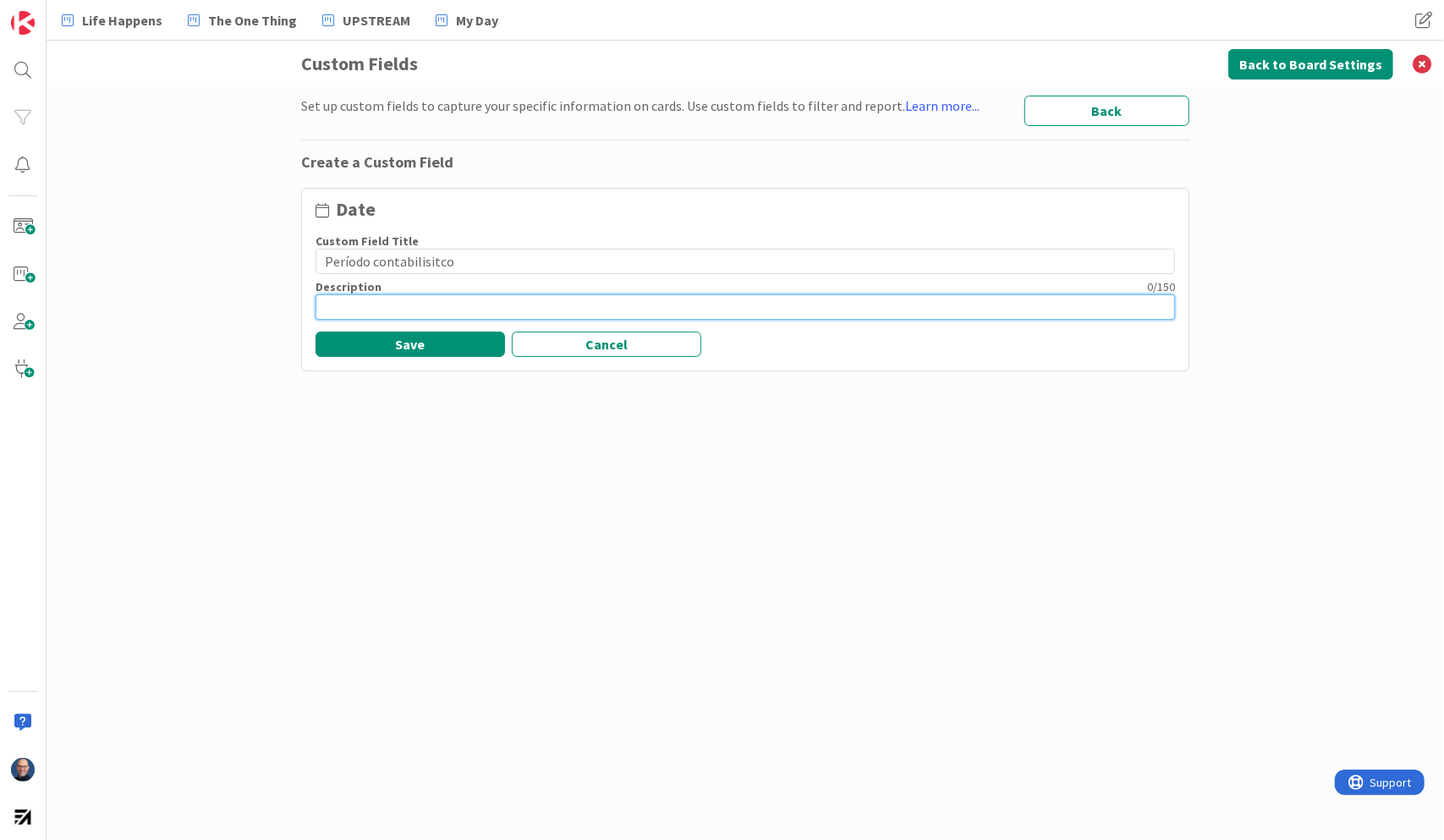
click at [421, 303] on input at bounding box center [745, 307] width 860 height 25
paste input "Período contabilisitco"
type input "Período contabilisitco Período contabilisitco Período contabilisitco"
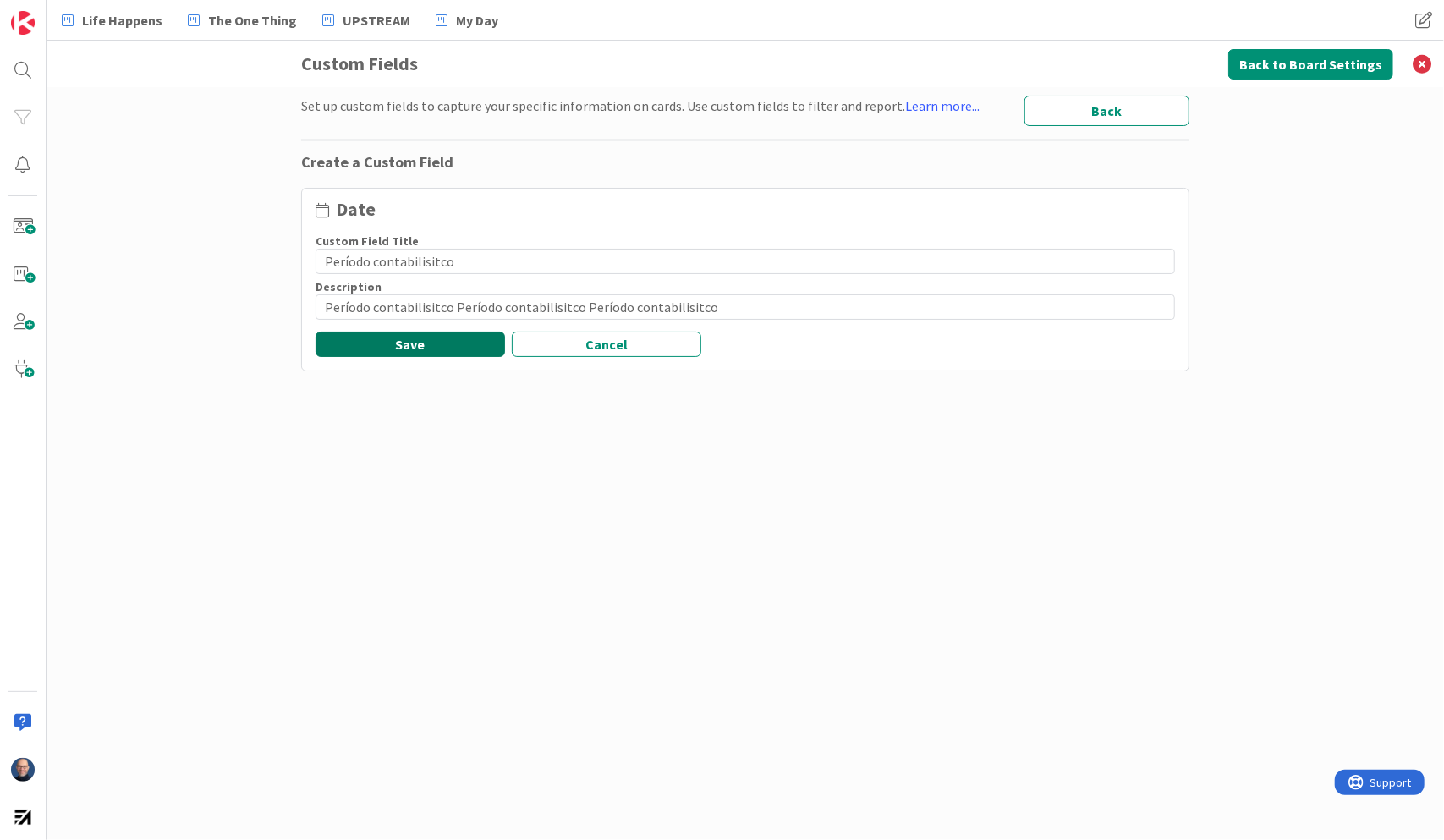
click at [462, 348] on button "Save" at bounding box center [411, 344] width 190 height 25
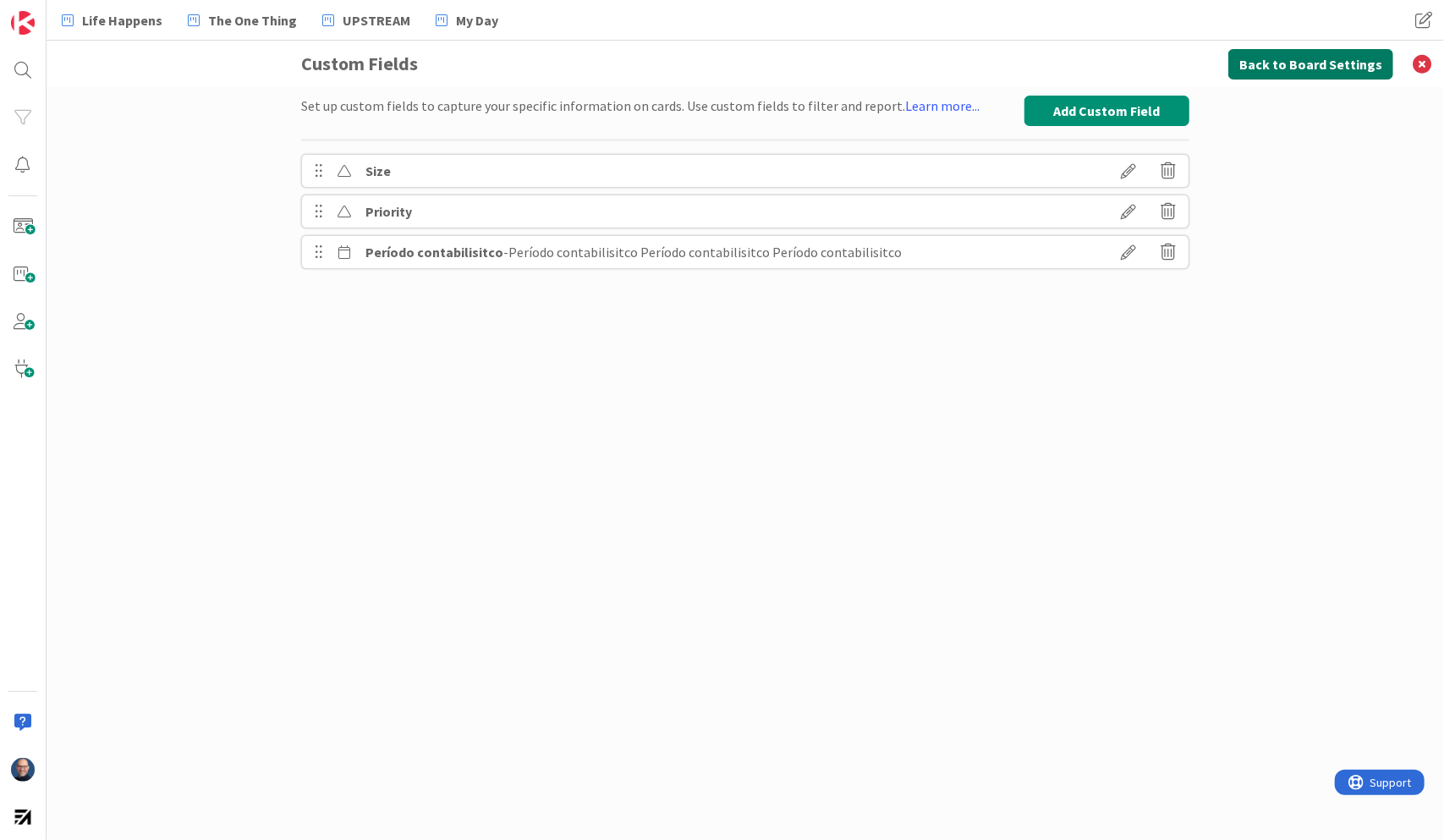
click at [1313, 59] on button "Back to Board Settings" at bounding box center [1311, 65] width 165 height 31
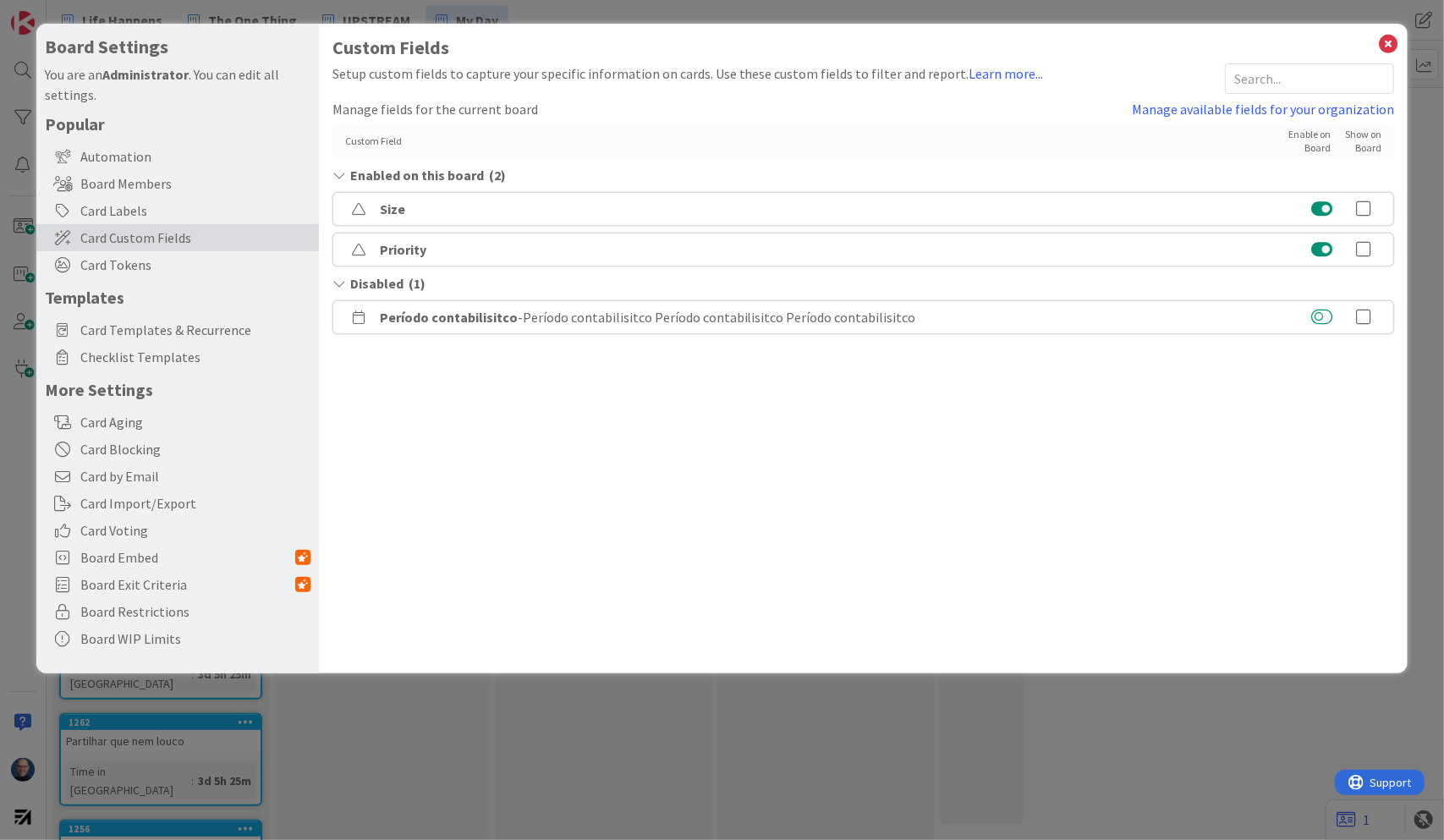
click at [1331, 314] on button at bounding box center [1322, 317] width 21 height 17
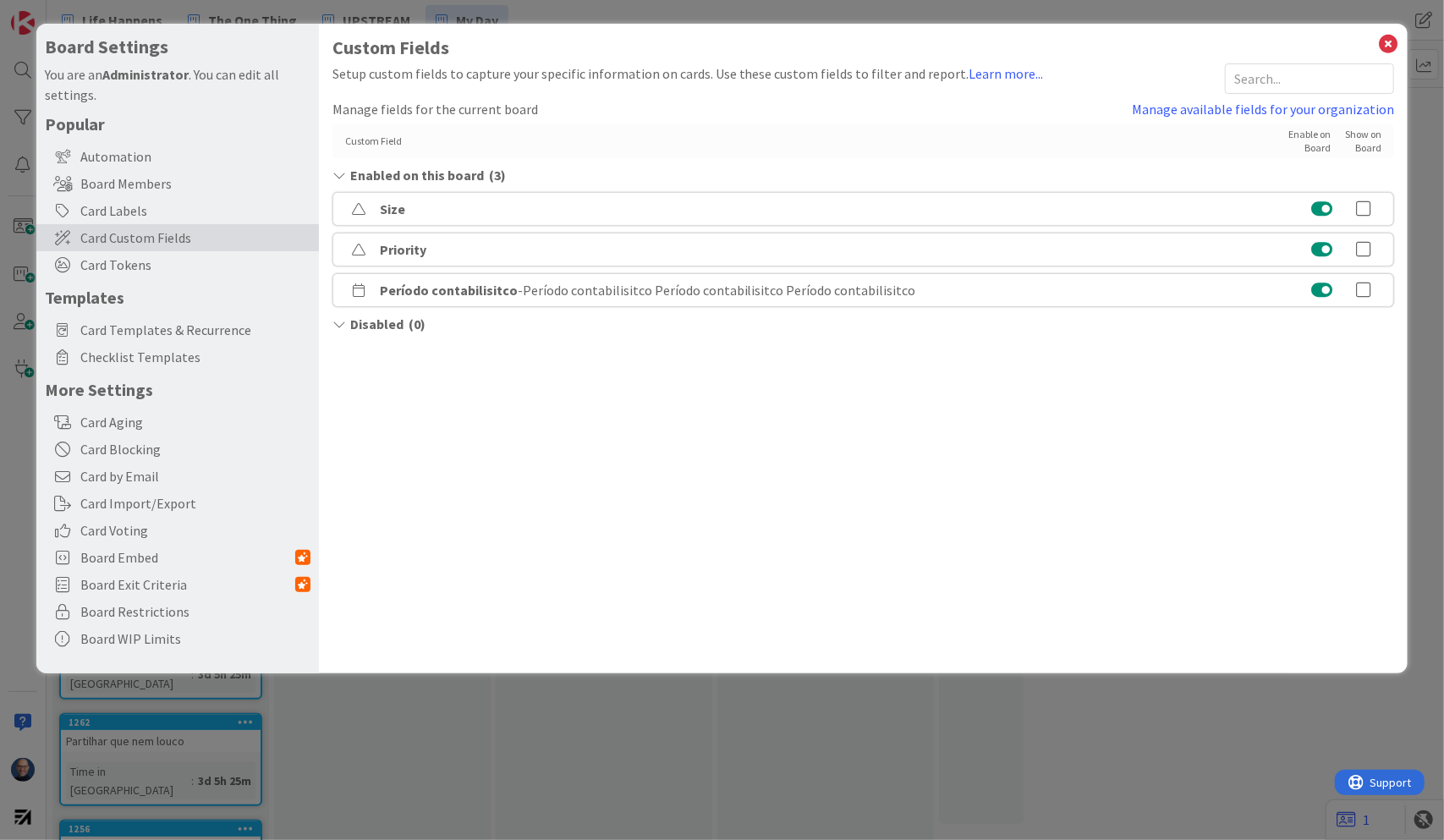
click at [1322, 210] on button at bounding box center [1322, 209] width 21 height 17
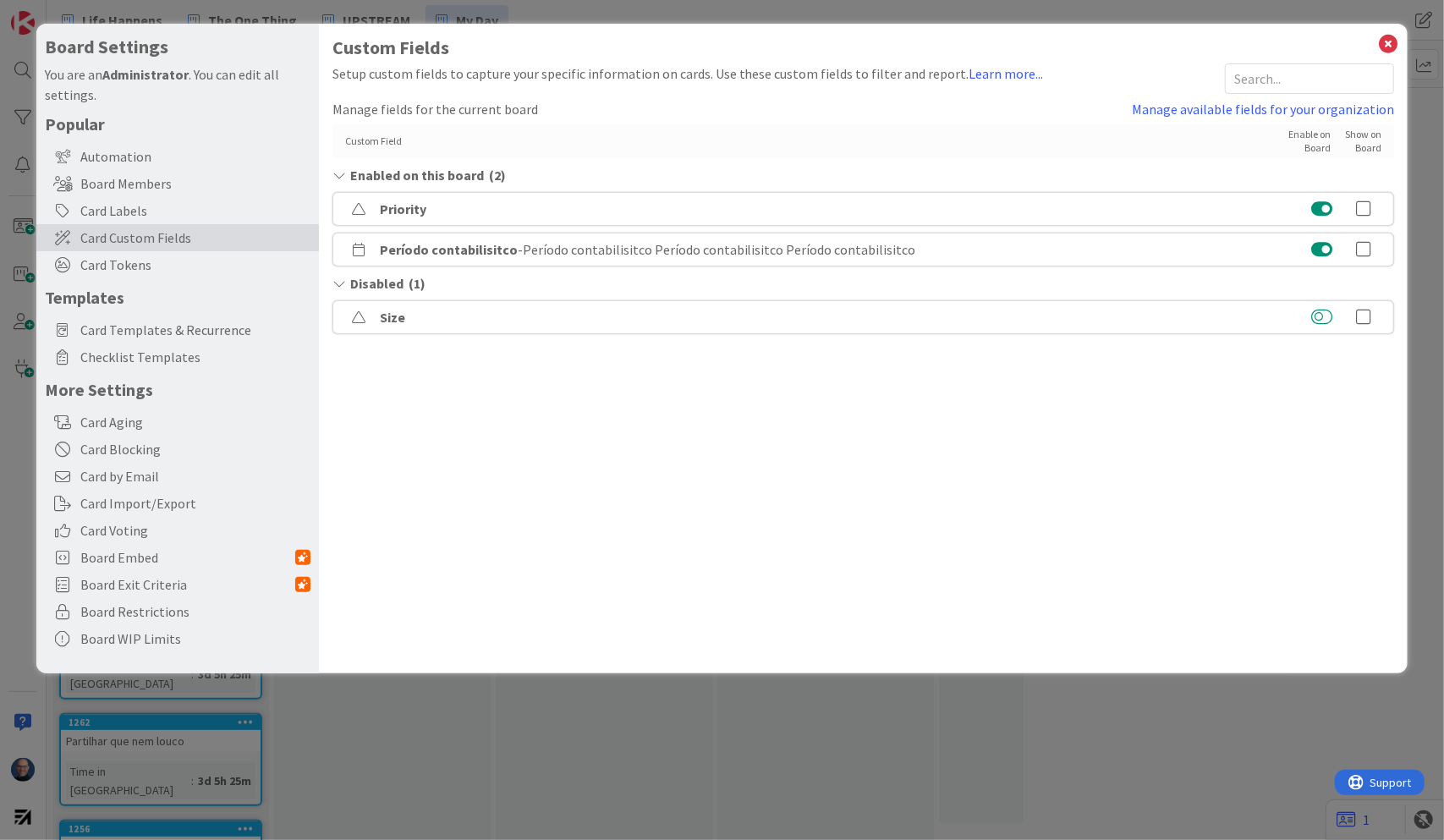
click at [1323, 320] on button at bounding box center [1322, 317] width 21 height 17
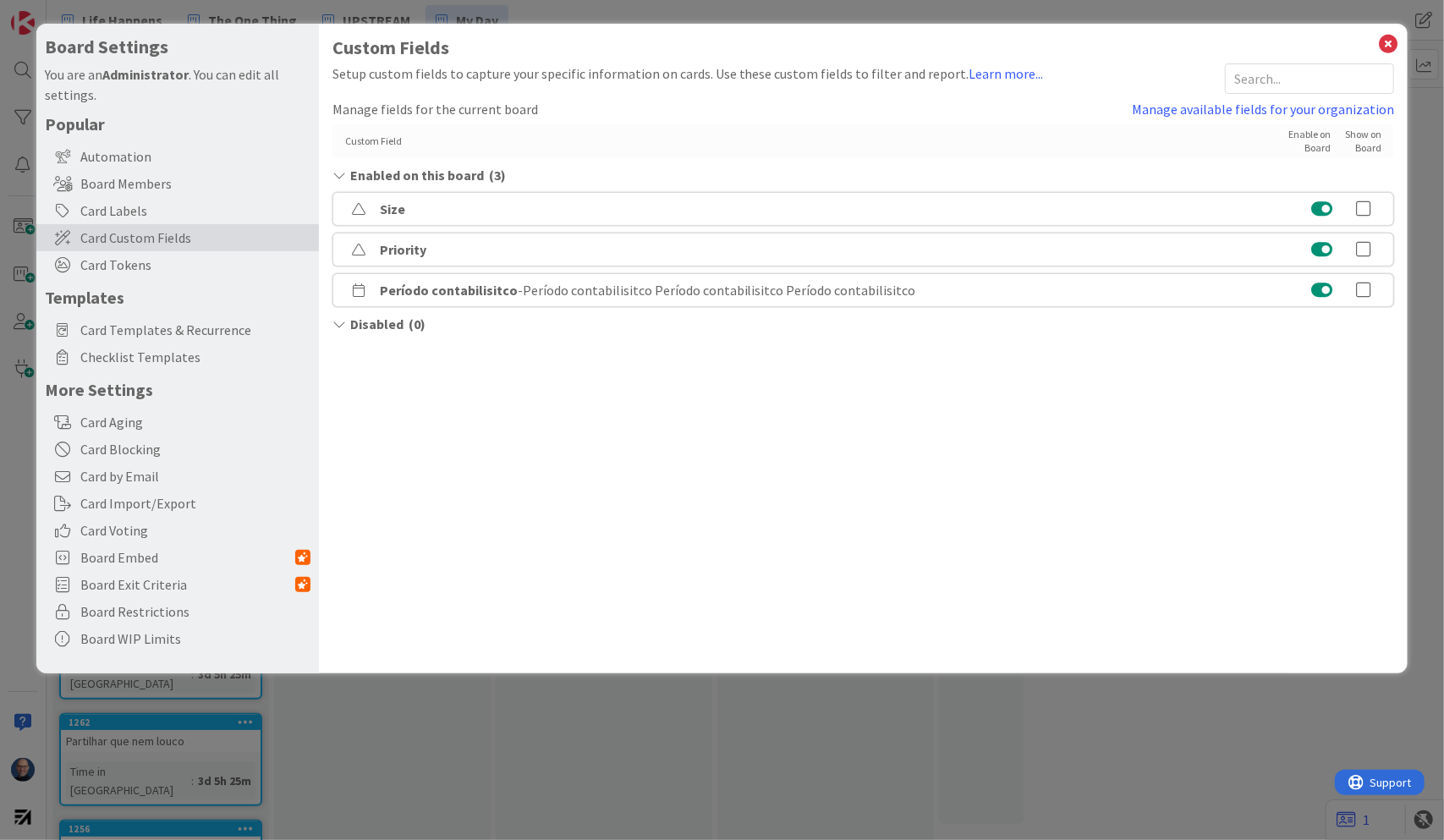
click at [1316, 209] on button at bounding box center [1322, 209] width 21 height 17
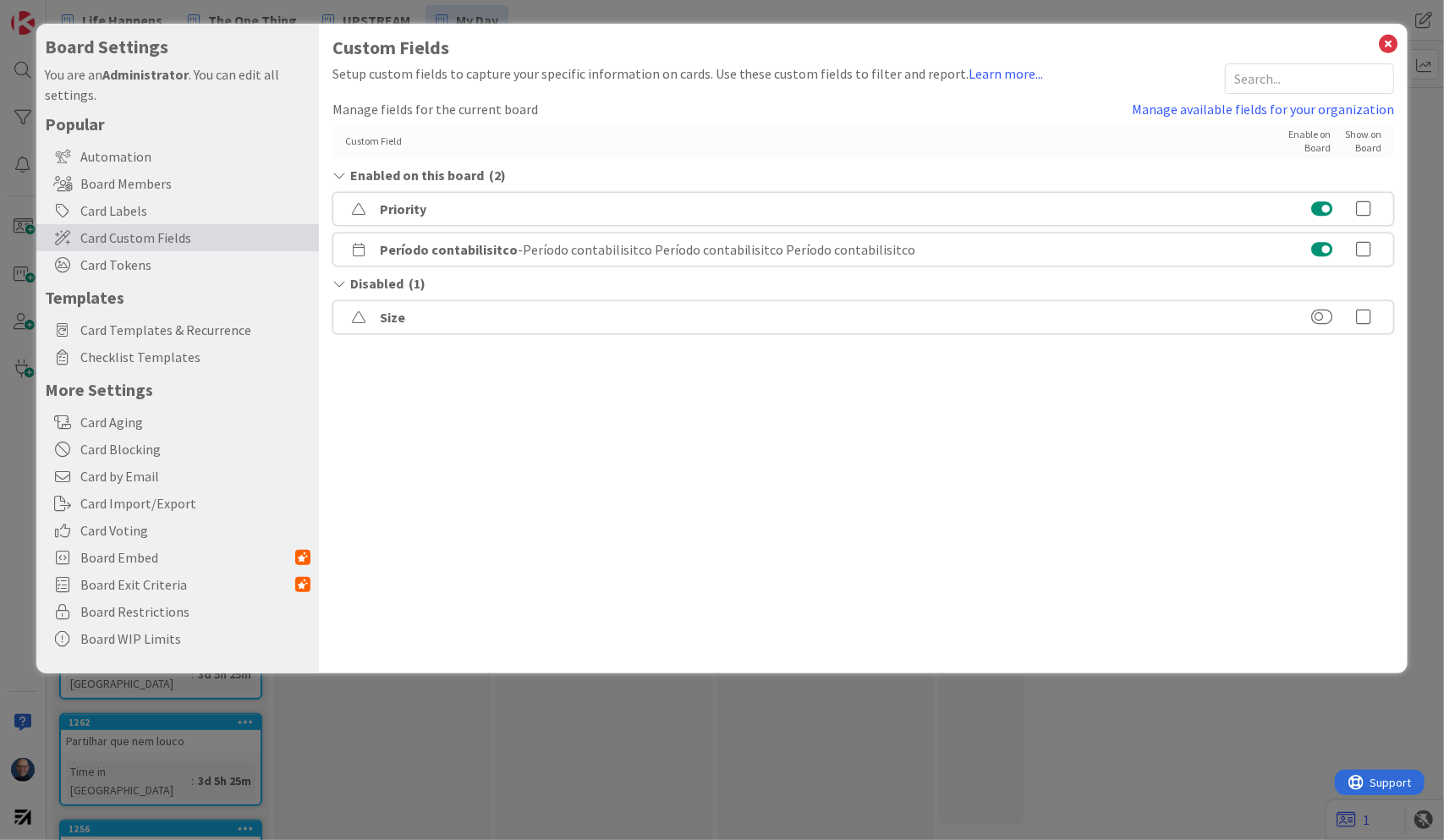
click at [1316, 209] on button at bounding box center [1322, 209] width 21 height 17
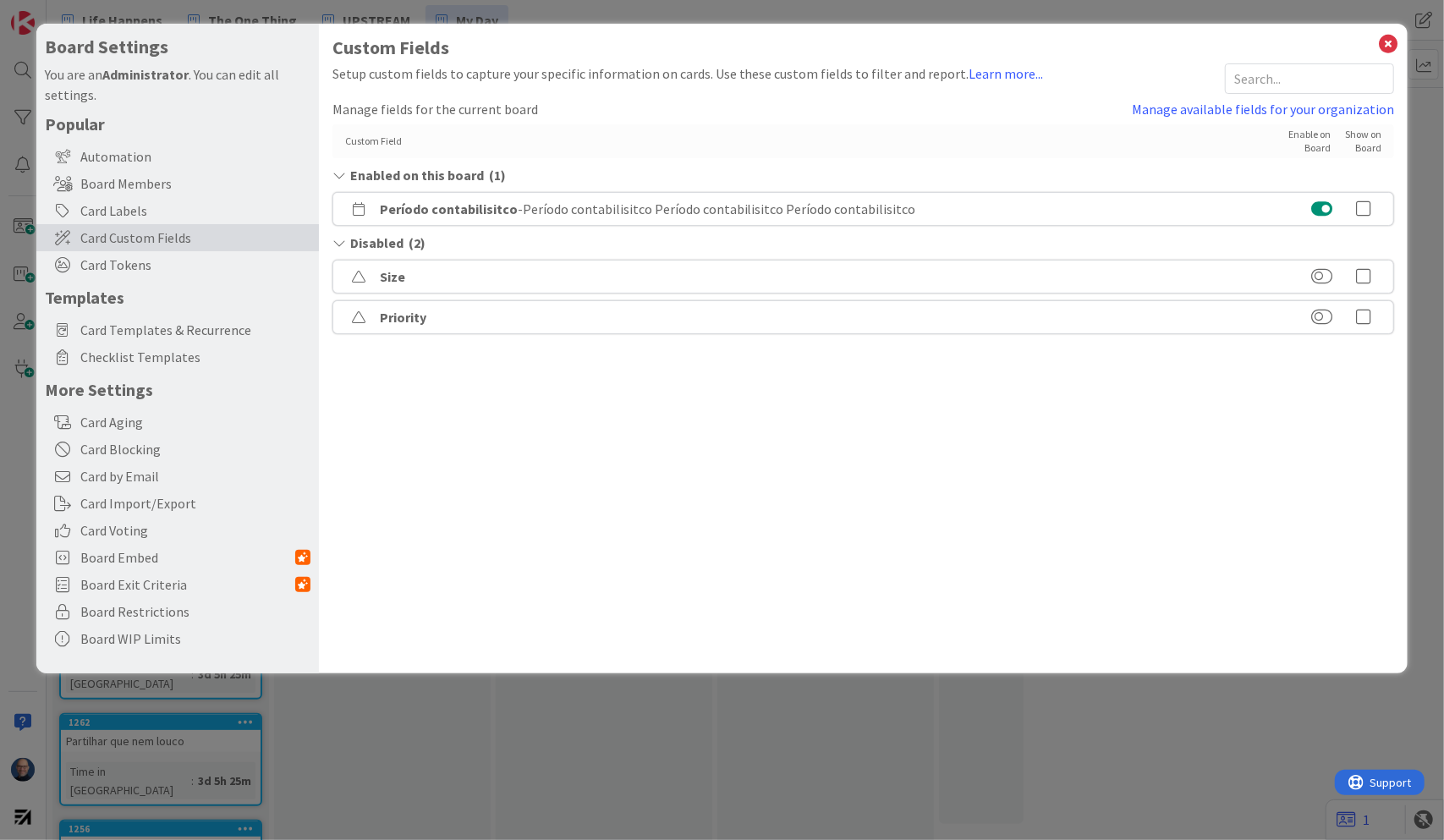
click at [1317, 209] on button at bounding box center [1322, 209] width 21 height 17
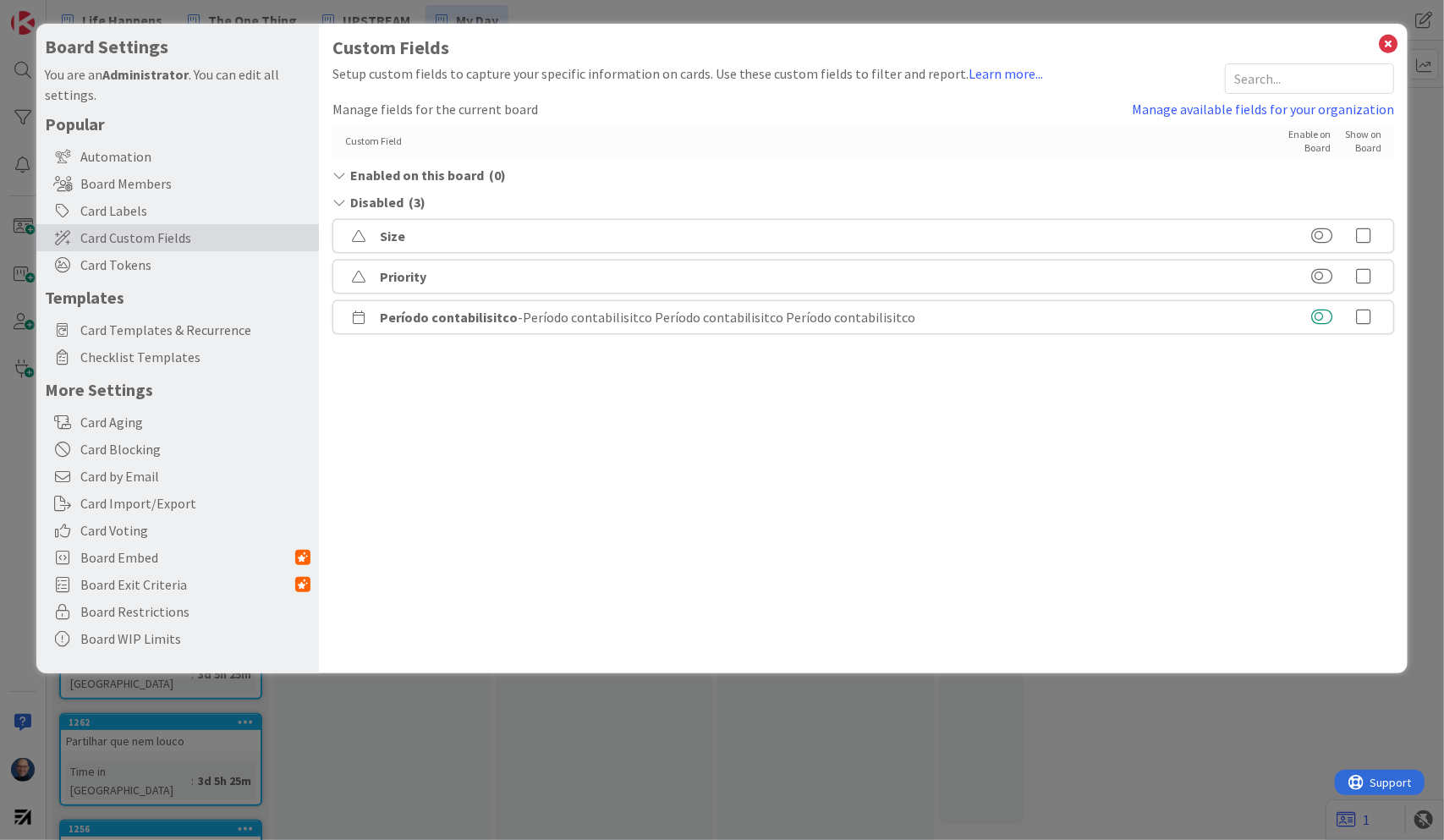
click at [1325, 318] on button at bounding box center [1322, 317] width 21 height 17
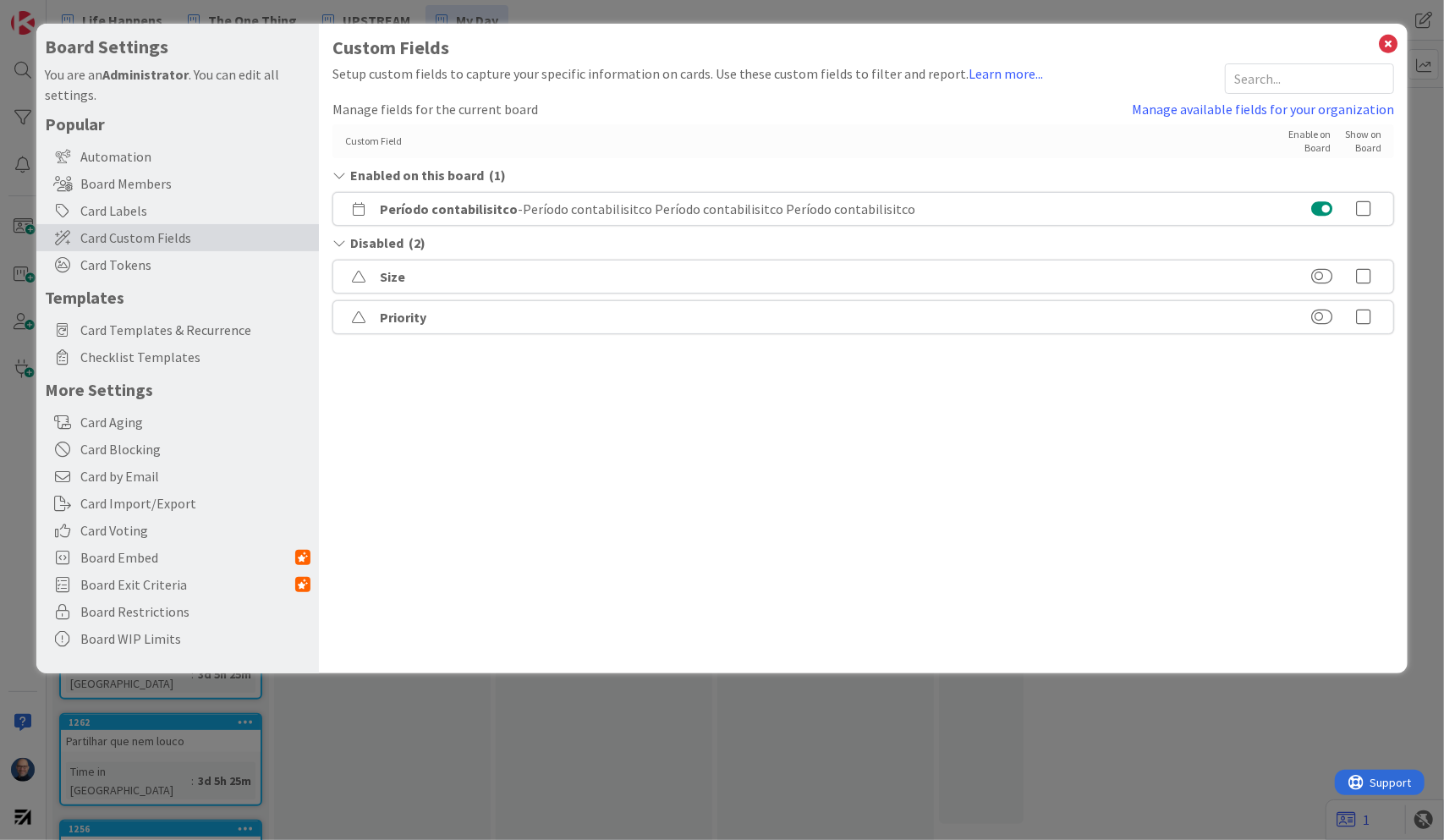
click at [1368, 210] on icon at bounding box center [1364, 209] width 34 height 17
click at [1386, 41] on icon at bounding box center [1388, 44] width 22 height 23
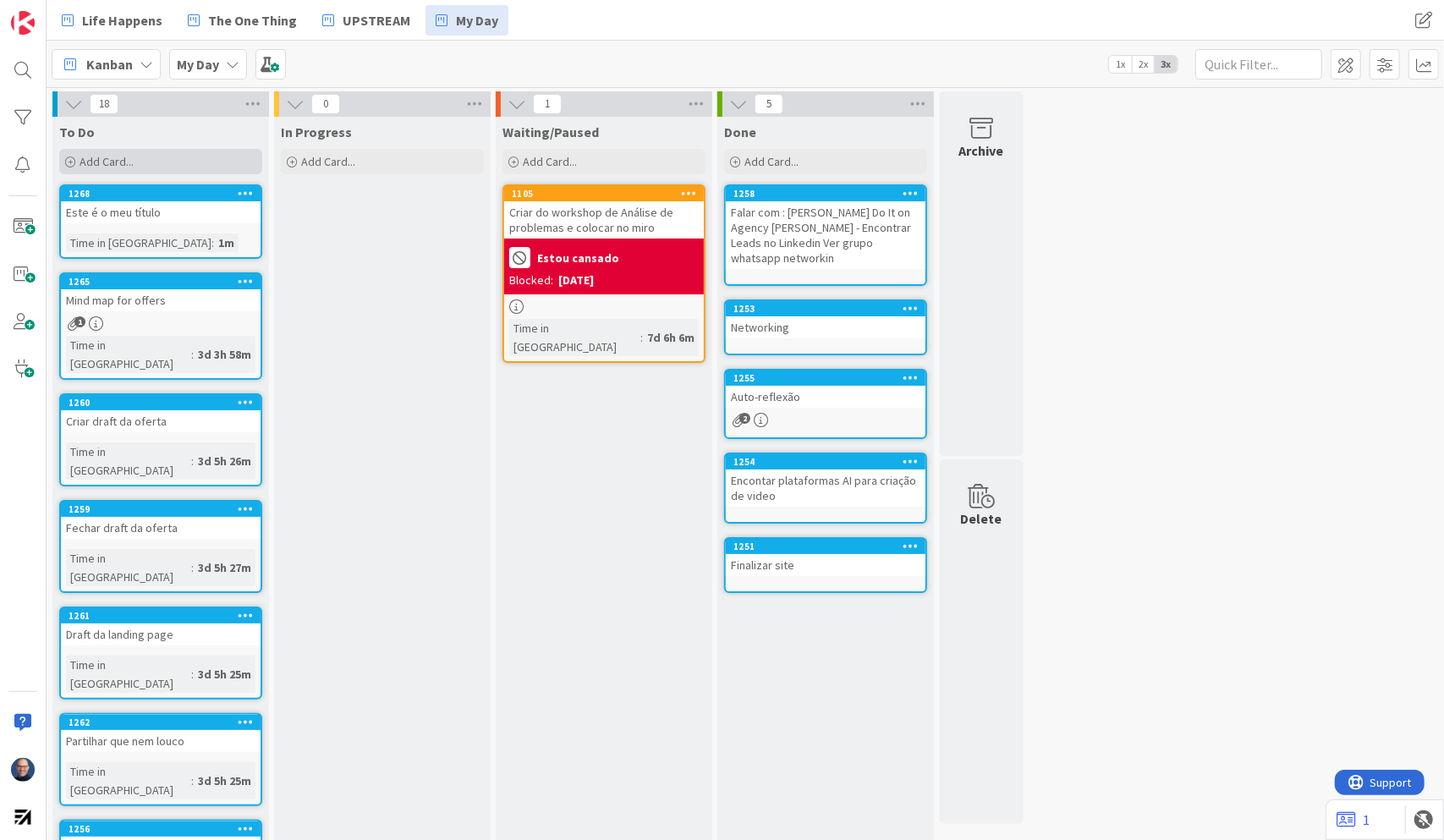
click at [112, 160] on span "Add Card..." at bounding box center [106, 161] width 54 height 15
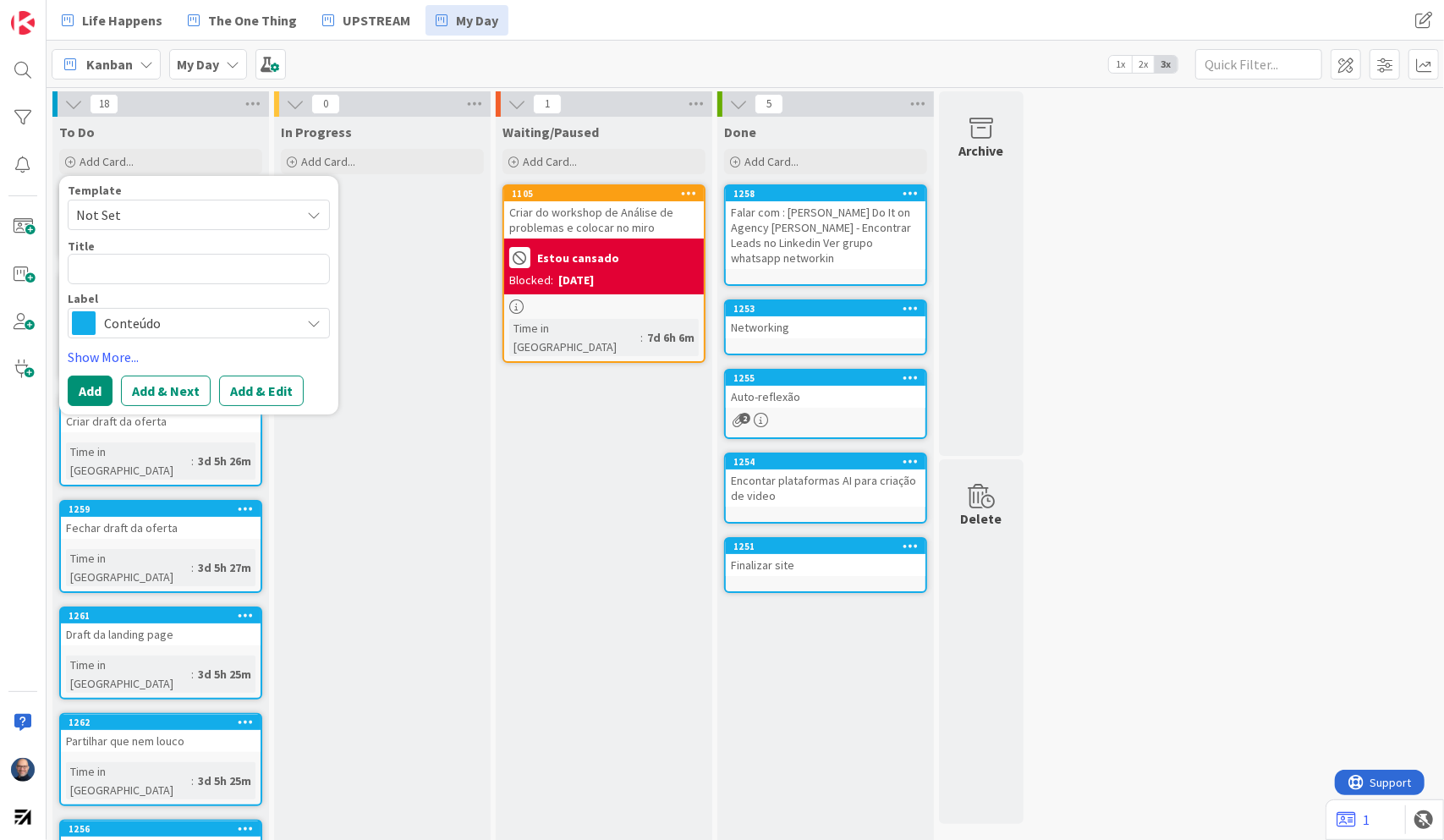
type textarea "x"
type textarea "T"
type textarea "x"
type textarea "TE"
type textarea "x"
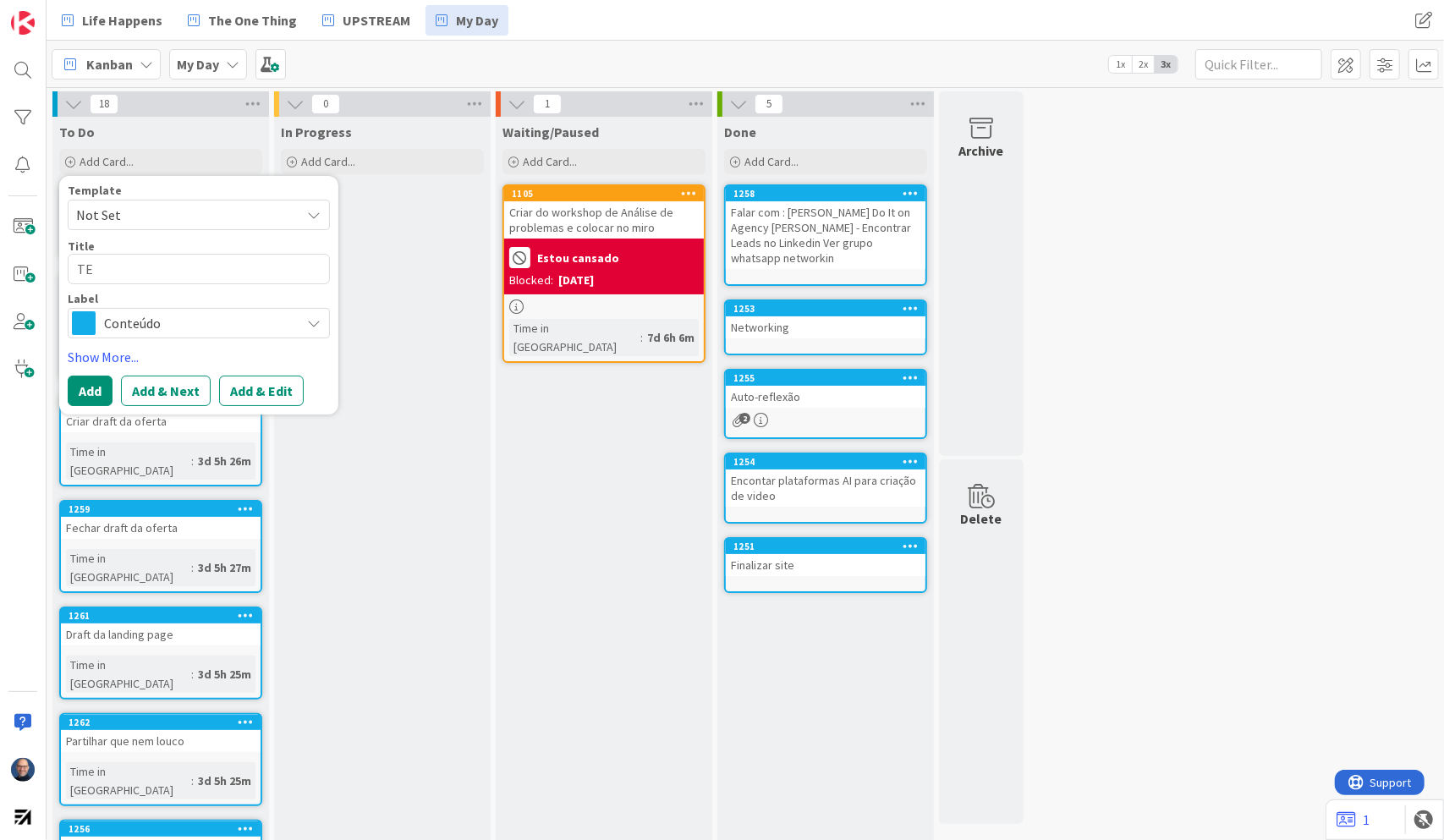
type textarea "TEs"
type textarea "x"
type textarea "TEst"
type textarea "x"
type textarea "TEste"
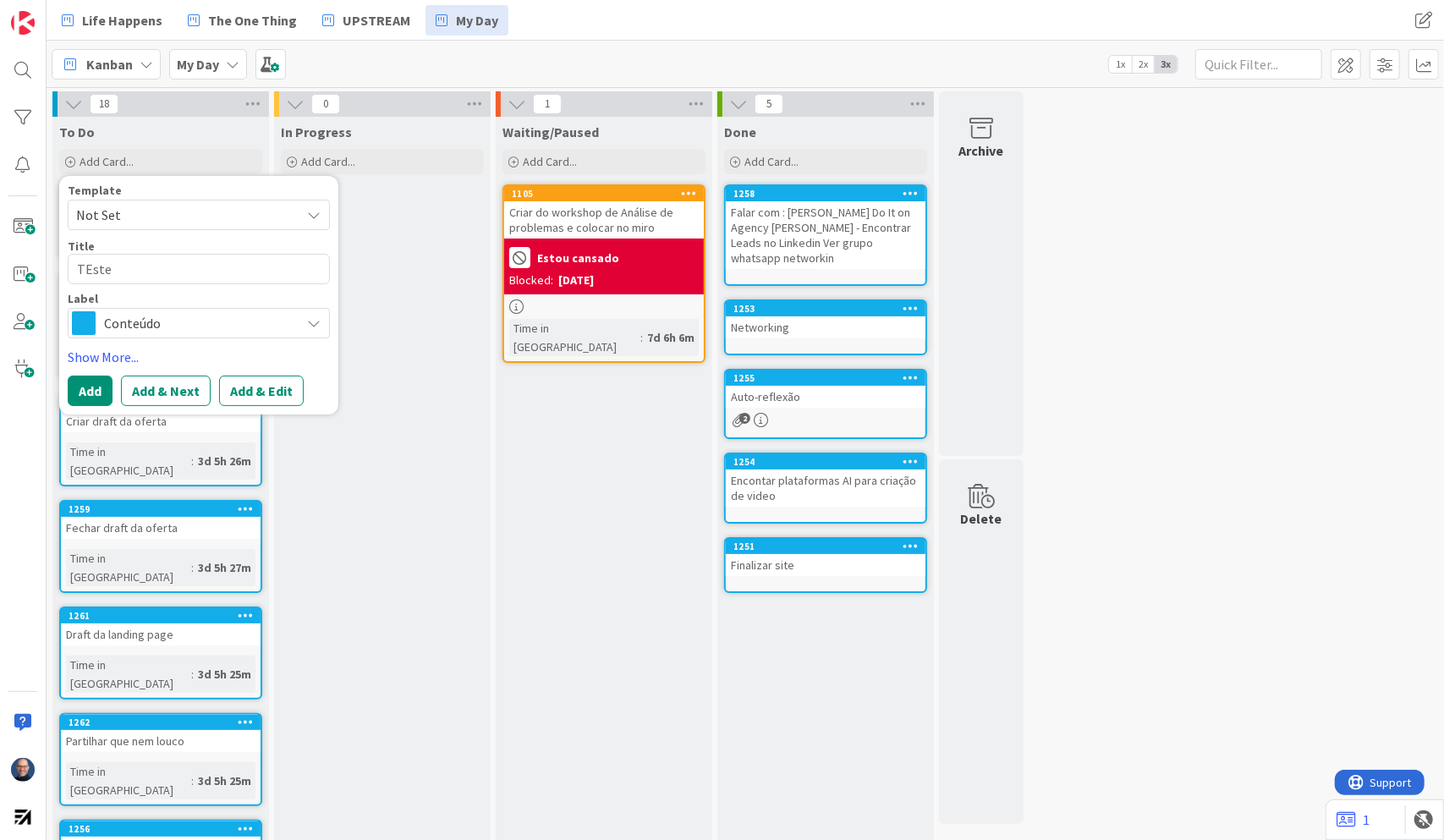
type textarea "x"
type textarea "TEst"
type textarea "x"
type textarea "TEst"
type textarea "x"
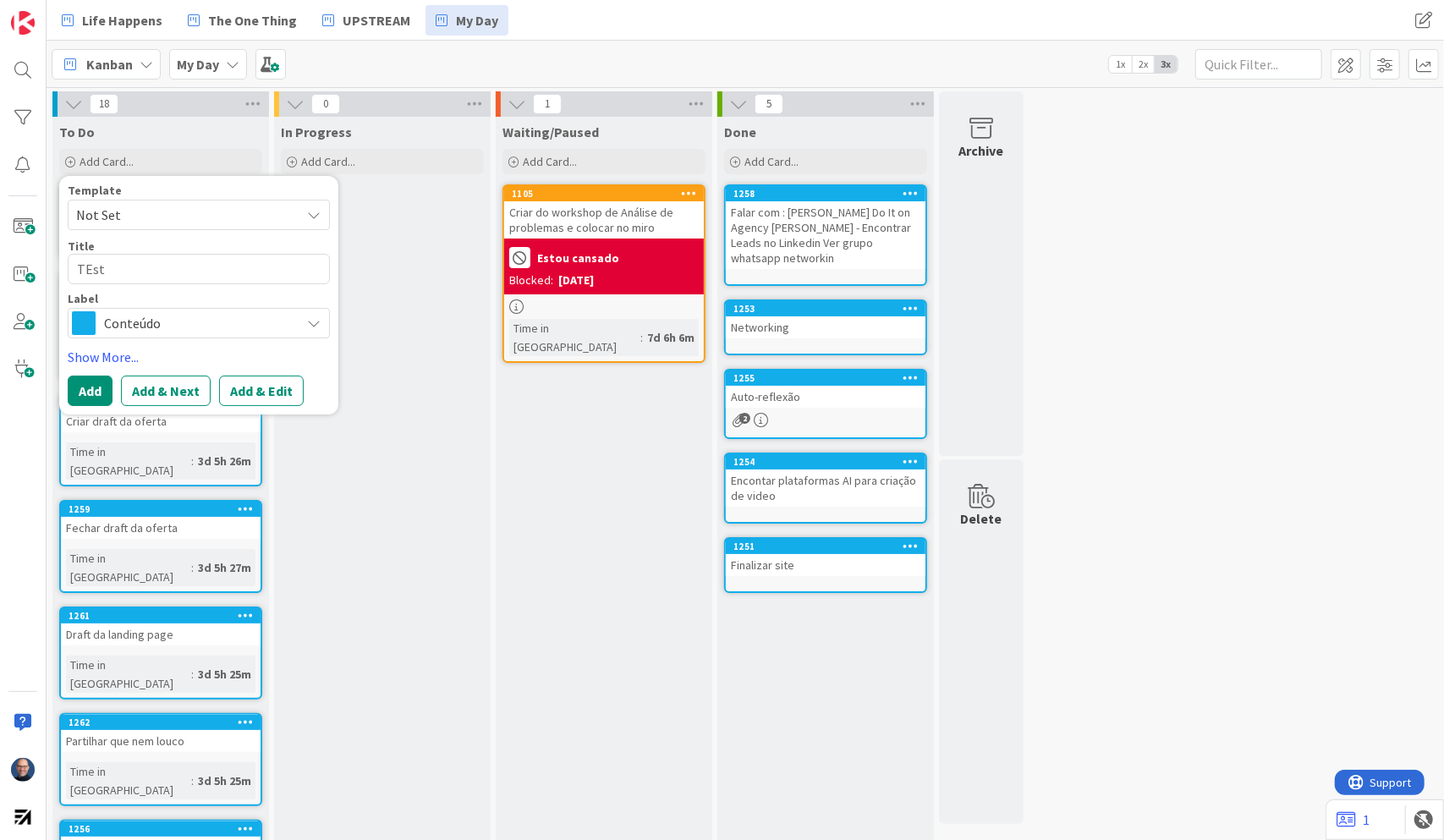
type textarea "TEst p"
type textarea "x"
type textarea "TEst pe"
type textarea "x"
type textarea "TEst p"
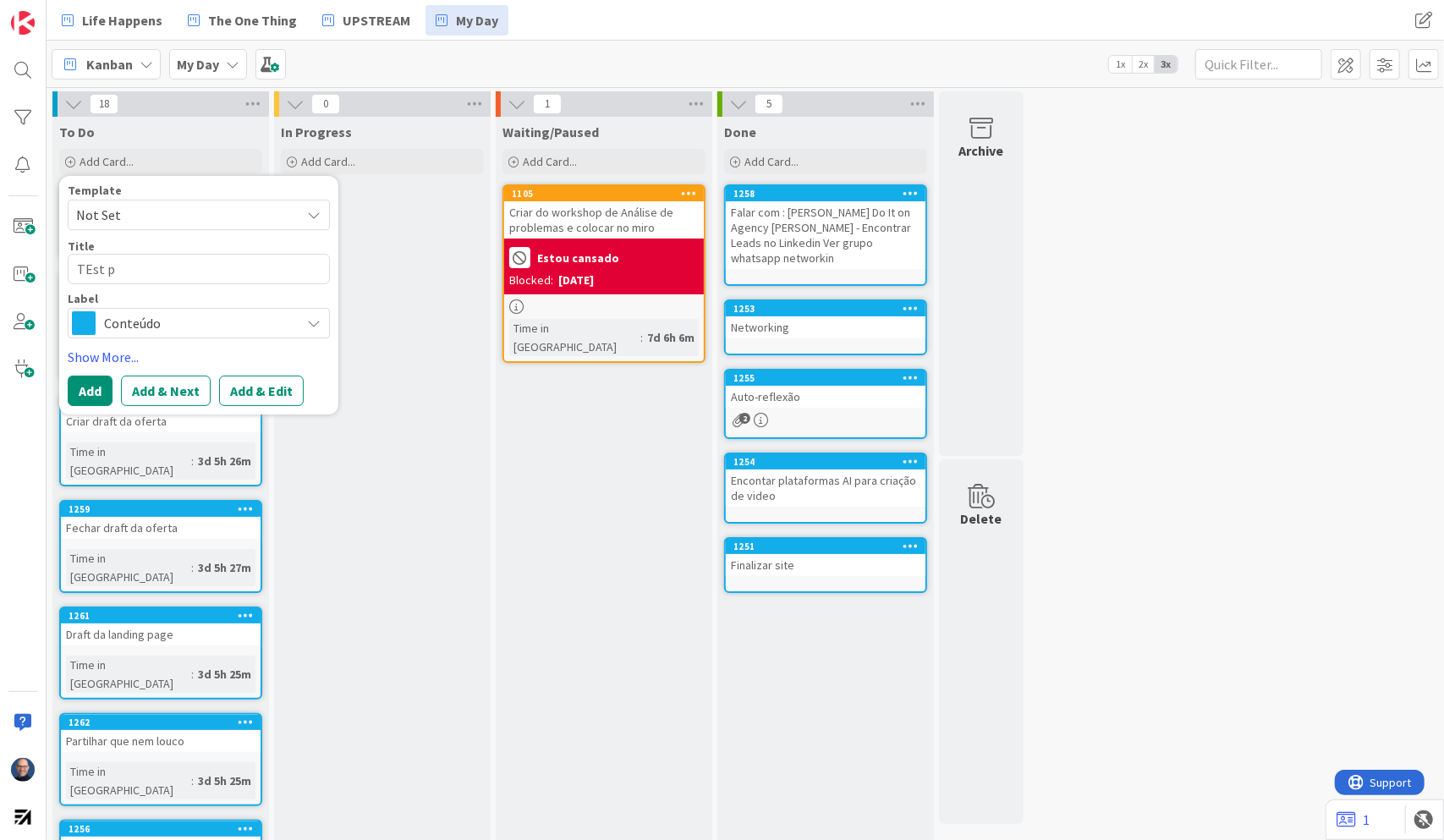
type textarea "x"
type textarea "TEst"
type textarea "x"
type textarea "TEst"
type textarea "x"
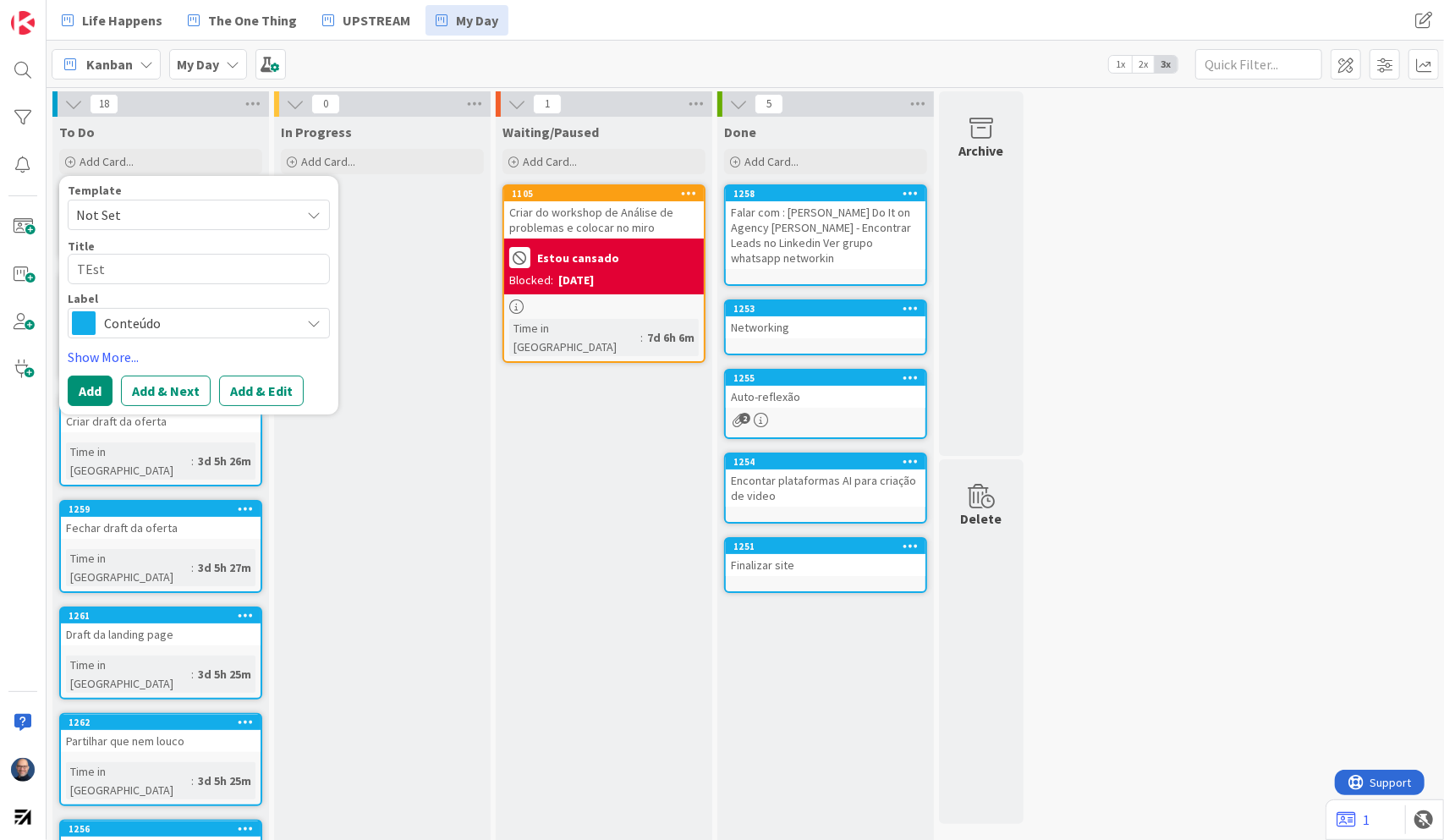
type textarea "TEs"
type textarea "x"
type textarea "TE"
type textarea "x"
type textarea "T"
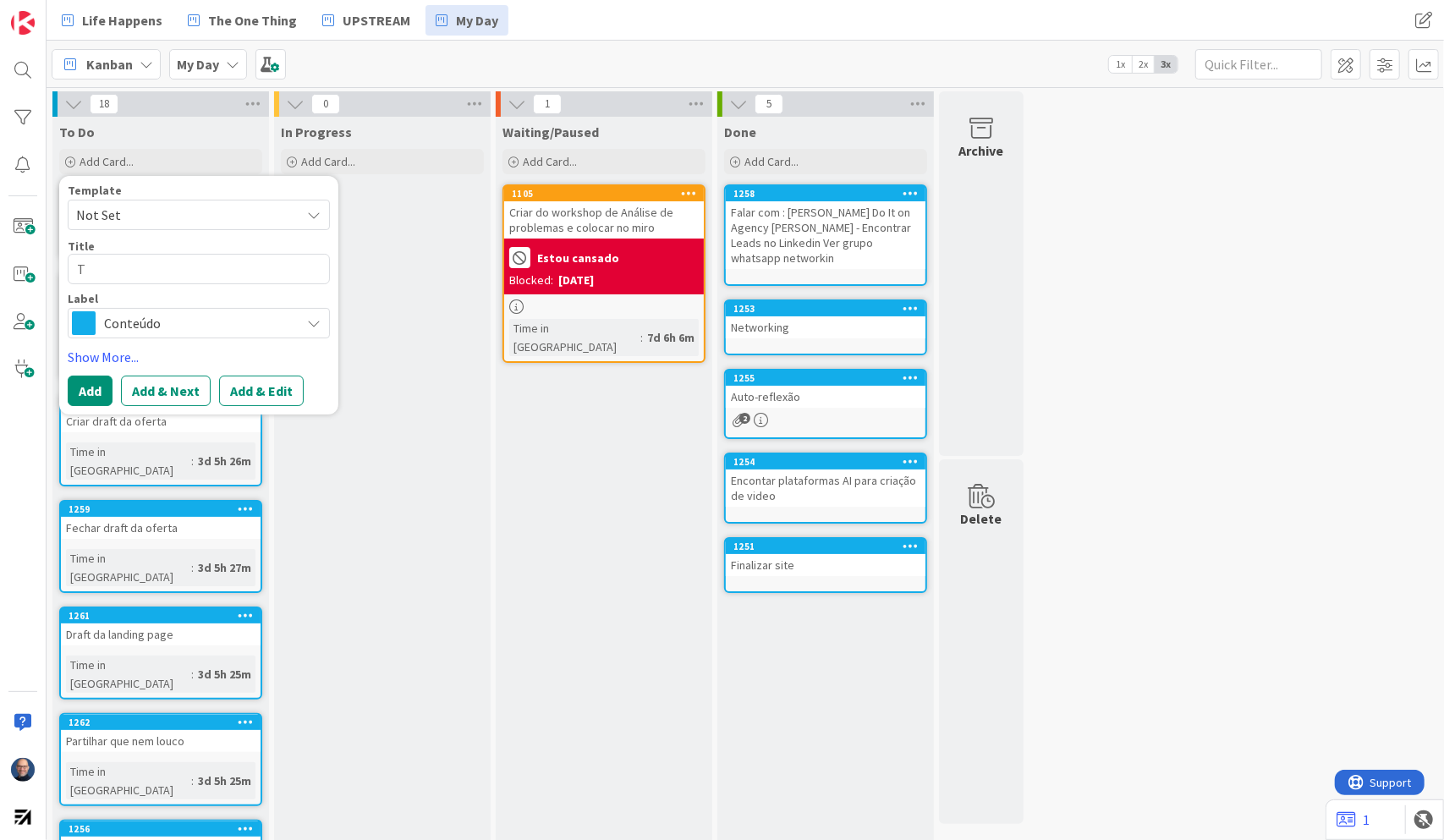
type textarea "x"
type textarea "Te"
type textarea "x"
type textarea "Tes"
type textarea "x"
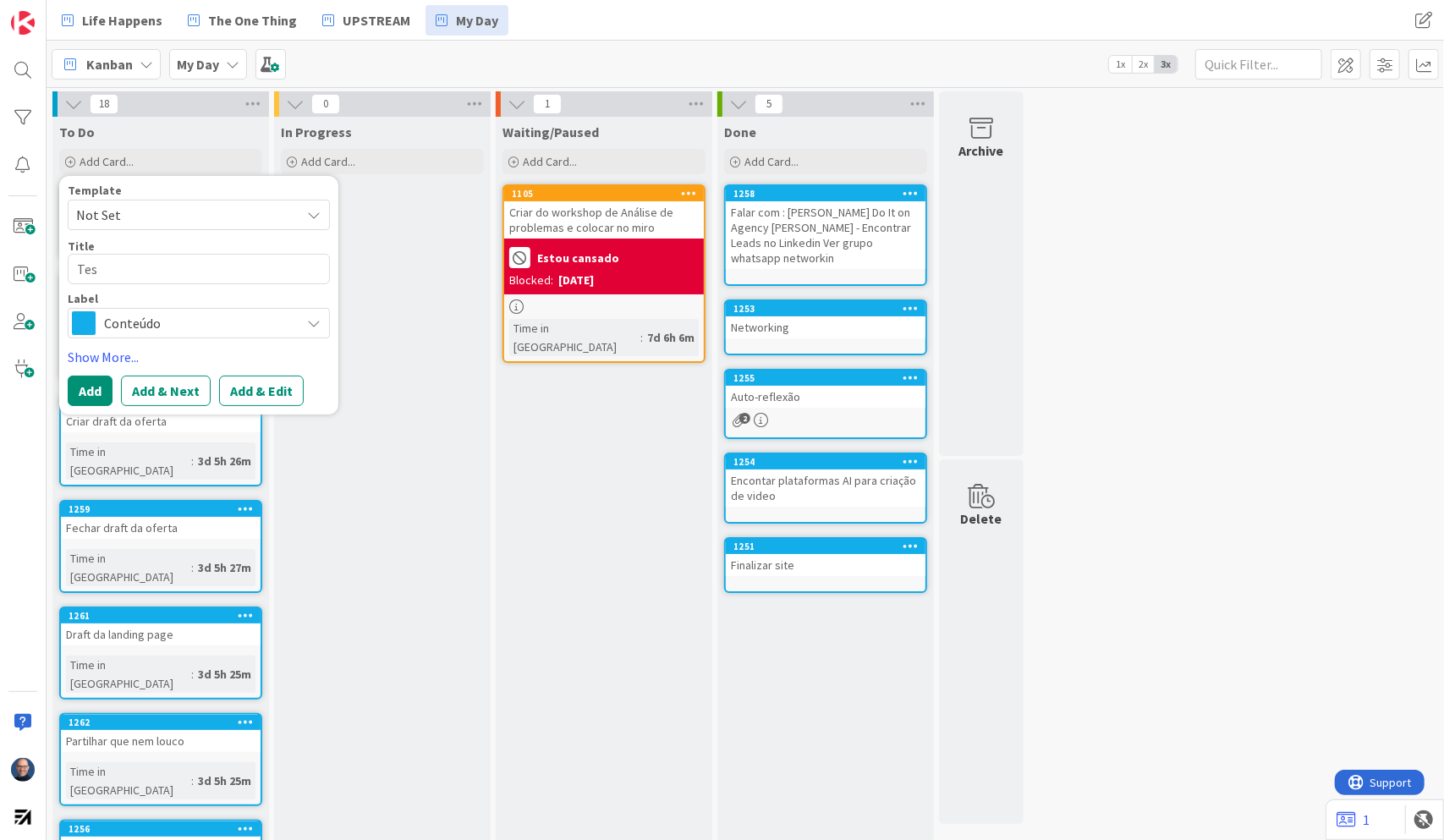
type textarea "Test"
type textarea "x"
type textarea "Teste"
type textarea "x"
type textarea "Teste"
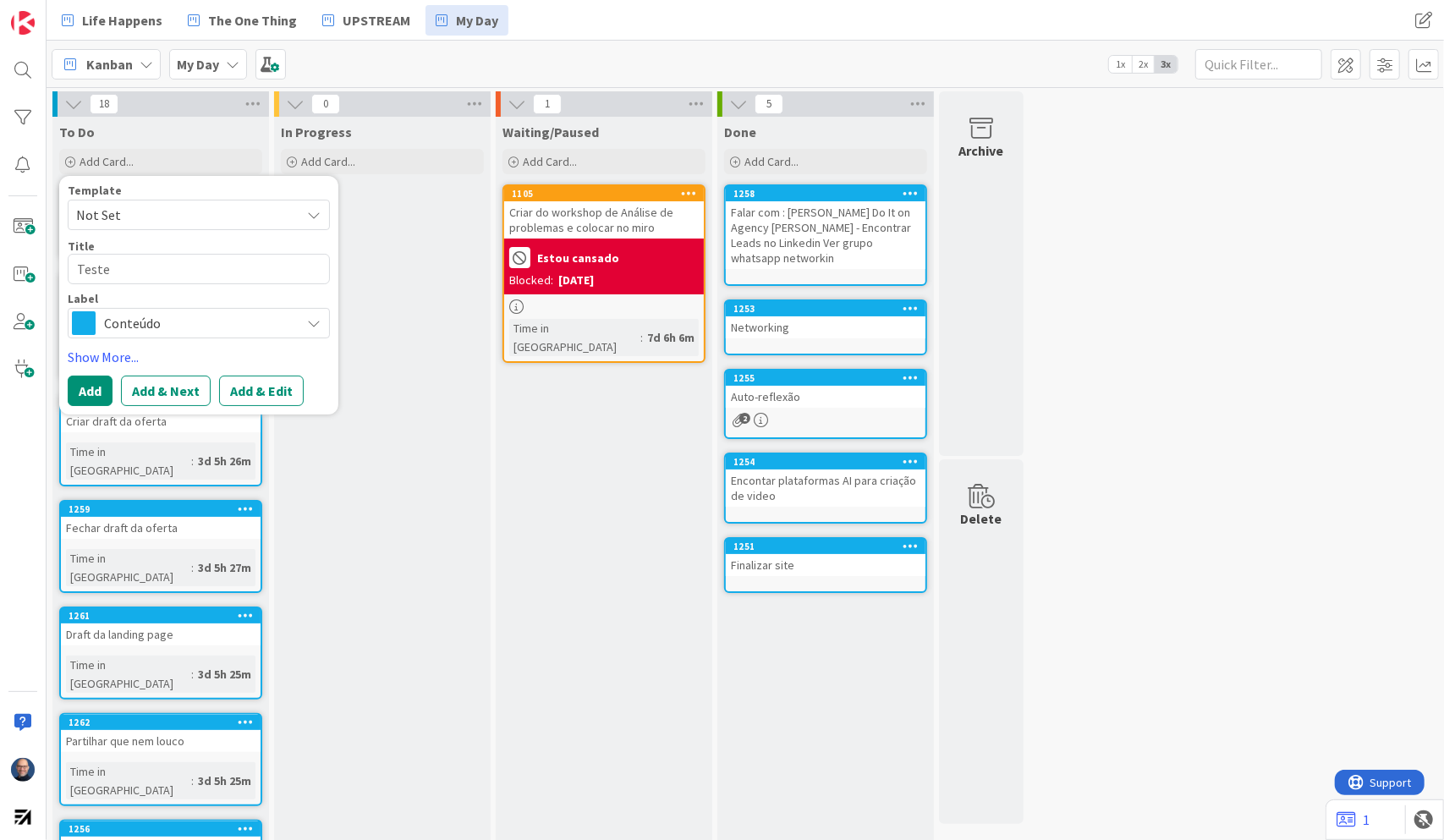
type textarea "x"
type textarea "Teste Período contabilisitco"
click at [255, 386] on button "Add & Edit" at bounding box center [261, 391] width 85 height 31
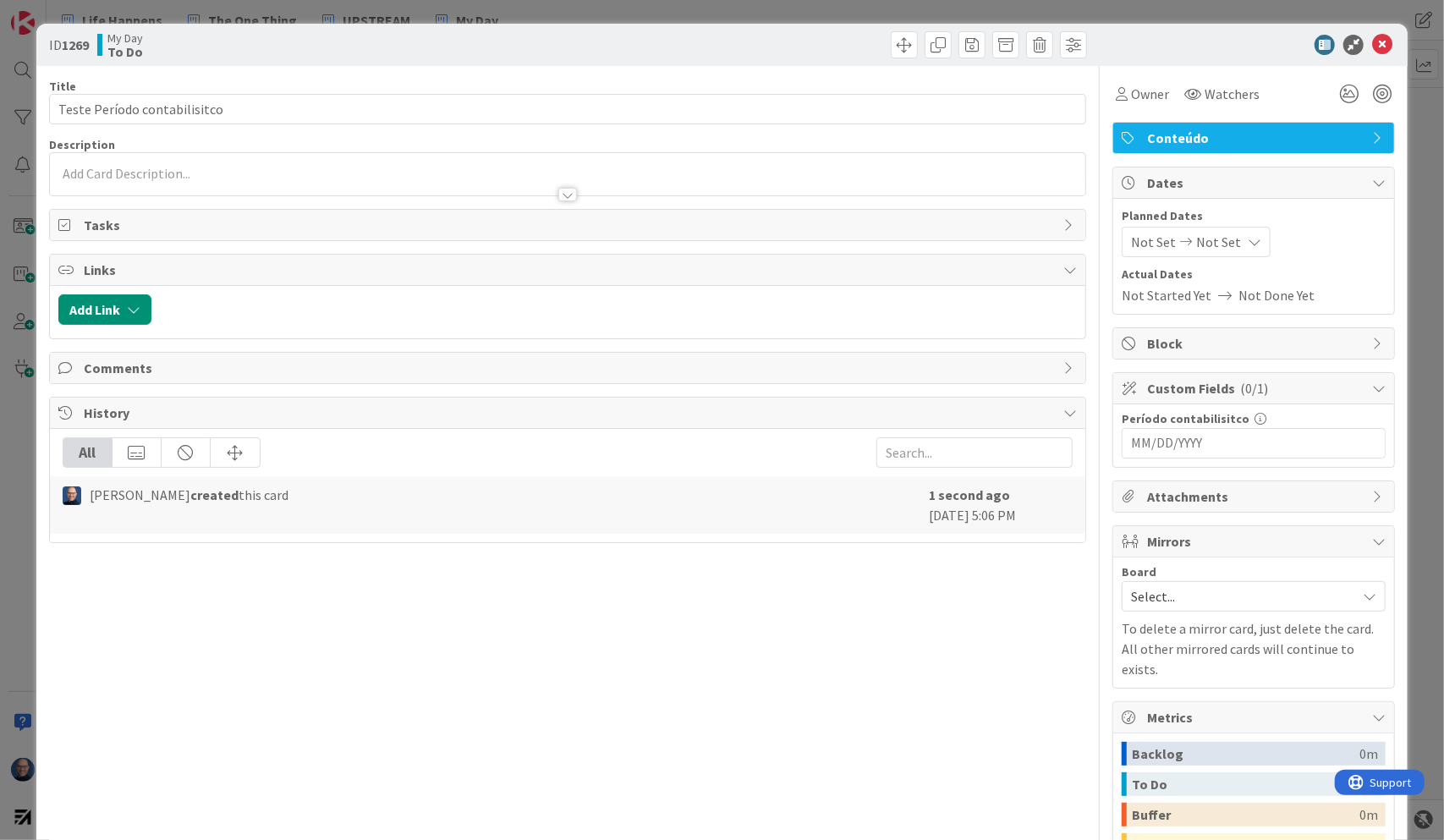
click at [1273, 438] on input "MM/DD/YYYY" at bounding box center [1254, 444] width 246 height 29
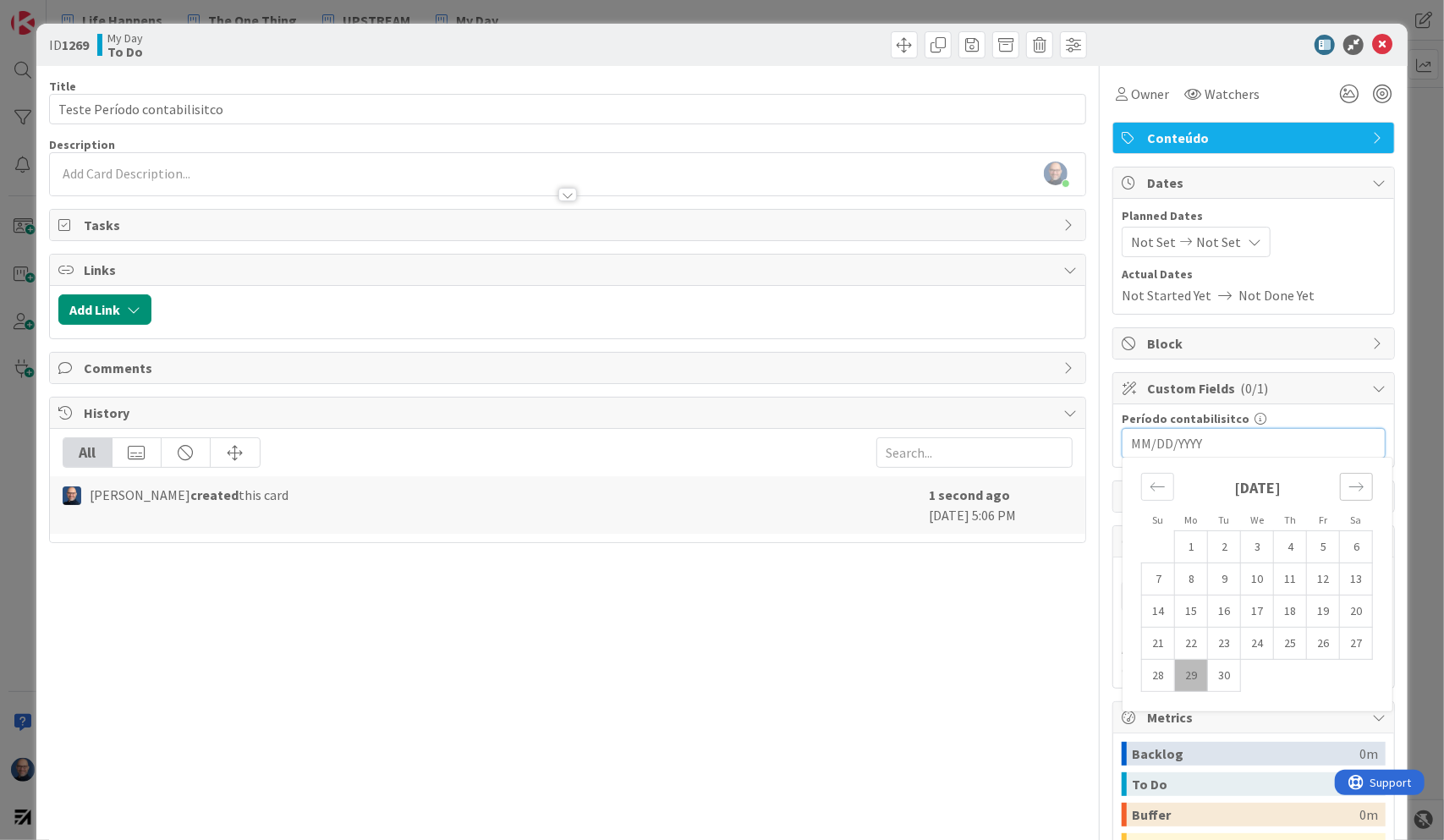
click at [1349, 479] on icon "Move forward to switch to the next month." at bounding box center [1357, 487] width 16 height 16
click at [1256, 575] on td "8" at bounding box center [1258, 580] width 33 height 32
drag, startPoint x: 1247, startPoint y: 445, endPoint x: 1015, endPoint y: 442, distance: 232.0
click at [1015, 442] on div "Title 28 / 128 Teste Período contabilisitco Description [PERSON_NAME] just join…" at bounding box center [723, 544] width 1347 height 956
type input "Janeiro"
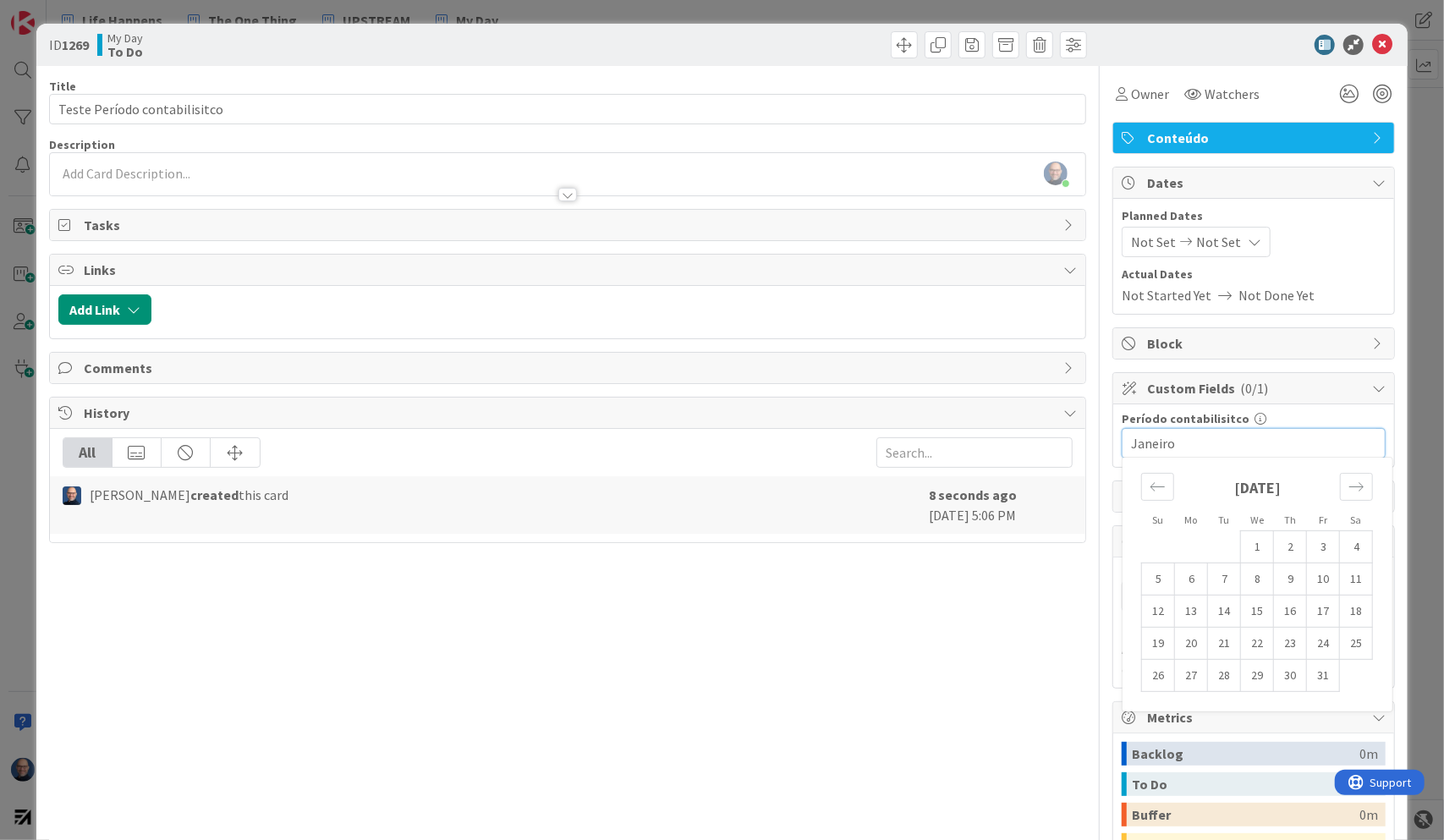
click at [1300, 408] on div "Período contabilisitco Janeiro Navigate forward to interact with the calendar a…" at bounding box center [1254, 436] width 281 height 63
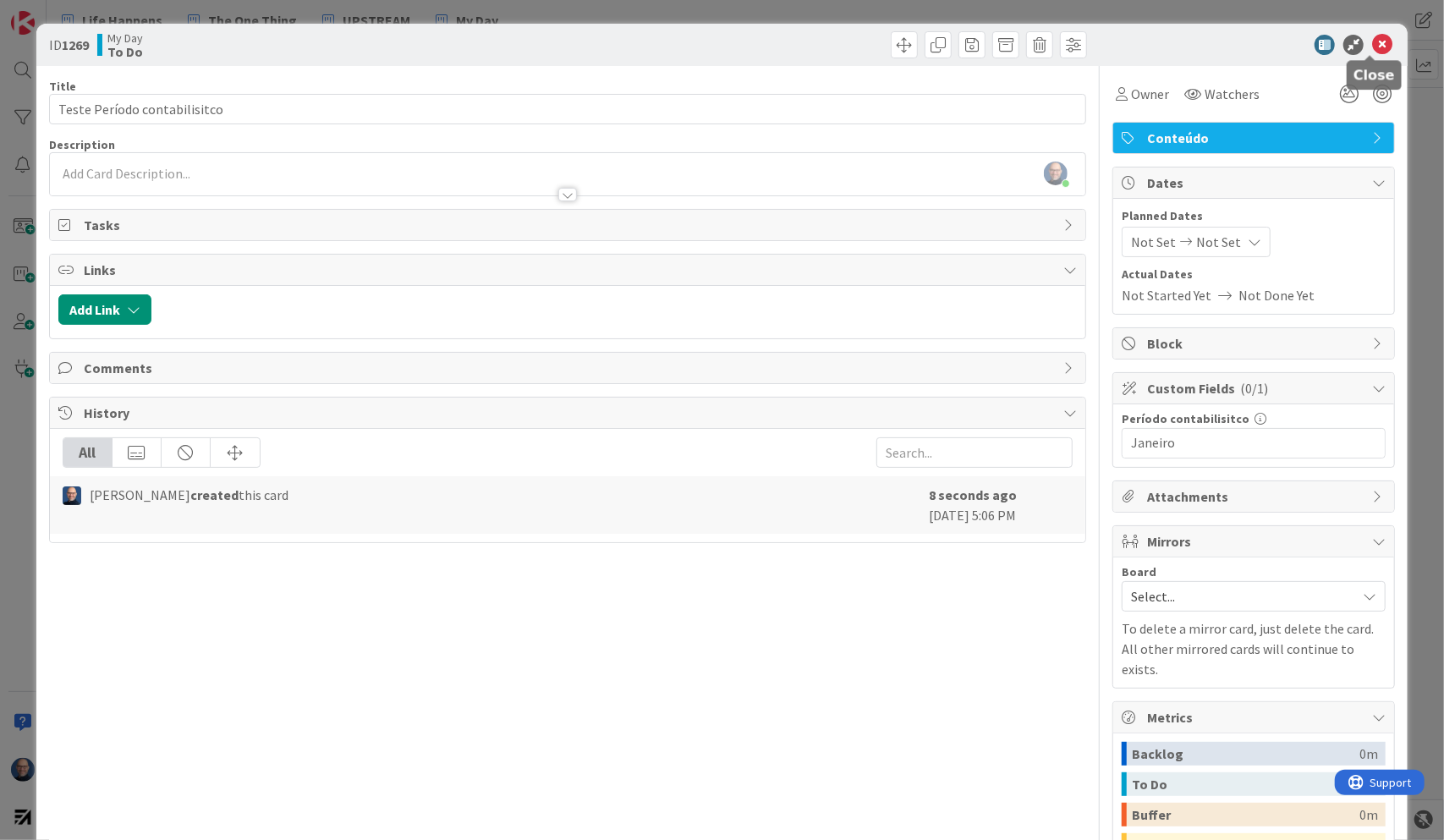
click at [1373, 39] on icon at bounding box center [1383, 45] width 21 height 21
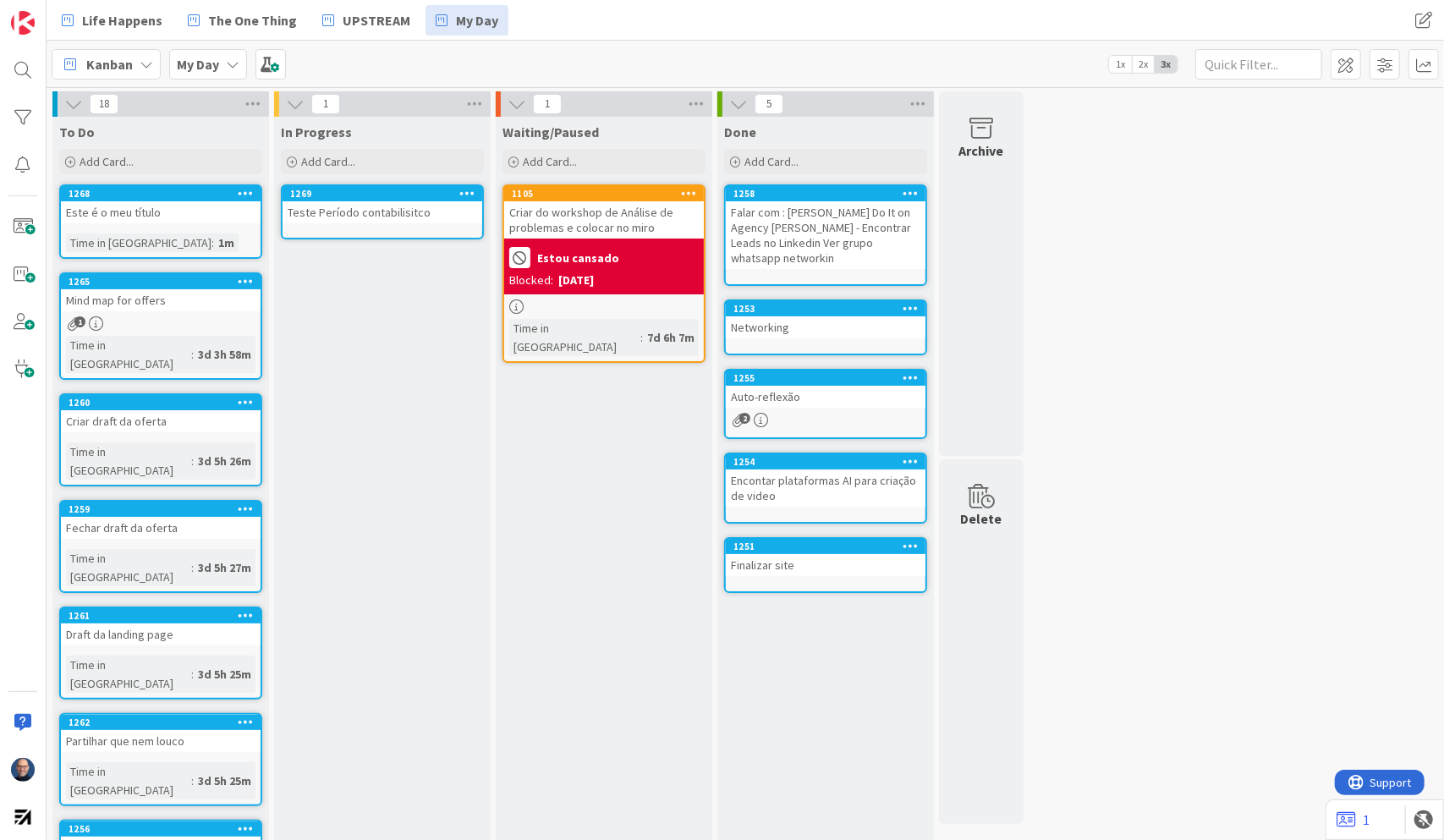
click at [393, 210] on div "Teste Período contabilisitco" at bounding box center [383, 212] width 200 height 22
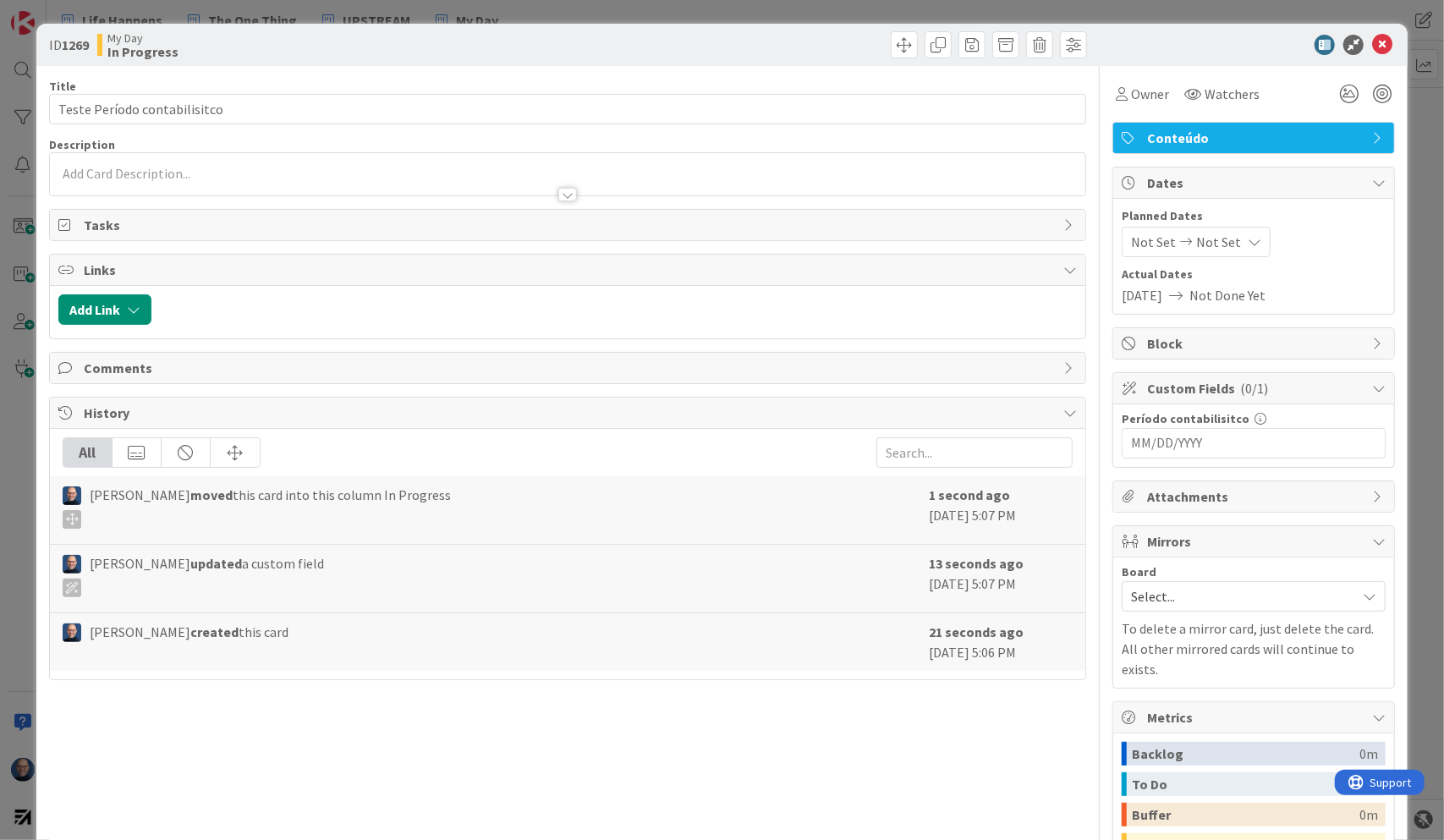
click at [1249, 437] on input "MM/DD/YYYY" at bounding box center [1254, 444] width 246 height 29
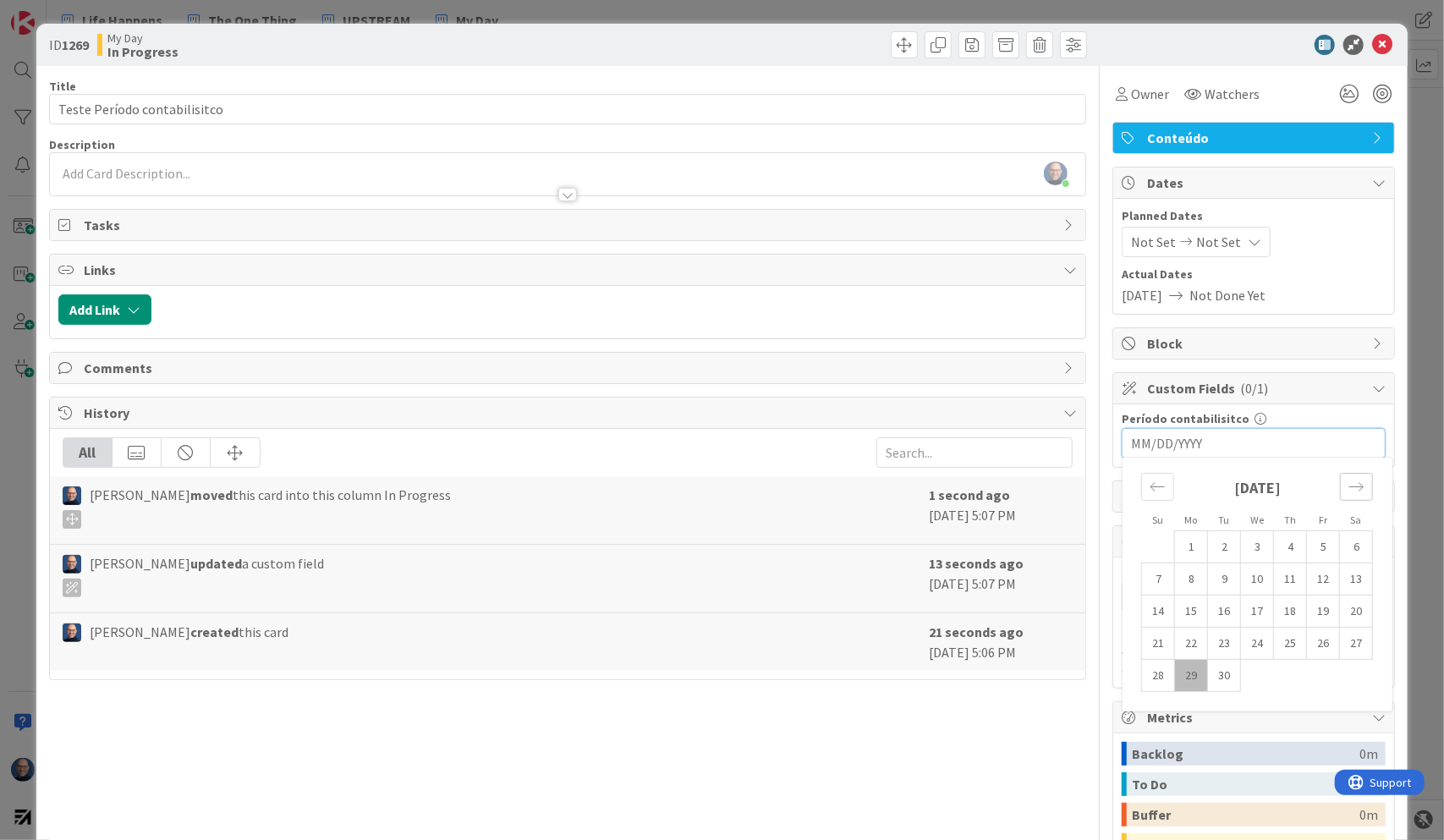
click at [1349, 490] on icon "Move forward to switch to the next month." at bounding box center [1357, 487] width 16 height 16
click at [1208, 575] on td "7" at bounding box center [1224, 580] width 33 height 32
type input "[DATE]"
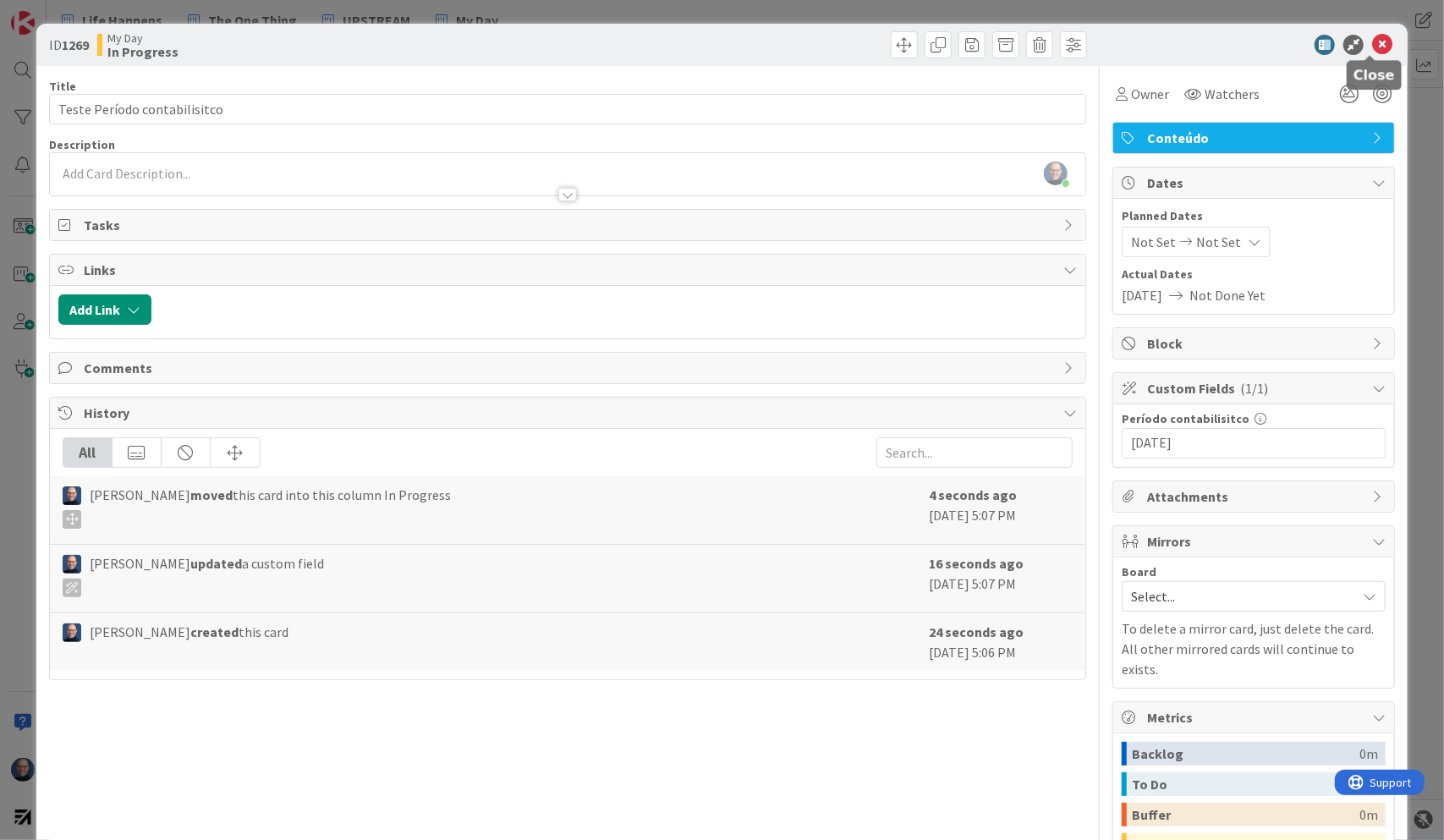
click at [1373, 37] on icon at bounding box center [1383, 45] width 21 height 21
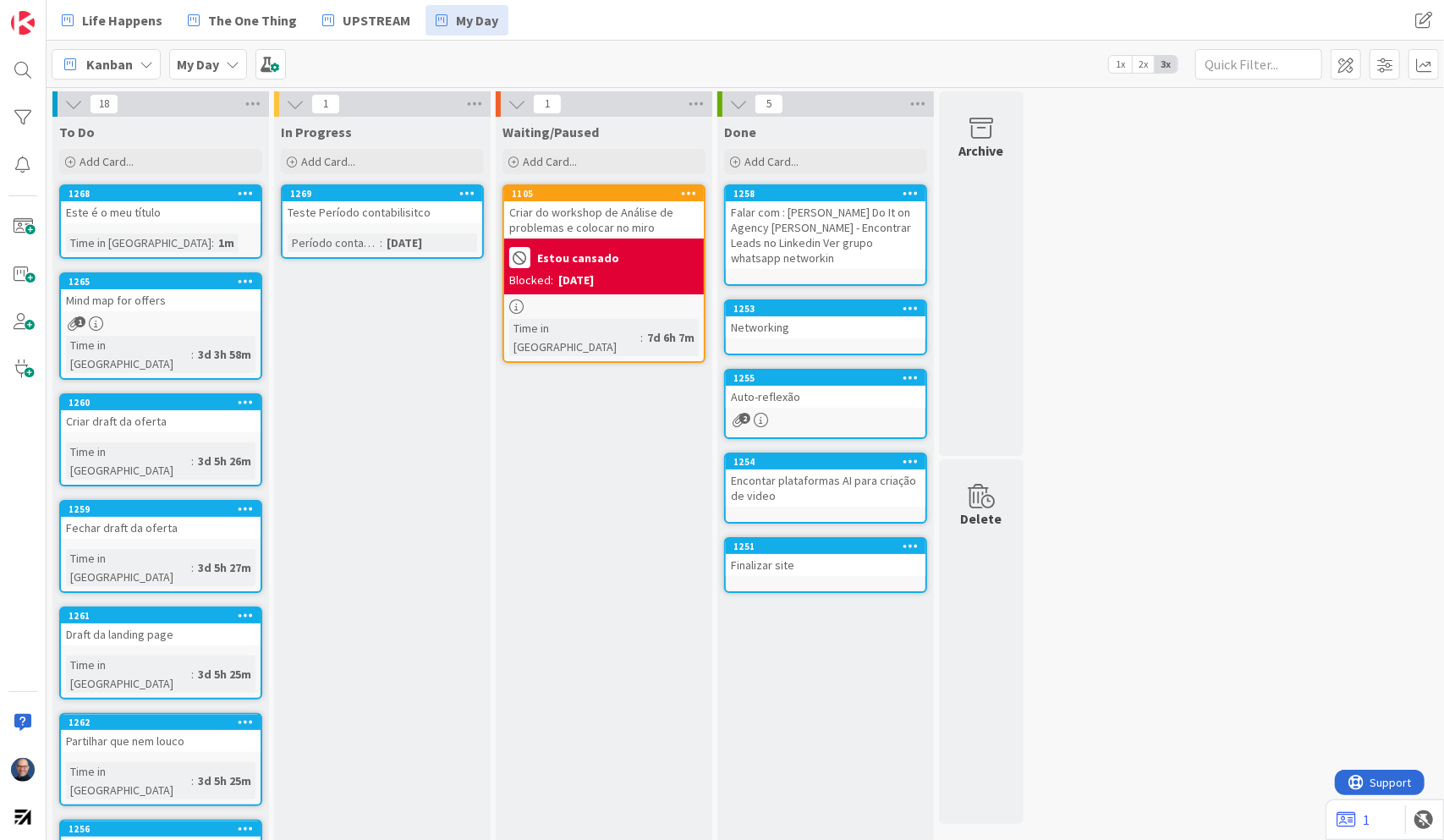
click at [420, 250] on div "[DATE]" at bounding box center [404, 242] width 44 height 19
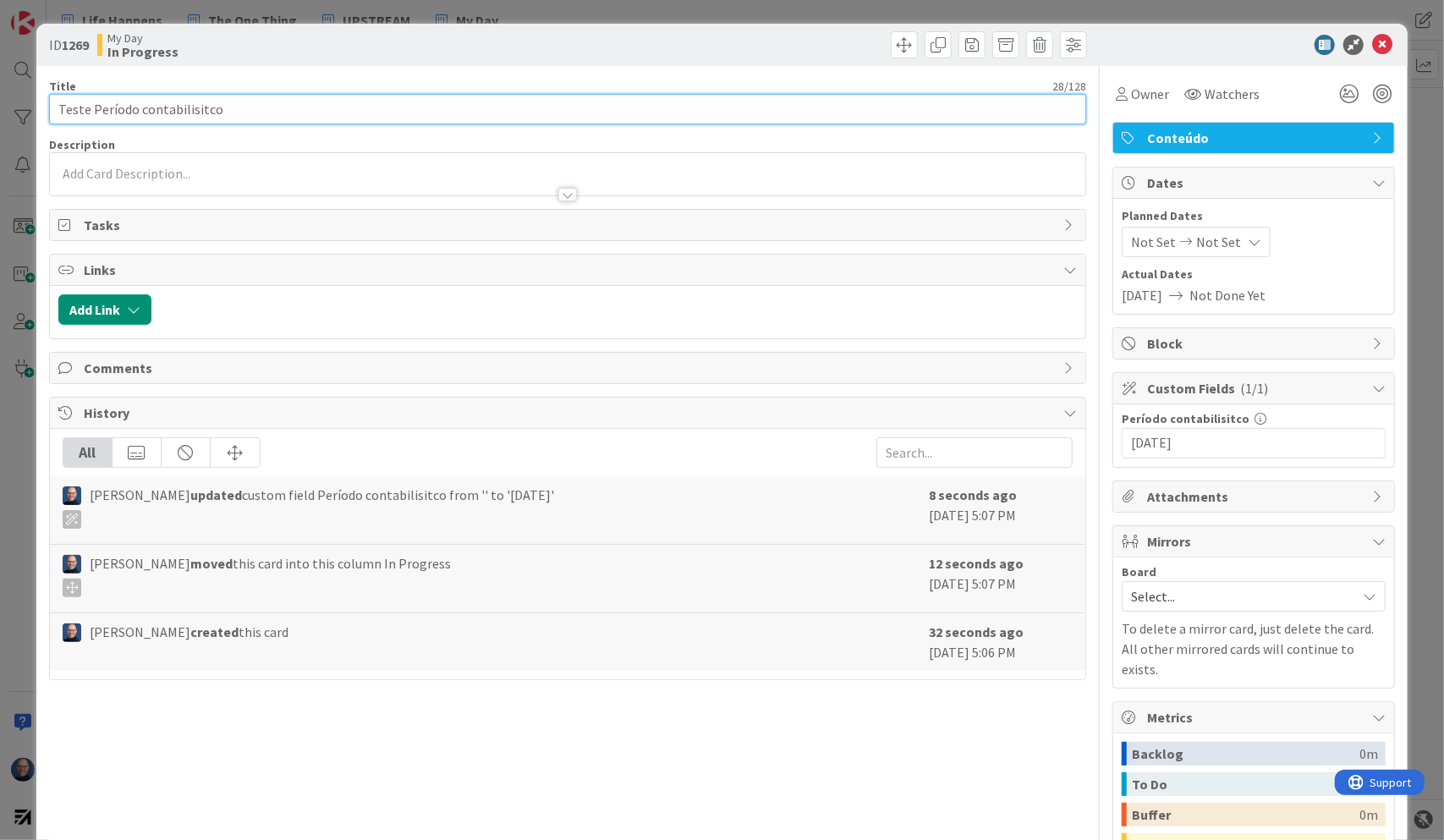
click at [225, 112] on input "Teste Período contabilisitco" at bounding box center [568, 109] width 1038 height 31
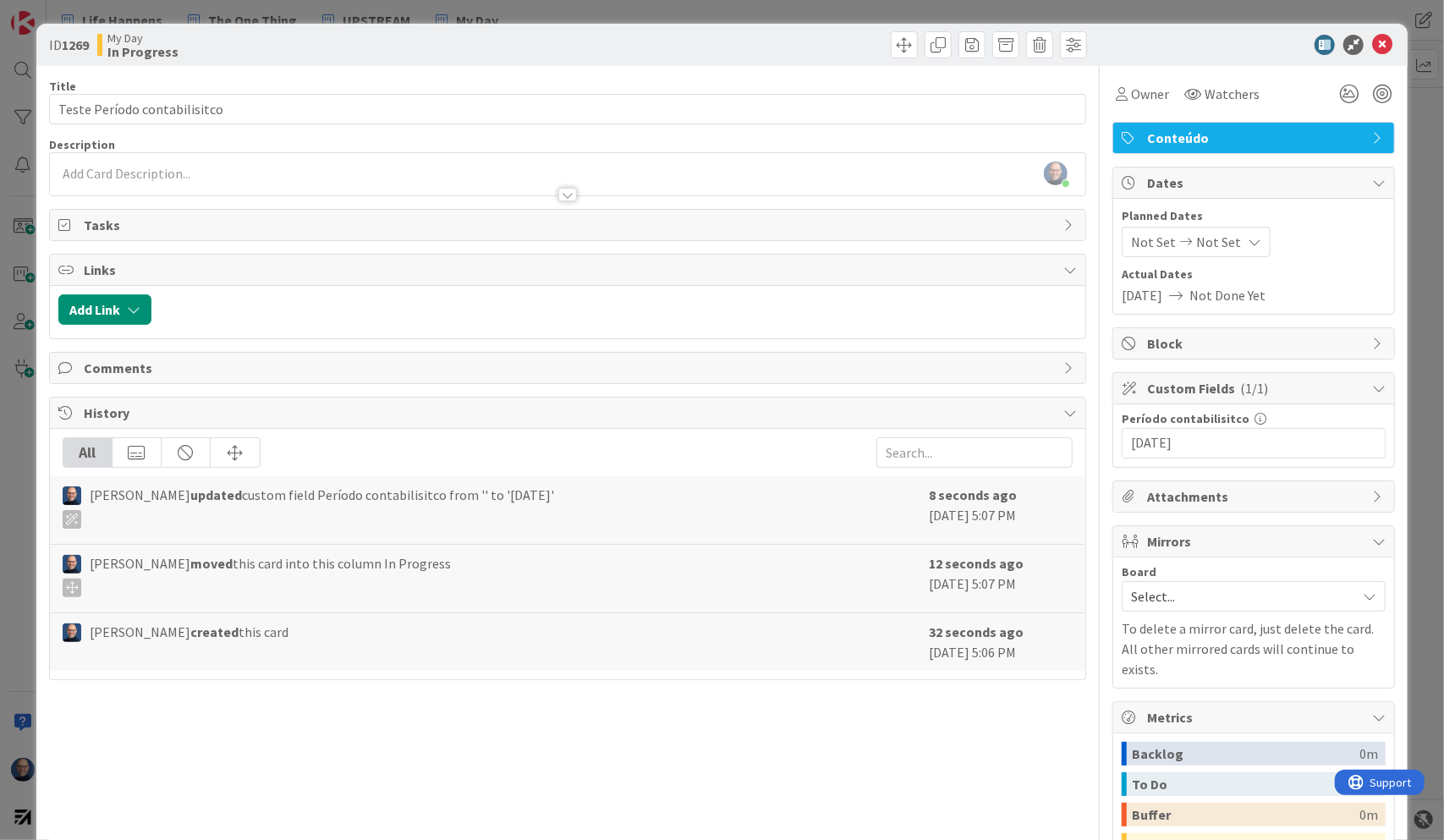
click at [1205, 440] on input "[DATE]" at bounding box center [1254, 444] width 246 height 29
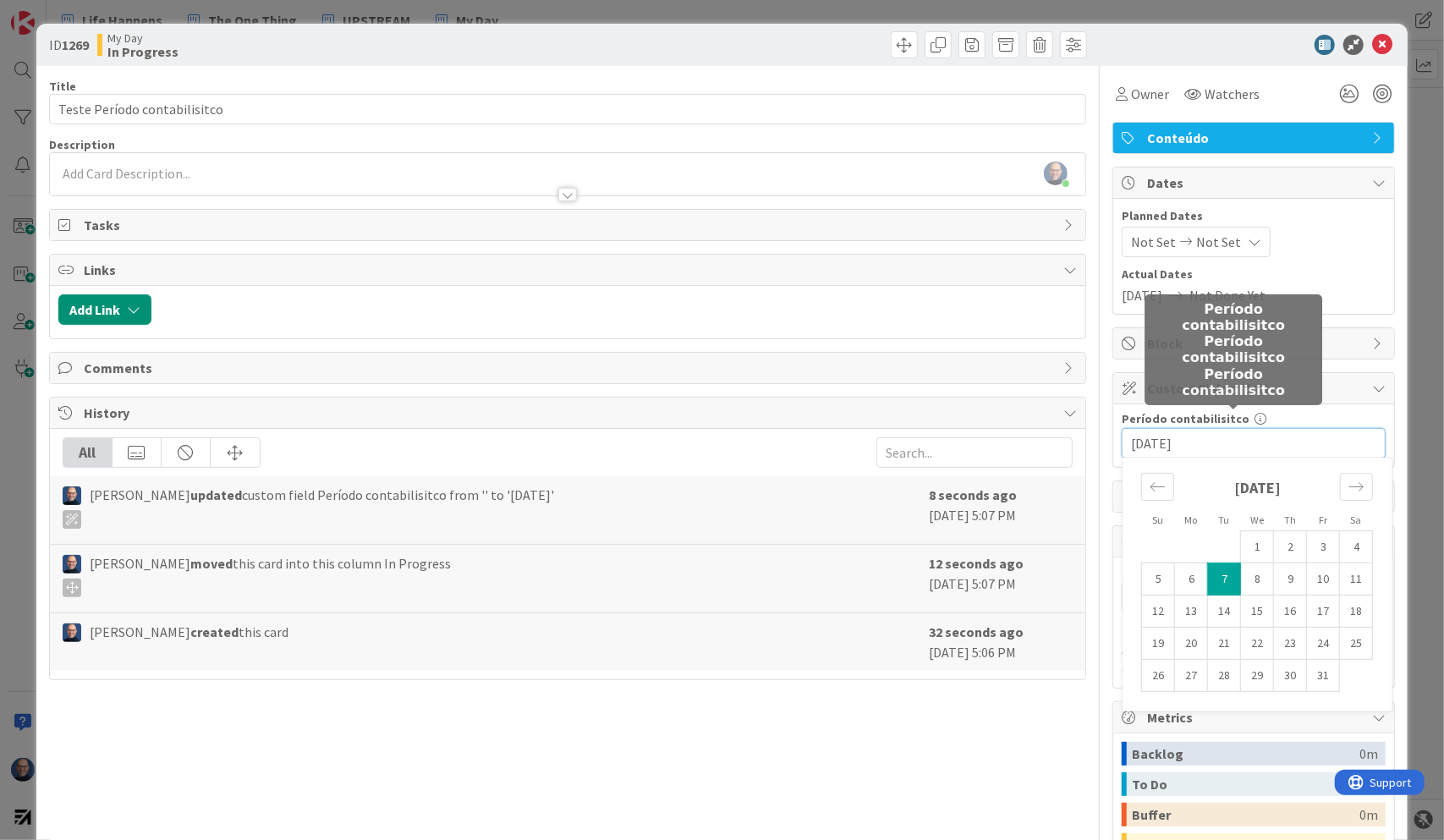
click at [1255, 415] on icon at bounding box center [1260, 419] width 12 height 12
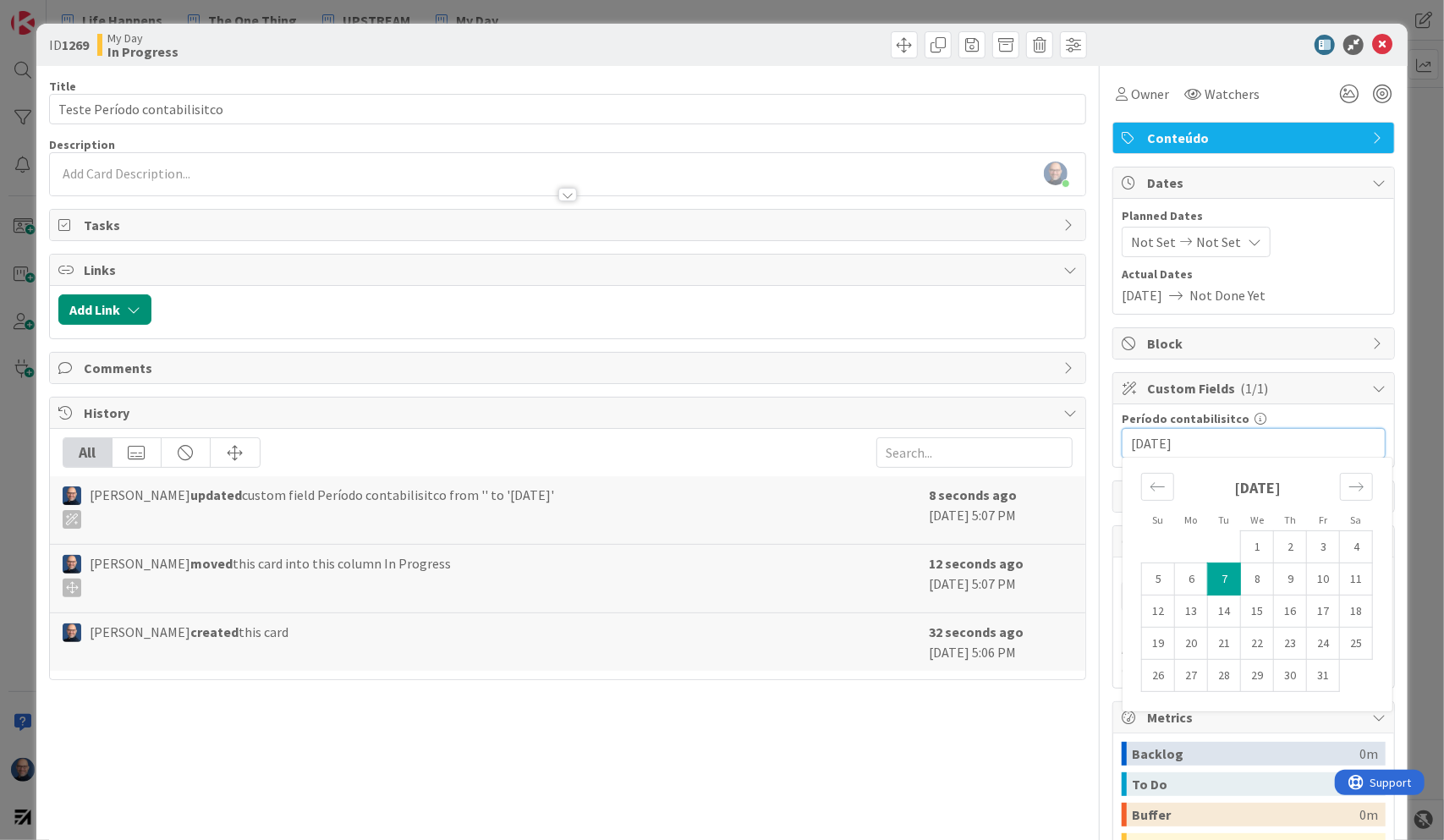
click at [1259, 435] on input "[DATE]" at bounding box center [1254, 444] width 246 height 29
click at [1271, 419] on div "Período contabilisitco" at bounding box center [1253, 419] width 264 height 12
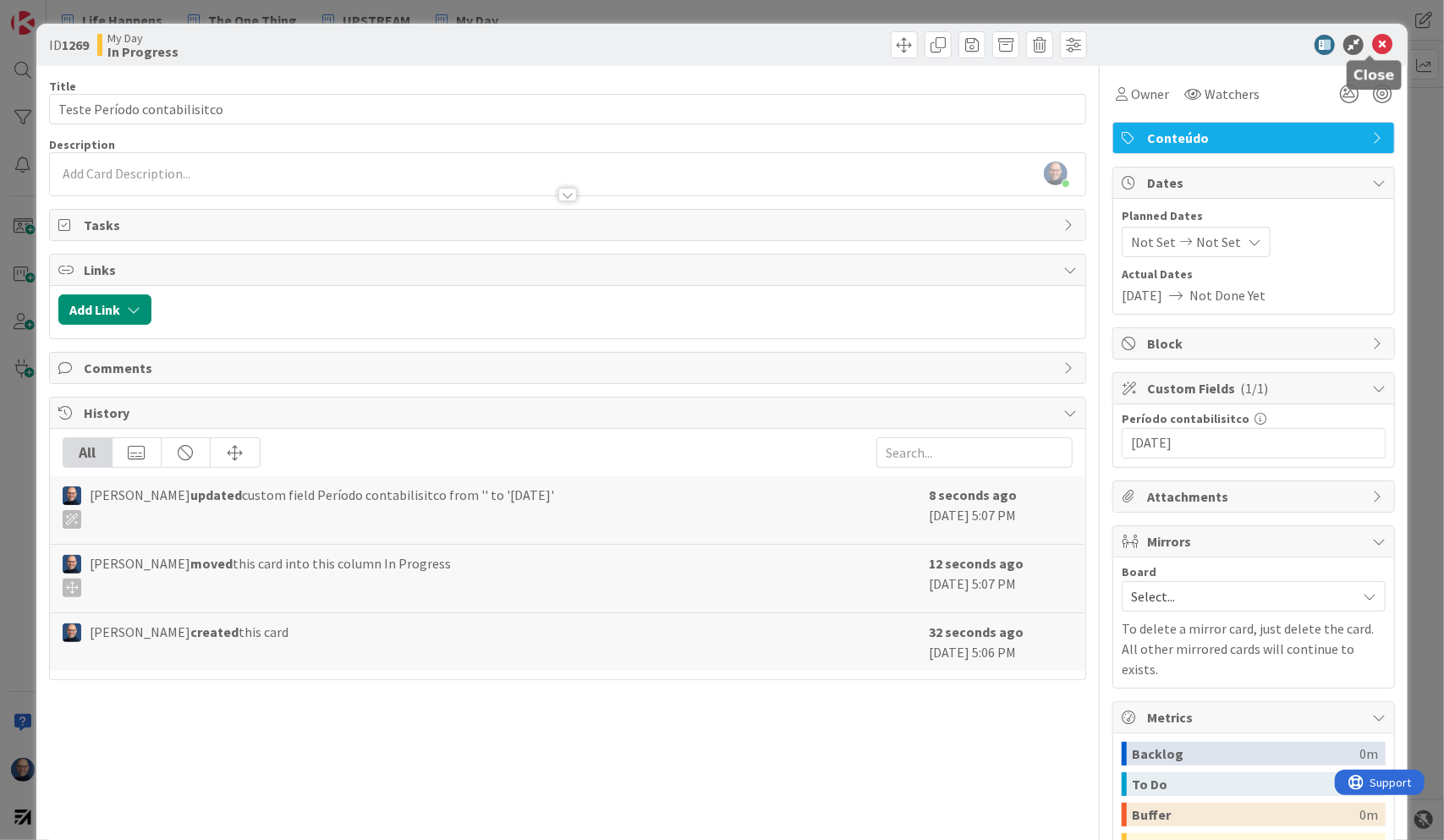
click at [1373, 50] on icon at bounding box center [1383, 45] width 21 height 21
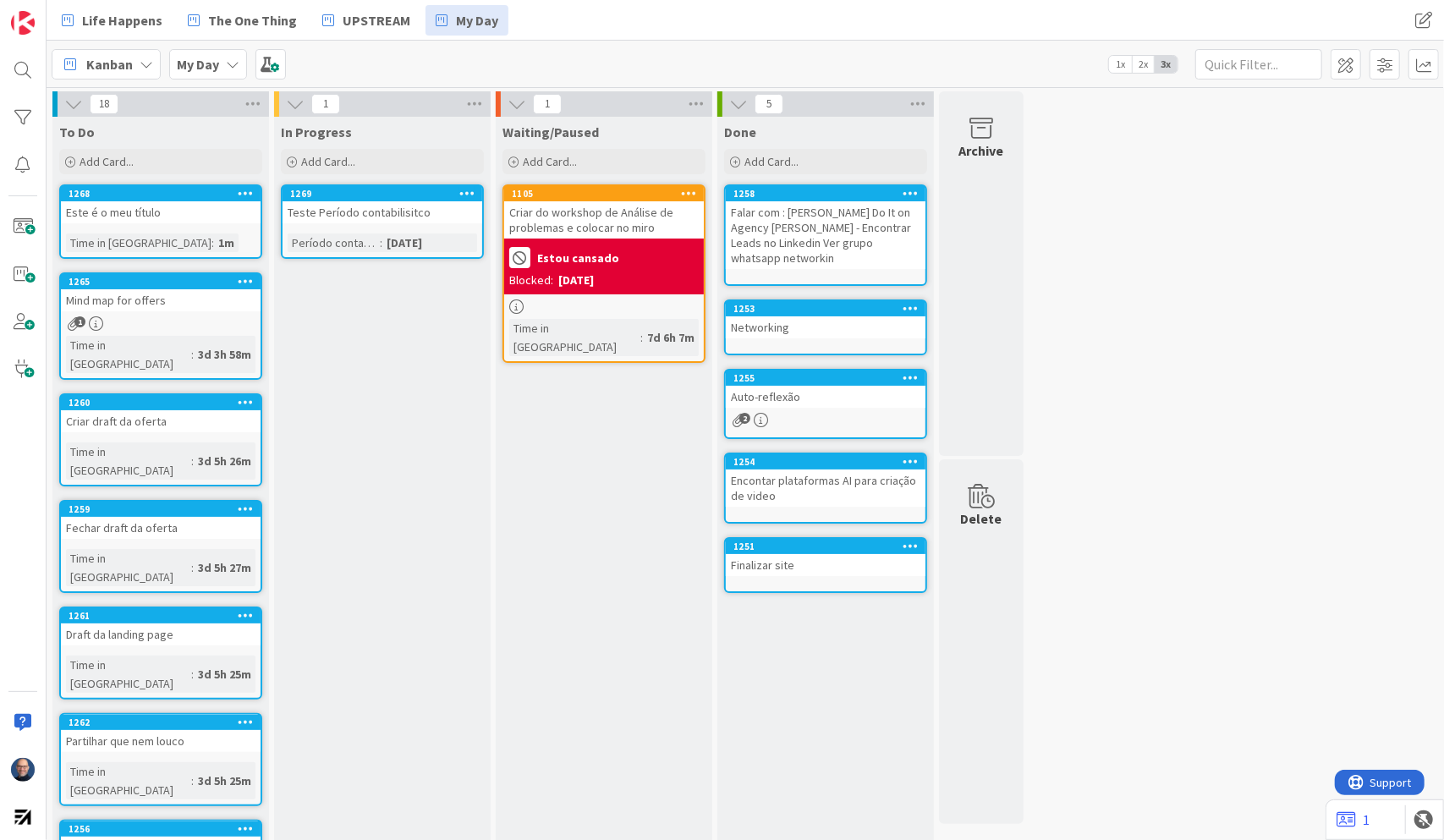
click at [415, 247] on div "[DATE]" at bounding box center [404, 242] width 44 height 19
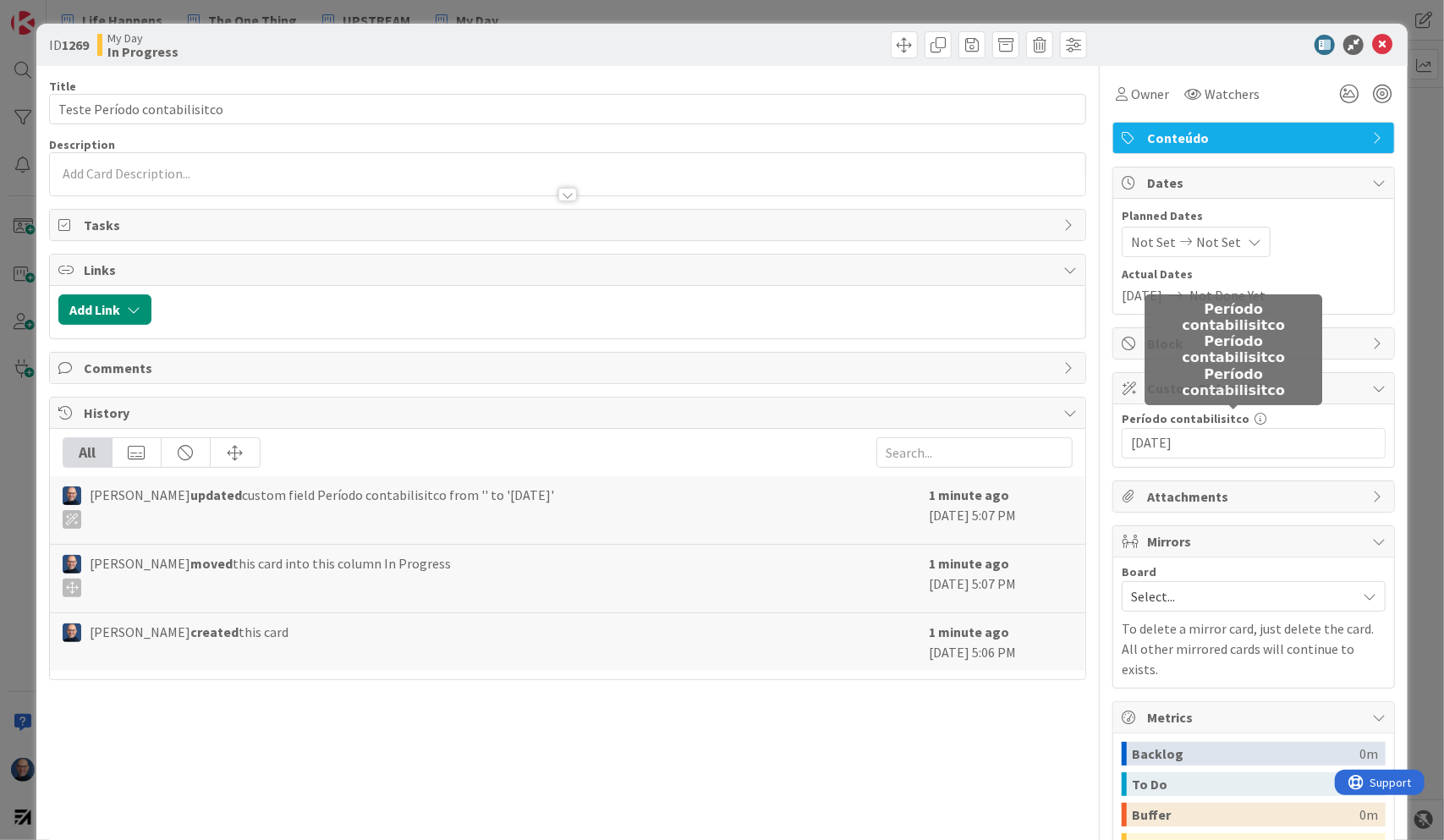
click at [1255, 414] on icon at bounding box center [1260, 419] width 12 height 12
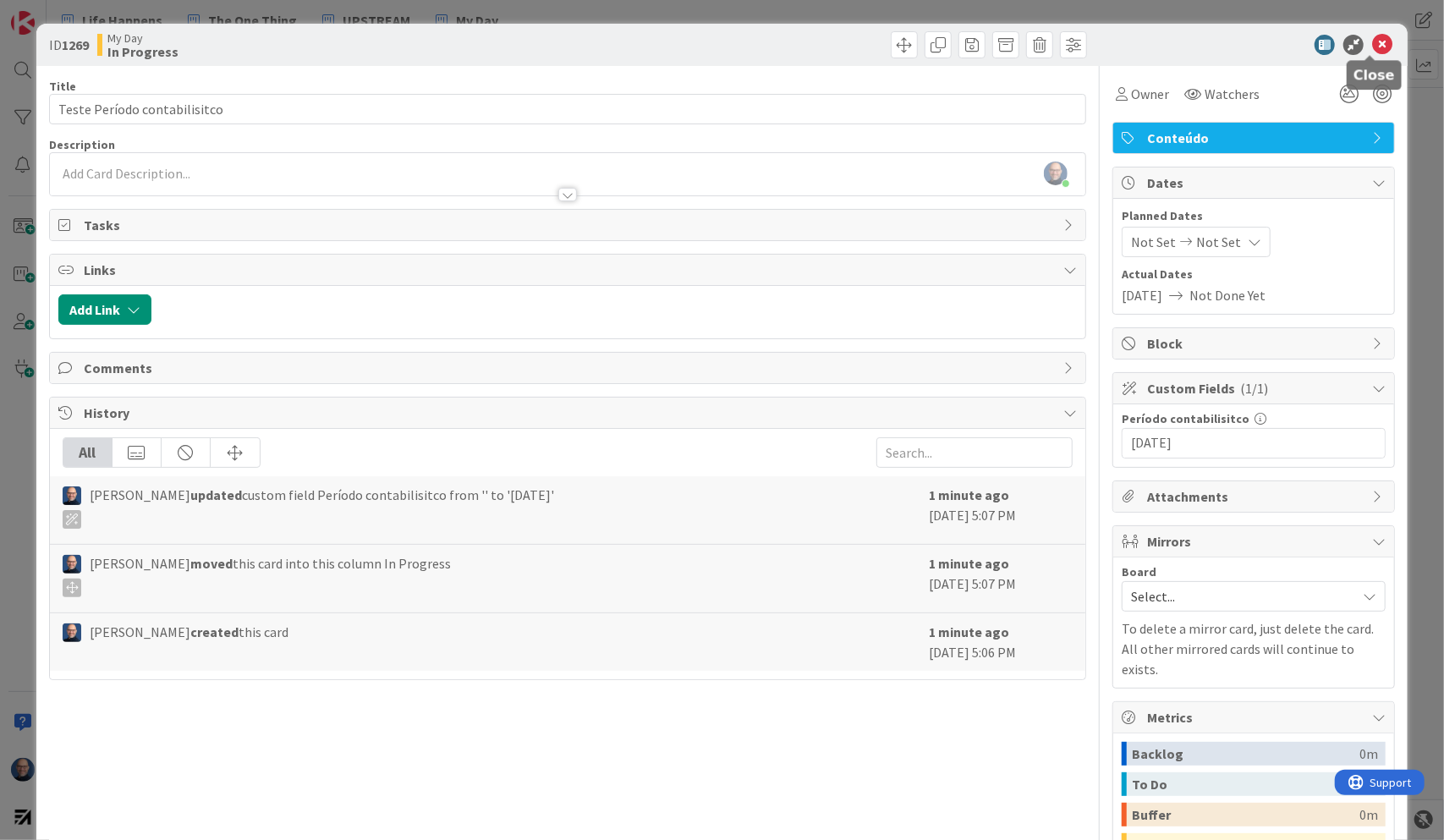
click at [1373, 35] on icon at bounding box center [1383, 45] width 21 height 21
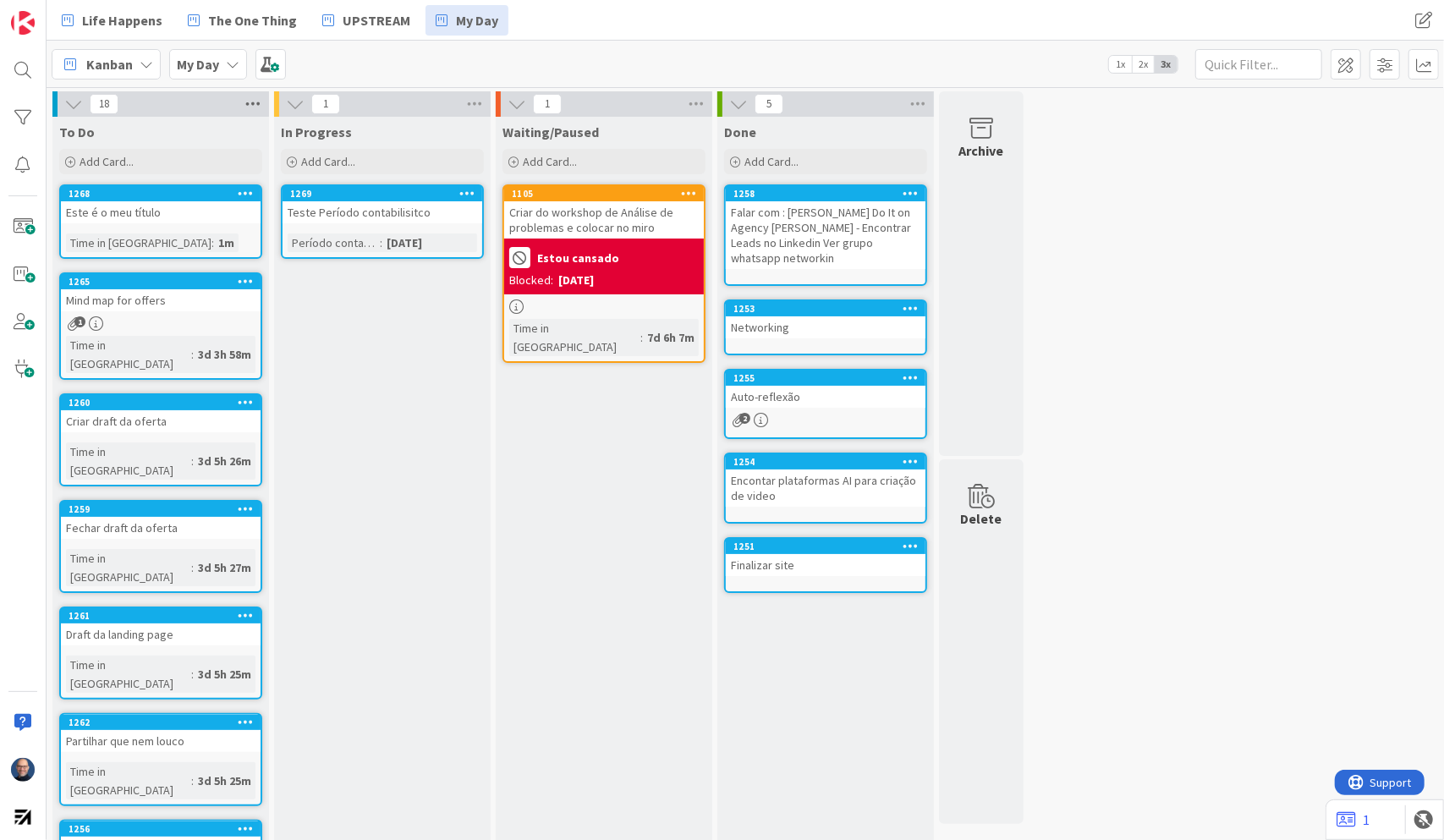
click at [253, 99] on icon at bounding box center [253, 104] width 22 height 25
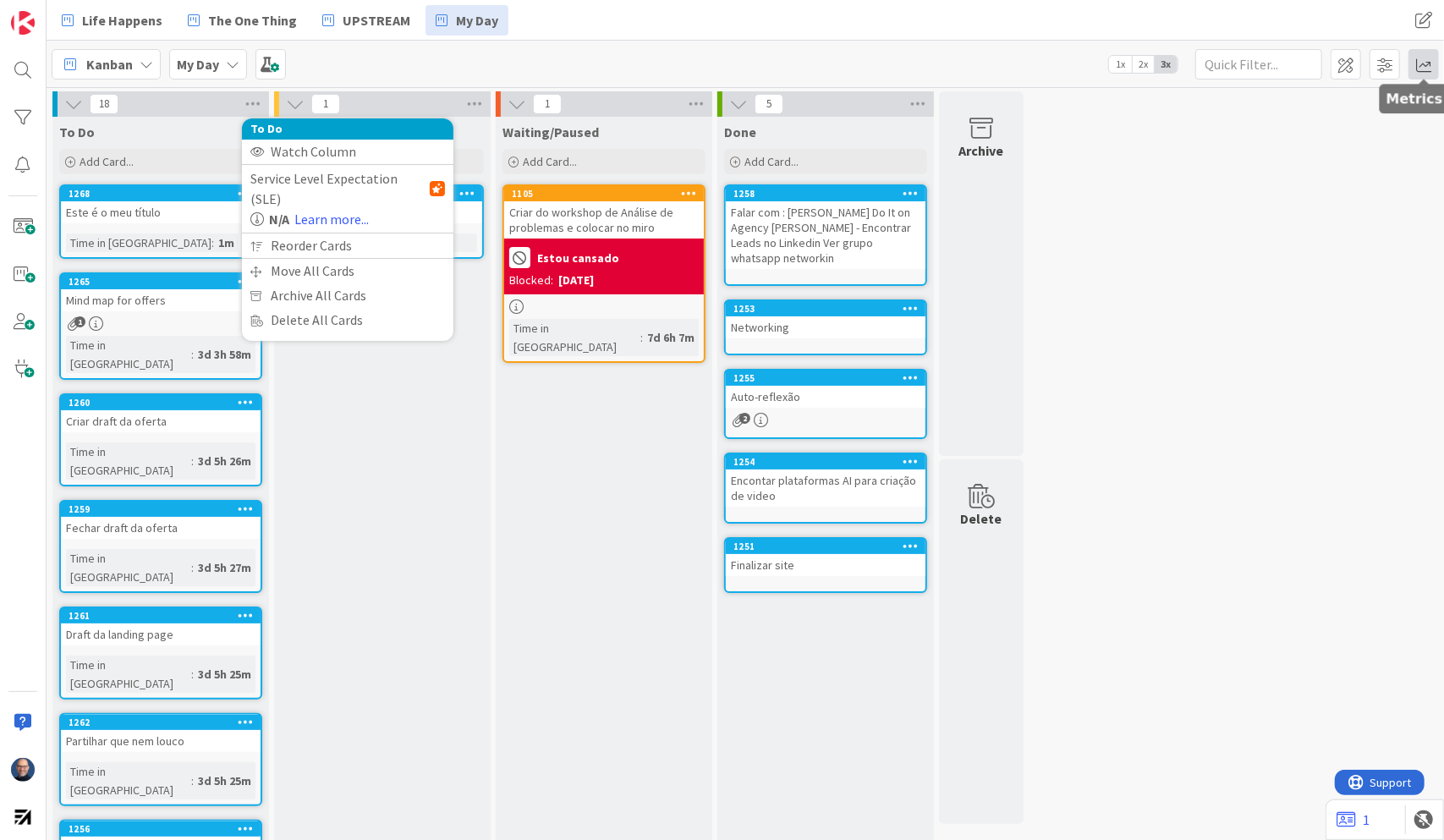
click at [1423, 63] on span at bounding box center [1424, 65] width 31 height 31
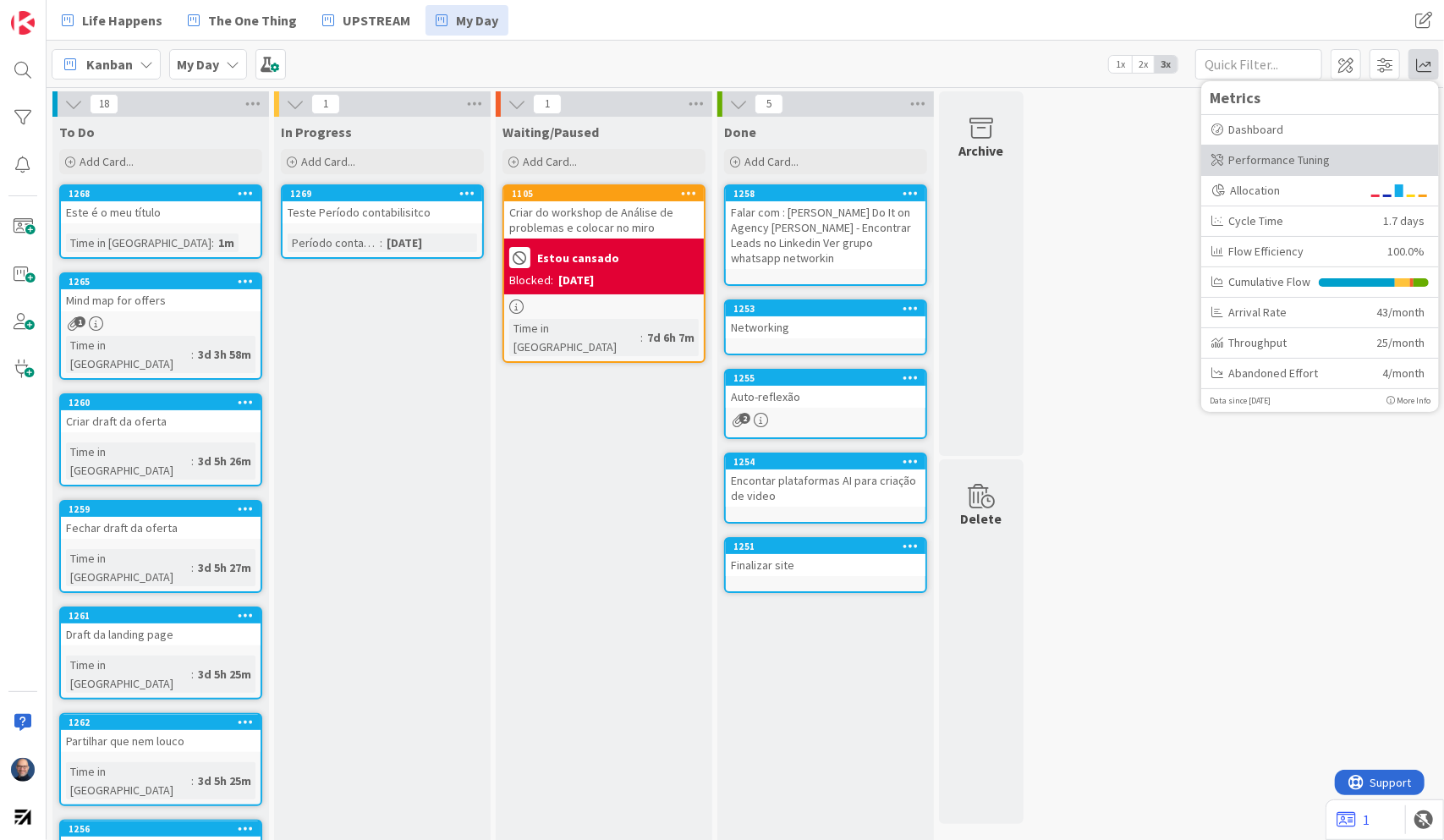
click at [1286, 152] on div "Performance Tuning" at bounding box center [1321, 160] width 218 height 18
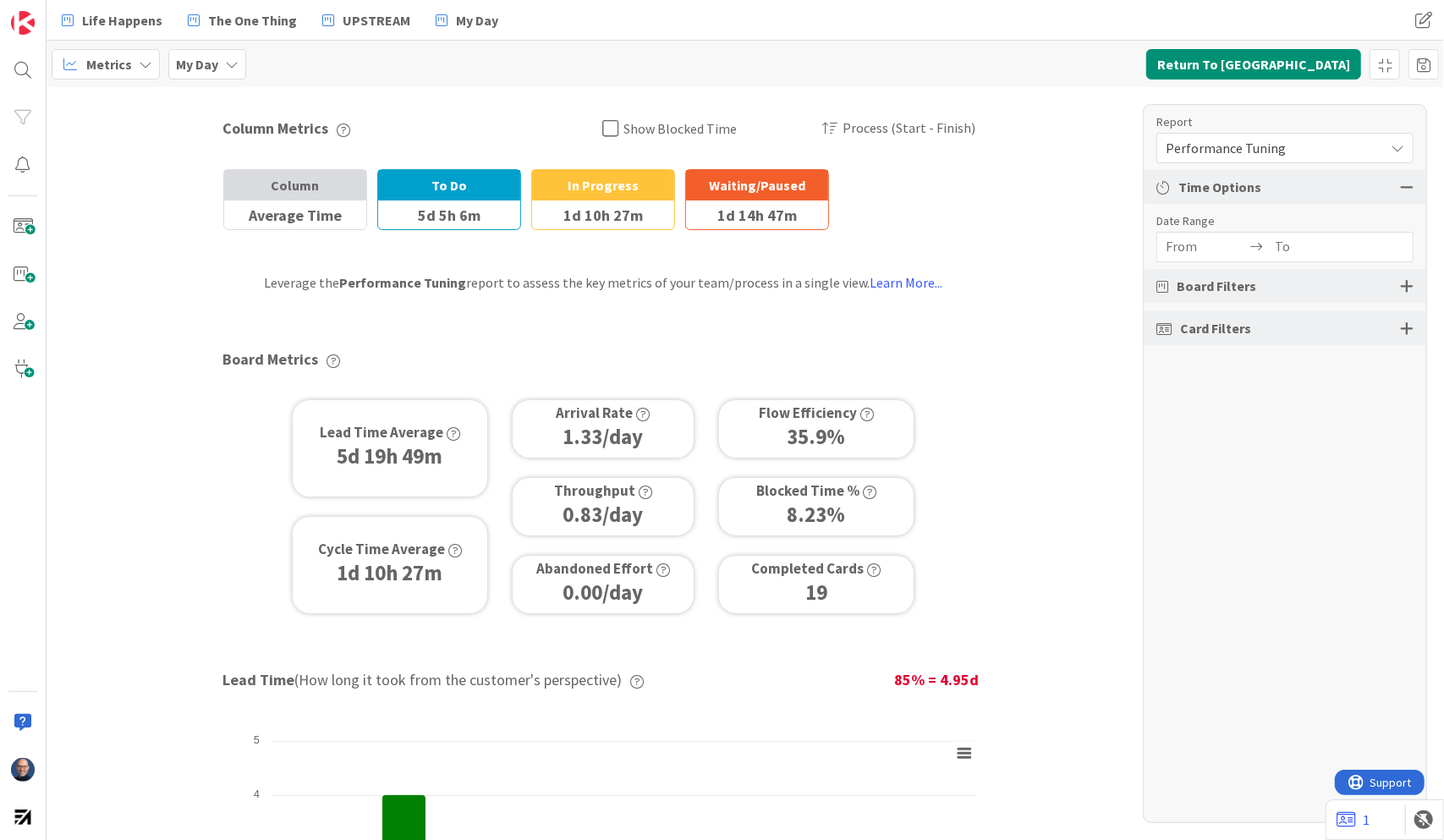
click at [1285, 145] on span "Performance Tuning" at bounding box center [1270, 148] width 210 height 23
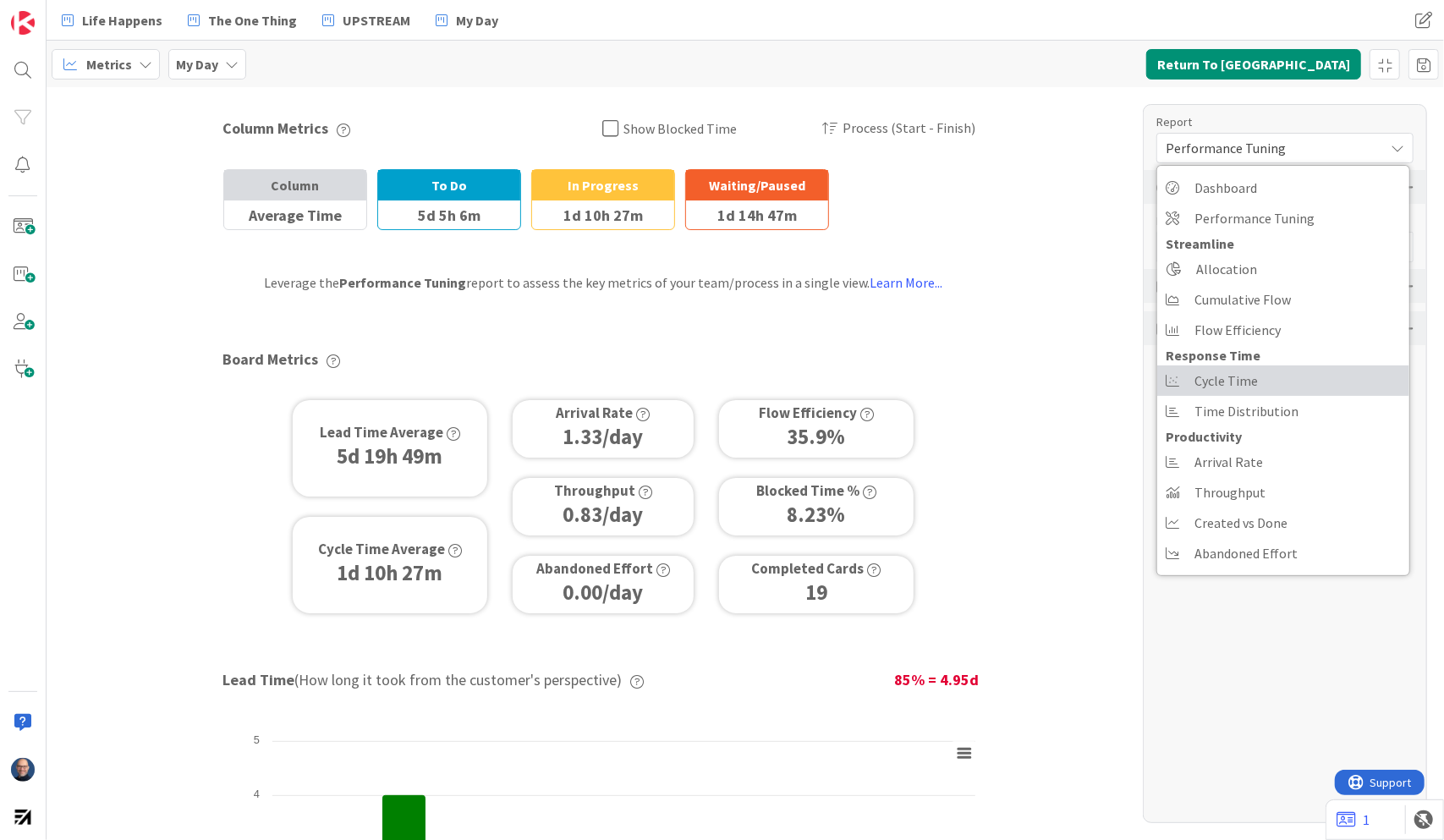
click at [1288, 388] on link "Cycle Time" at bounding box center [1284, 381] width 252 height 31
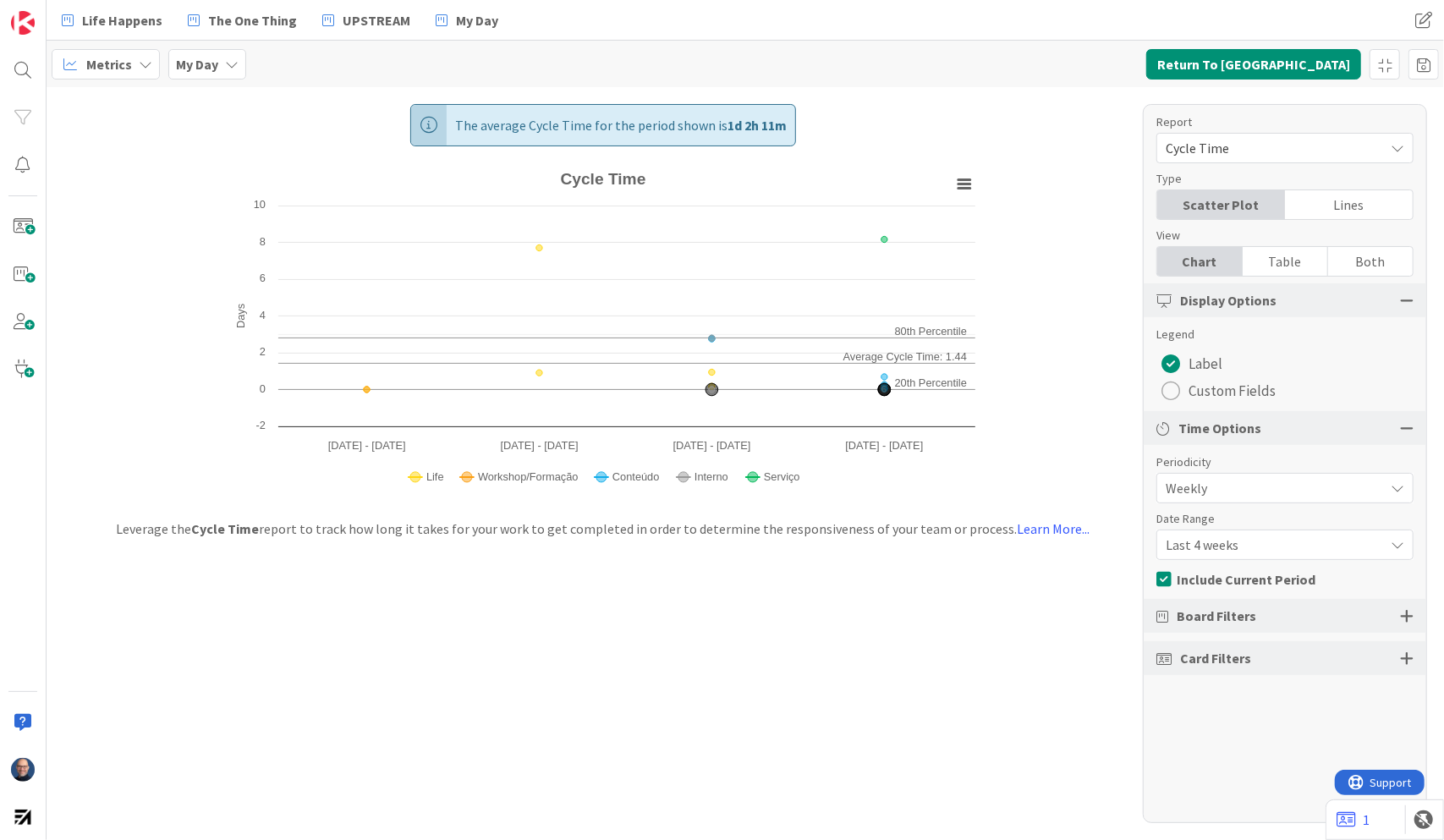
click at [1286, 269] on div "Table" at bounding box center [1286, 261] width 86 height 29
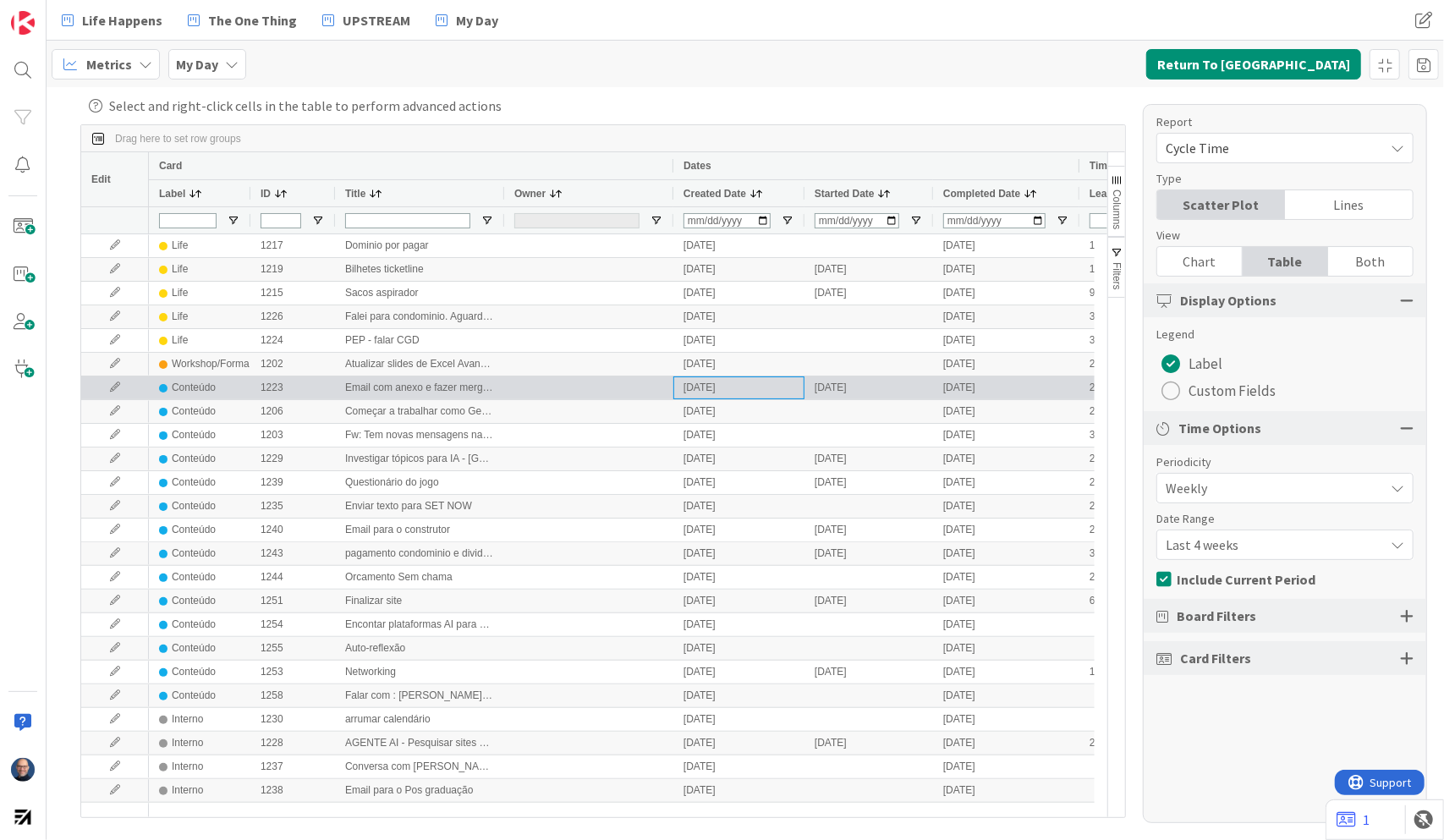
click at [724, 393] on div "[DATE]" at bounding box center [739, 387] width 131 height 23
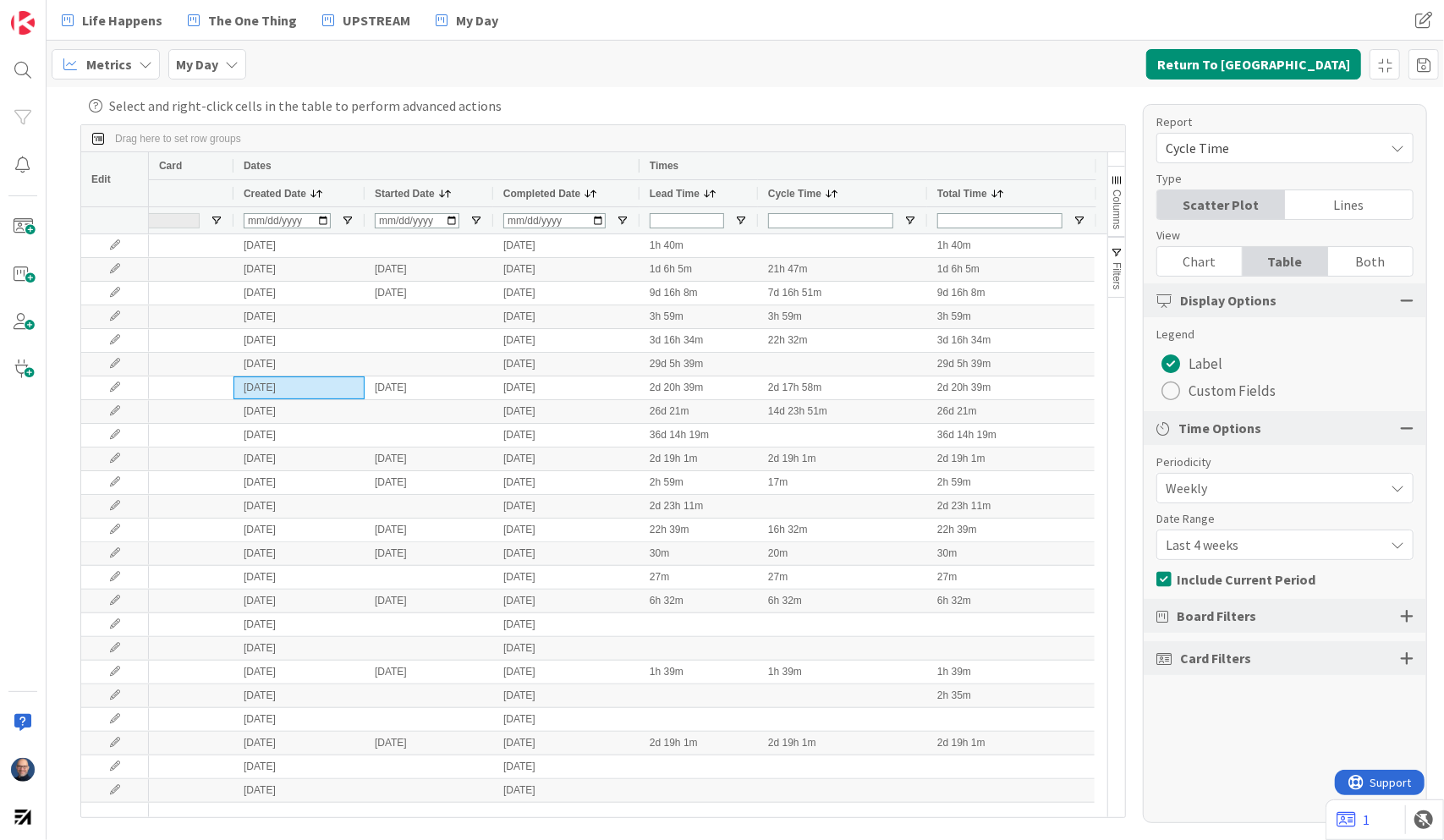
click at [1201, 260] on div "Chart" at bounding box center [1200, 261] width 86 height 29
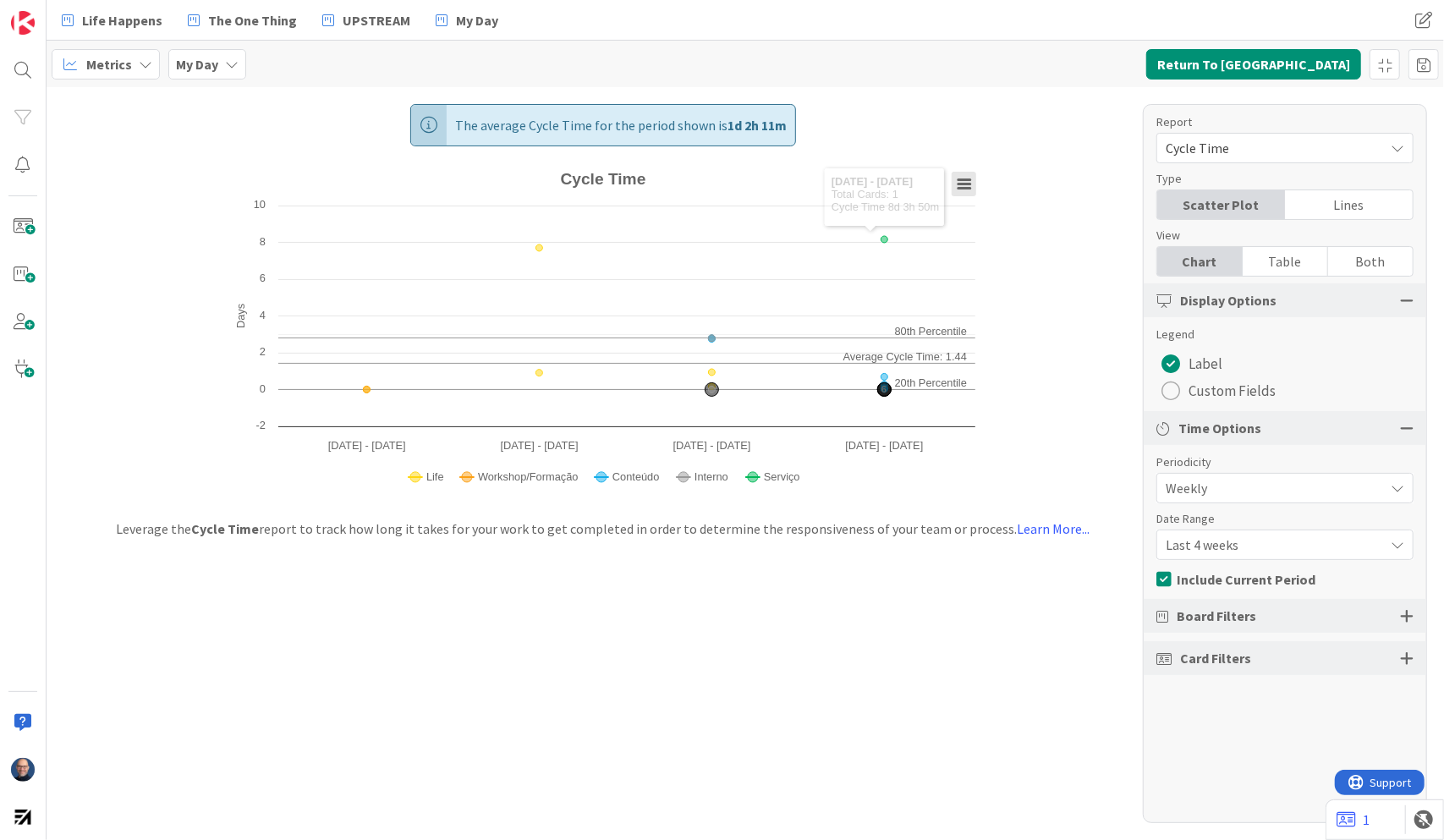
click at [963, 183] on icon "Cycle Time" at bounding box center [964, 184] width 12 height 8
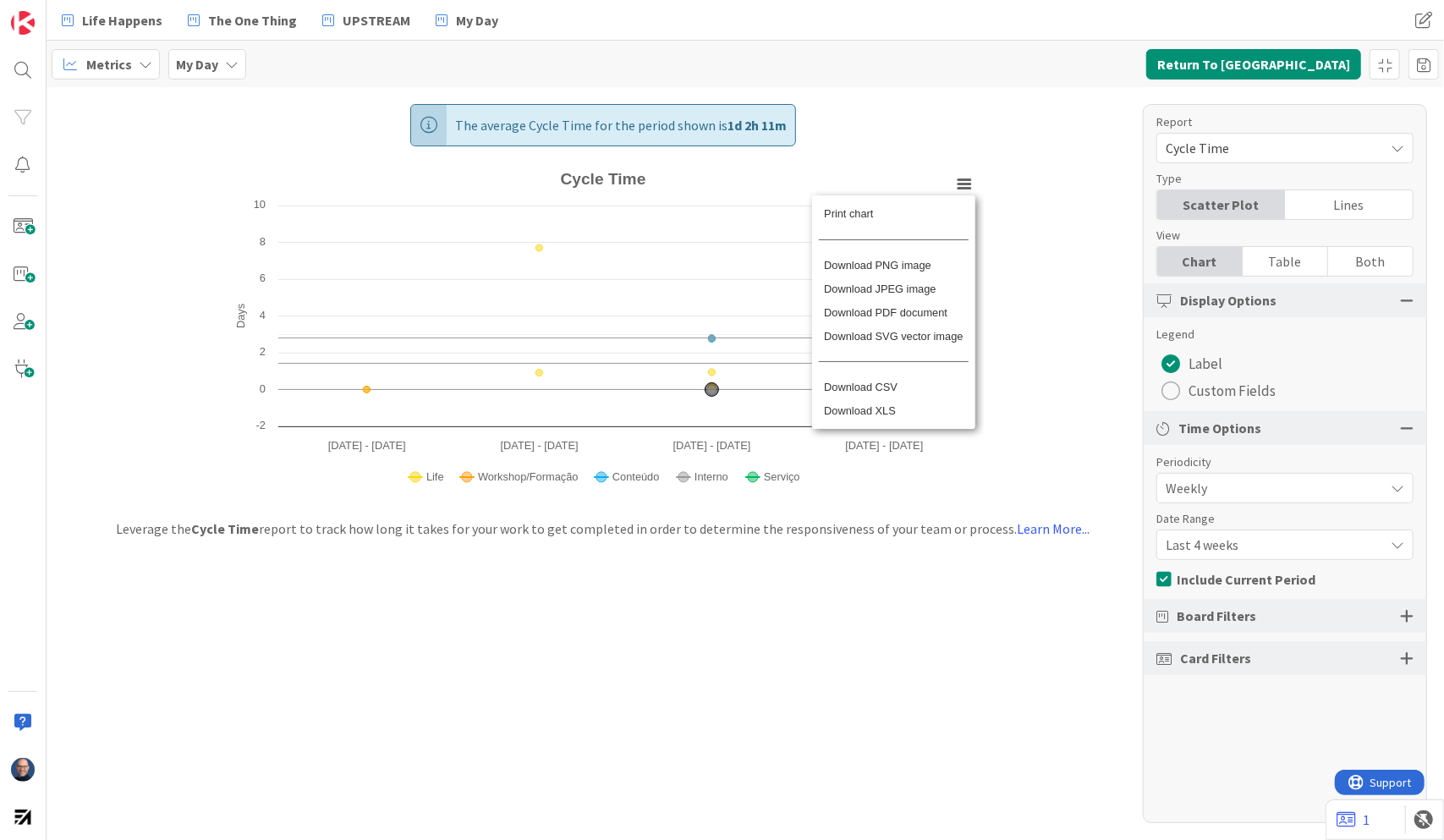
click at [1021, 152] on div "The average Cycle Time for the period shown is 1d 2h 11m Created with Highchart…" at bounding box center [745, 464] width 1398 height 754
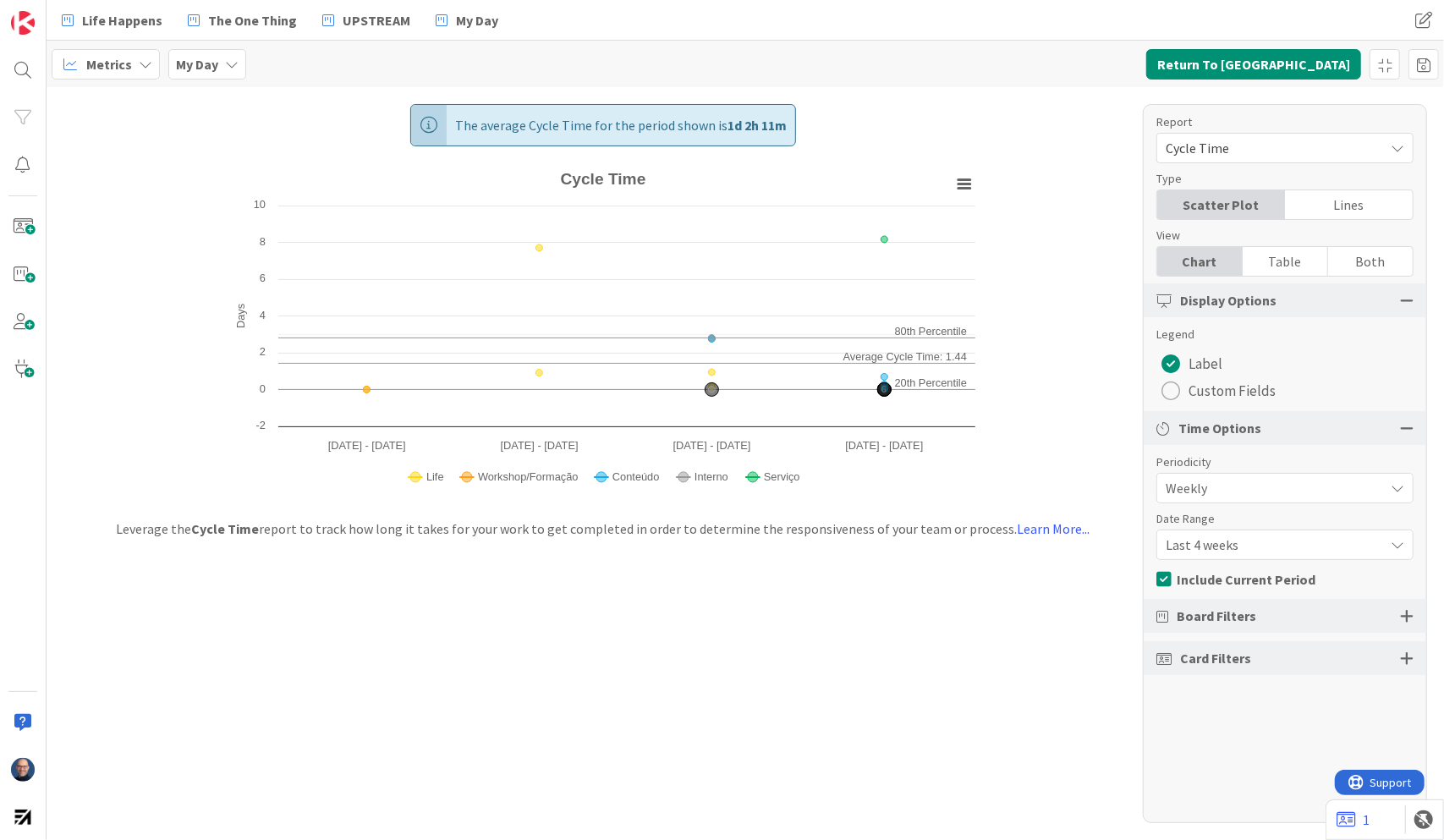
click at [1373, 153] on span "Cycle Time" at bounding box center [1270, 148] width 210 height 23
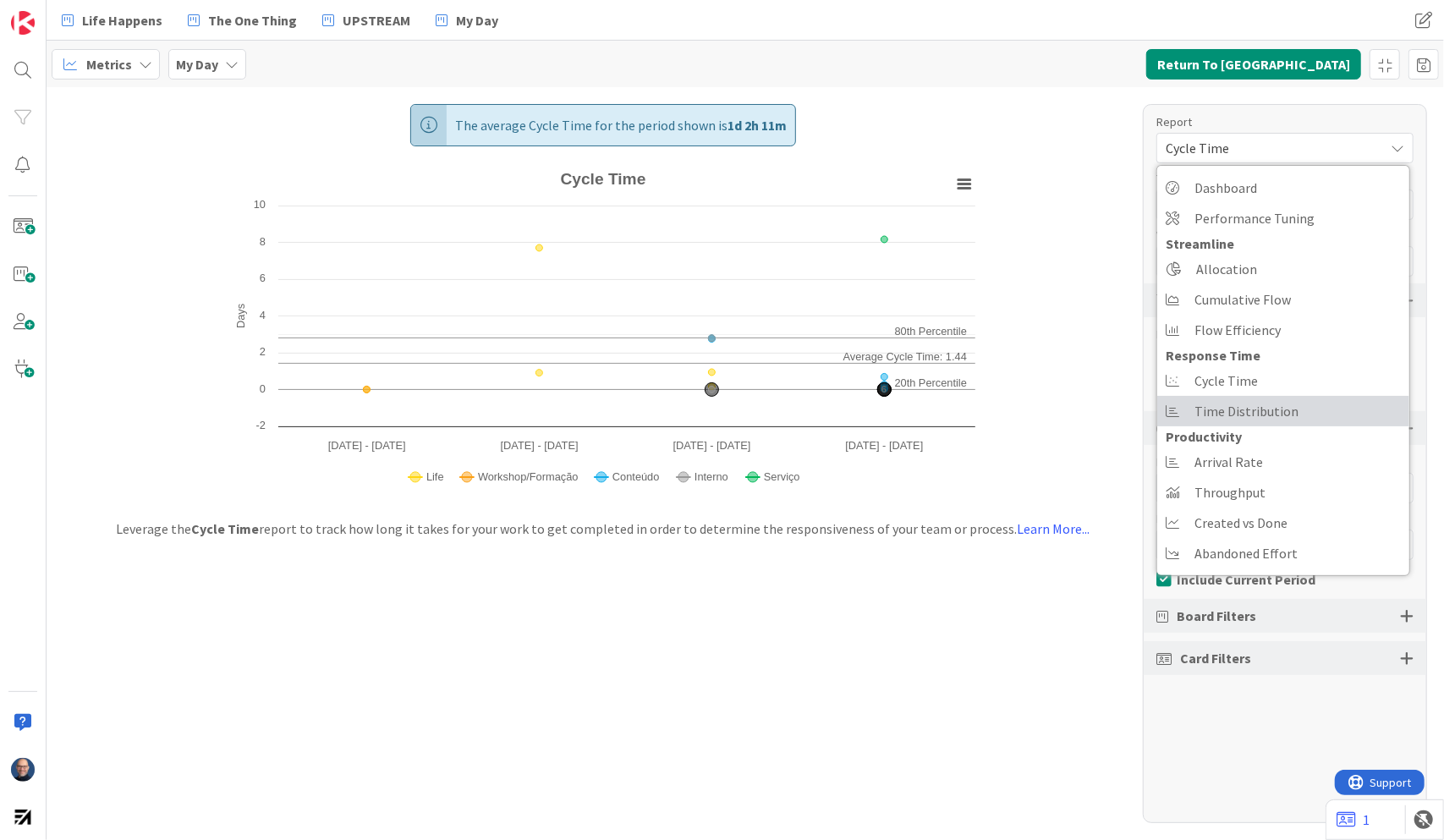
click at [1296, 415] on link "Time Distribution" at bounding box center [1284, 411] width 252 height 31
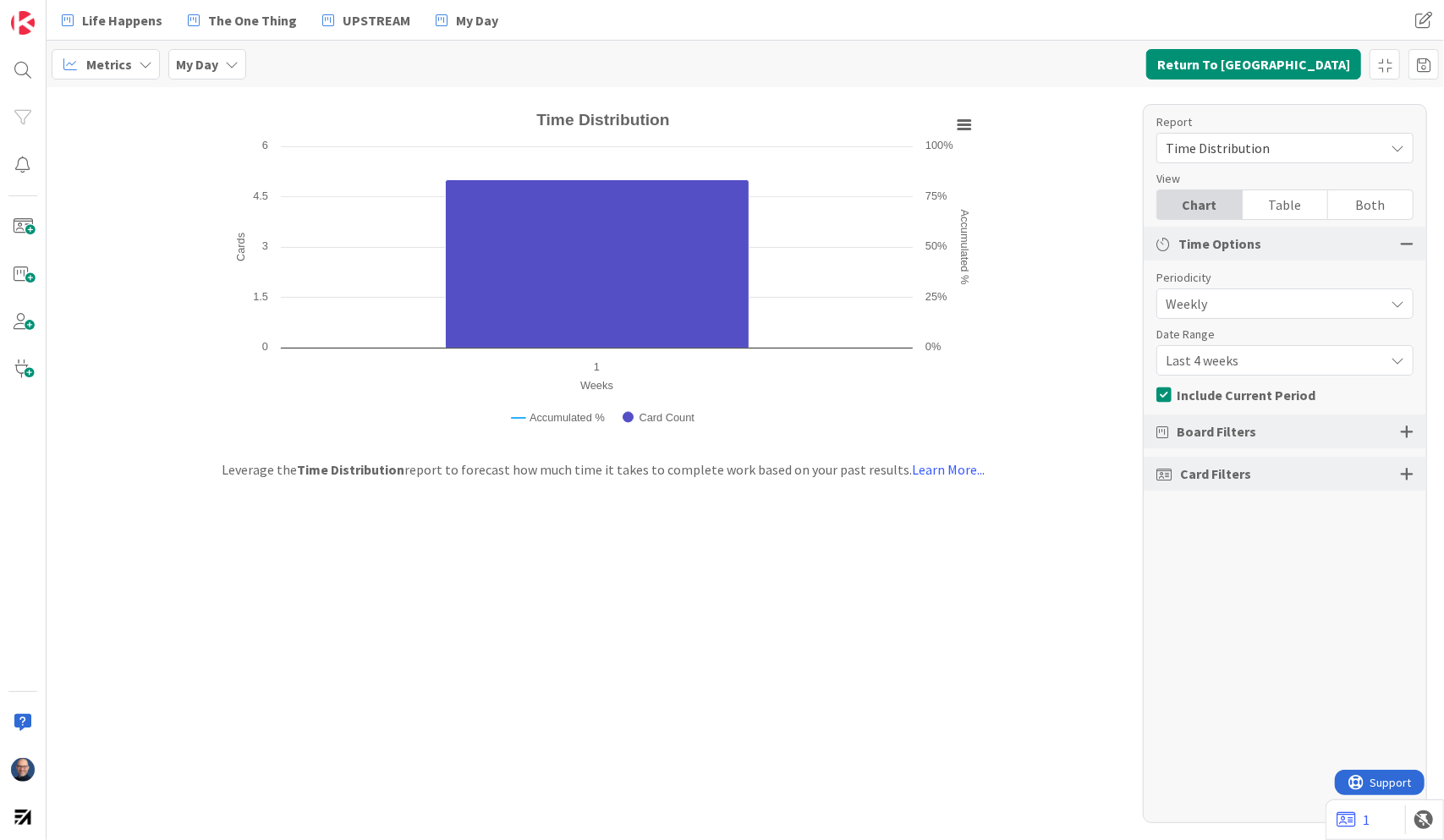
click at [1303, 148] on span "Time Distribution" at bounding box center [1270, 148] width 210 height 23
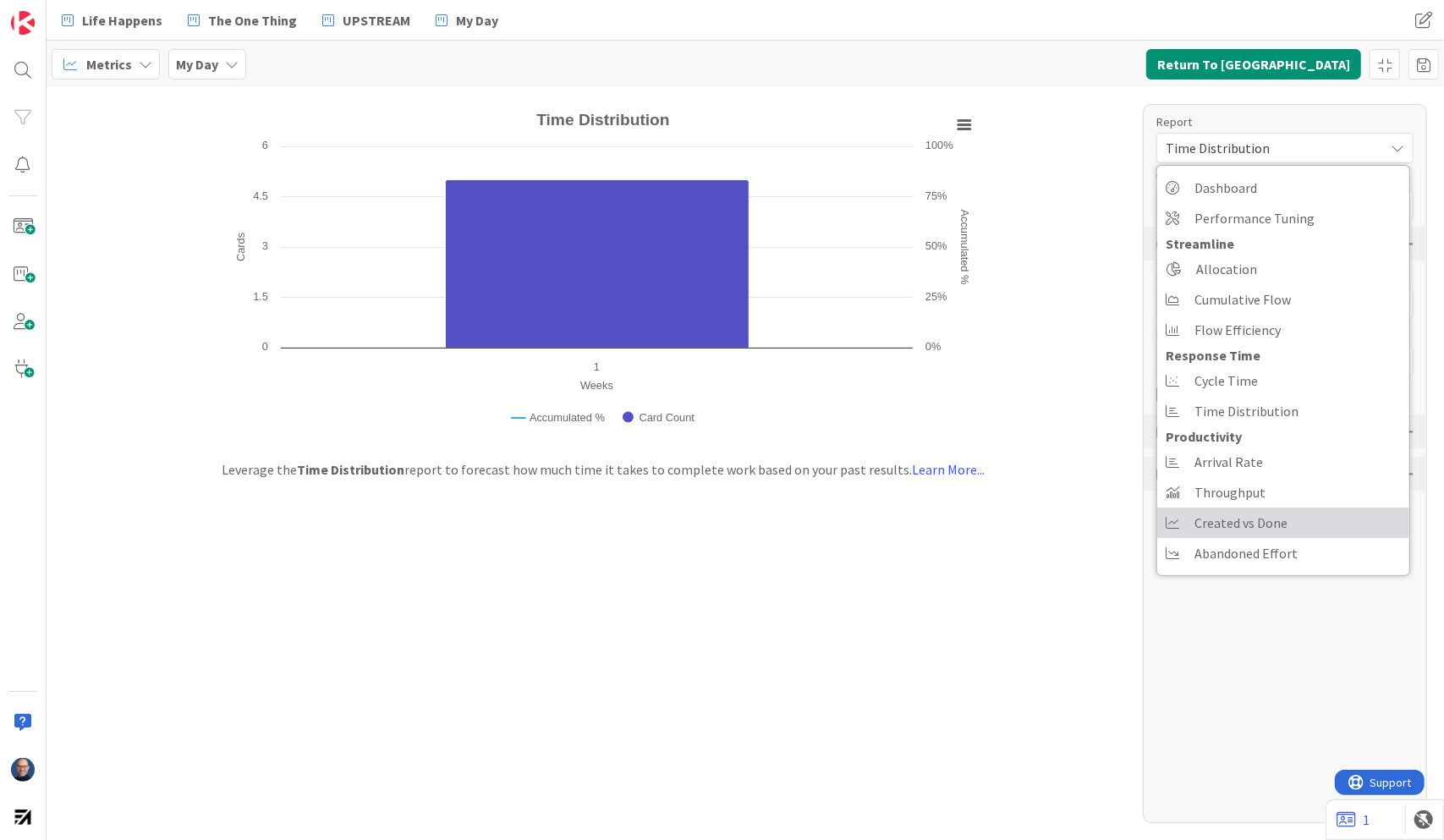
click at [1286, 526] on span "Created vs Done" at bounding box center [1241, 523] width 93 height 25
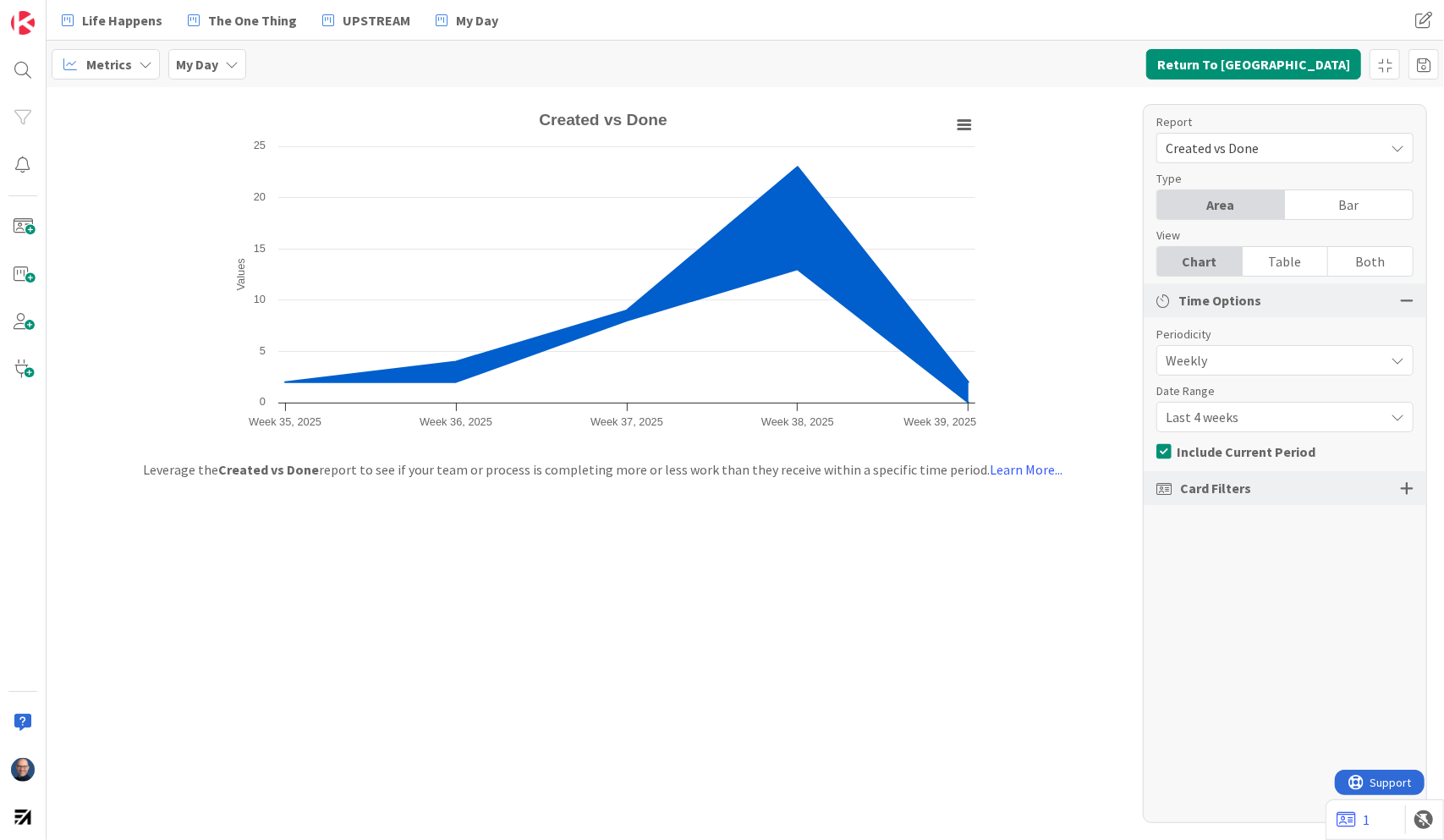
click at [1312, 252] on div "Table" at bounding box center [1286, 261] width 86 height 29
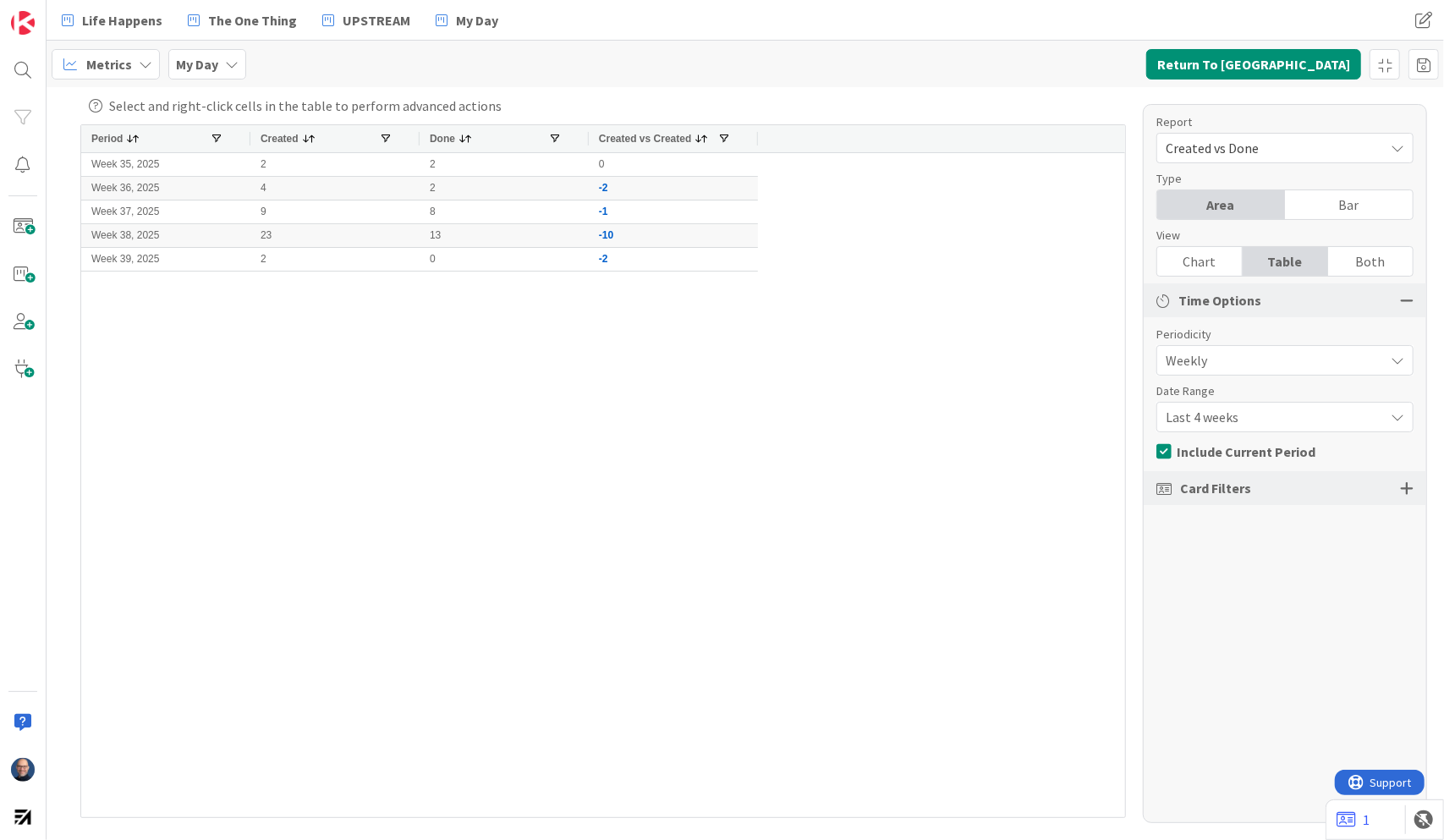
click at [1314, 140] on span "Created vs Done" at bounding box center [1270, 148] width 210 height 23
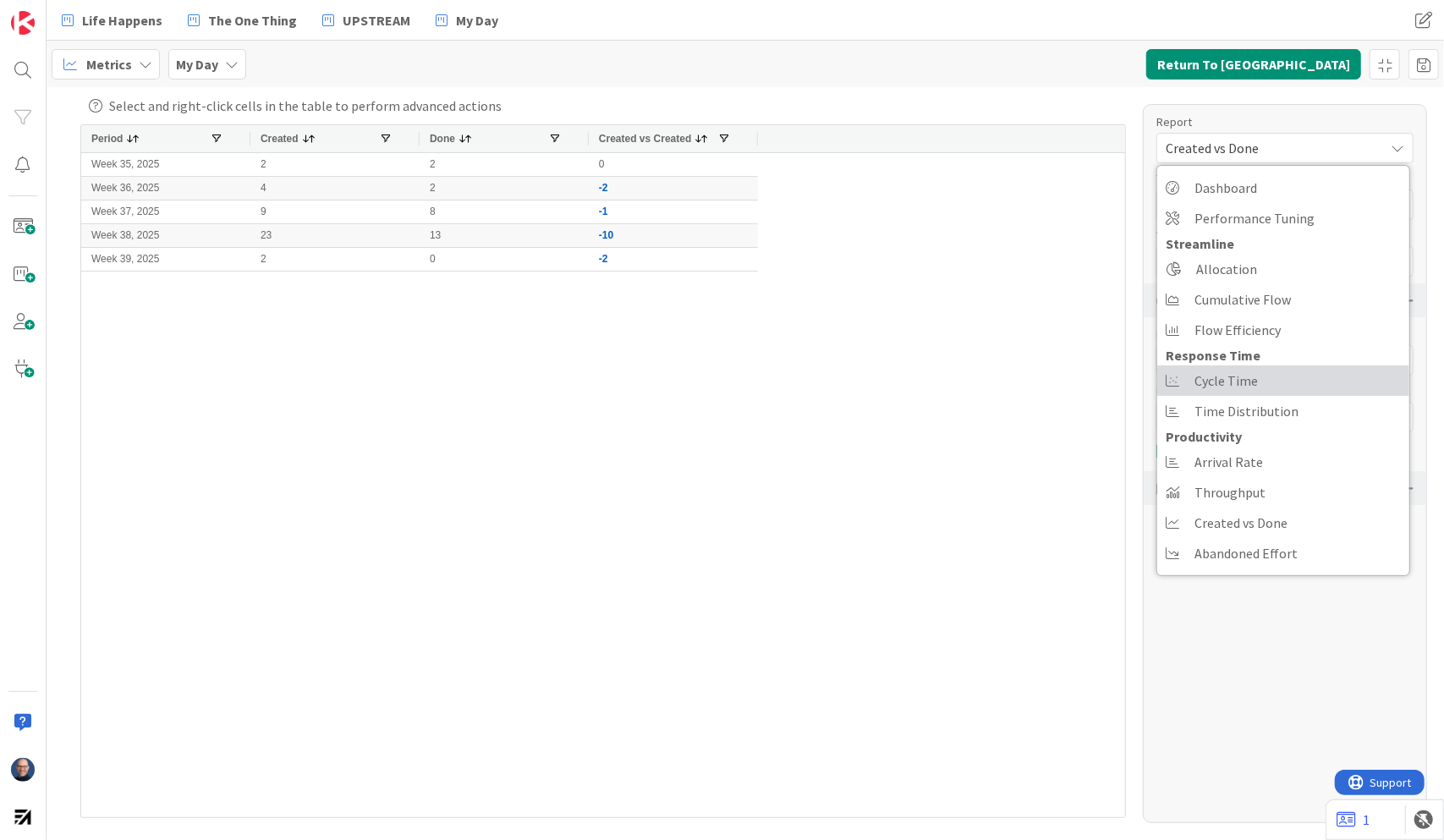
click at [1306, 379] on link "Cycle Time" at bounding box center [1284, 381] width 252 height 31
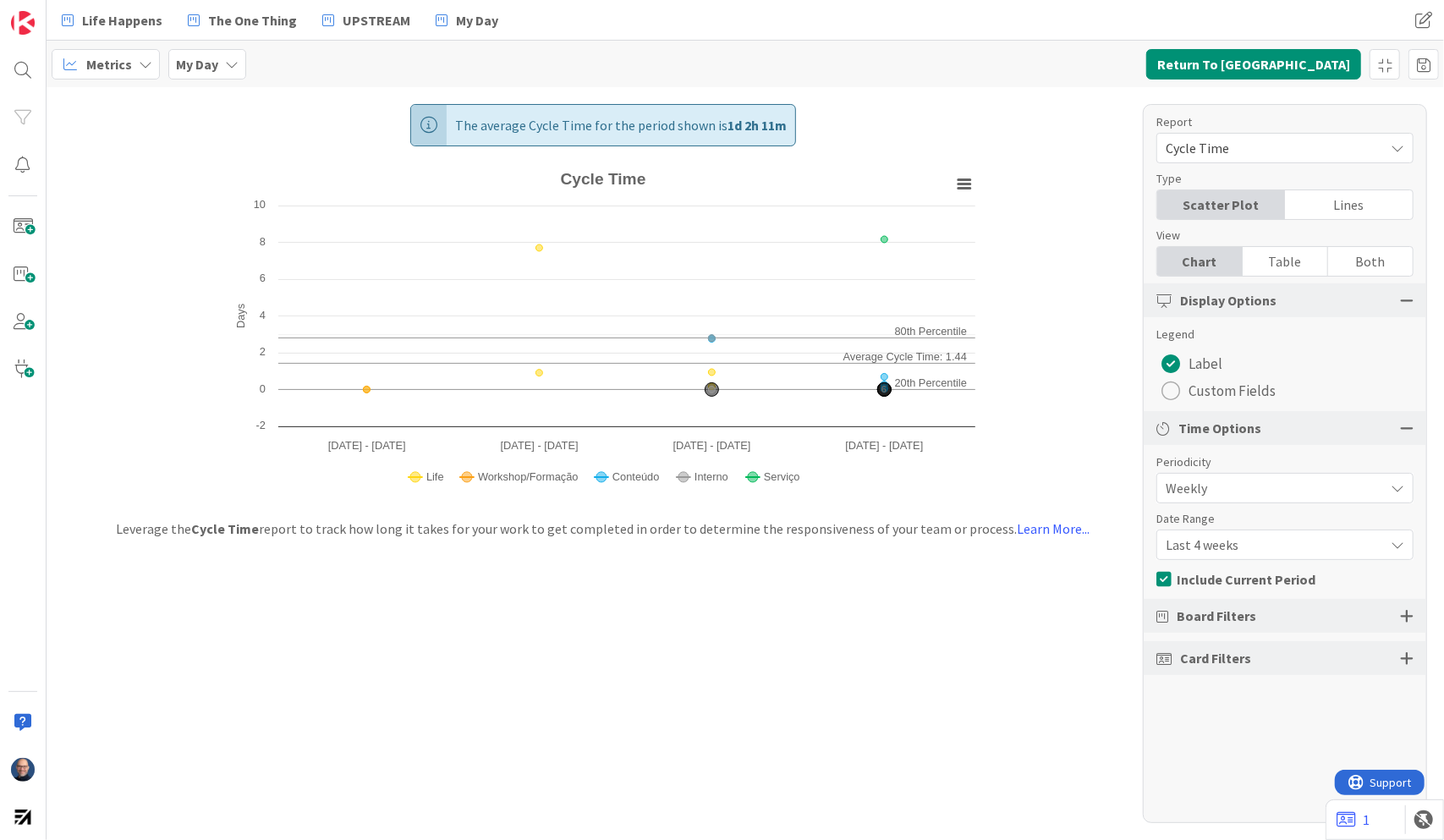
click at [1290, 267] on div "Table" at bounding box center [1286, 261] width 86 height 29
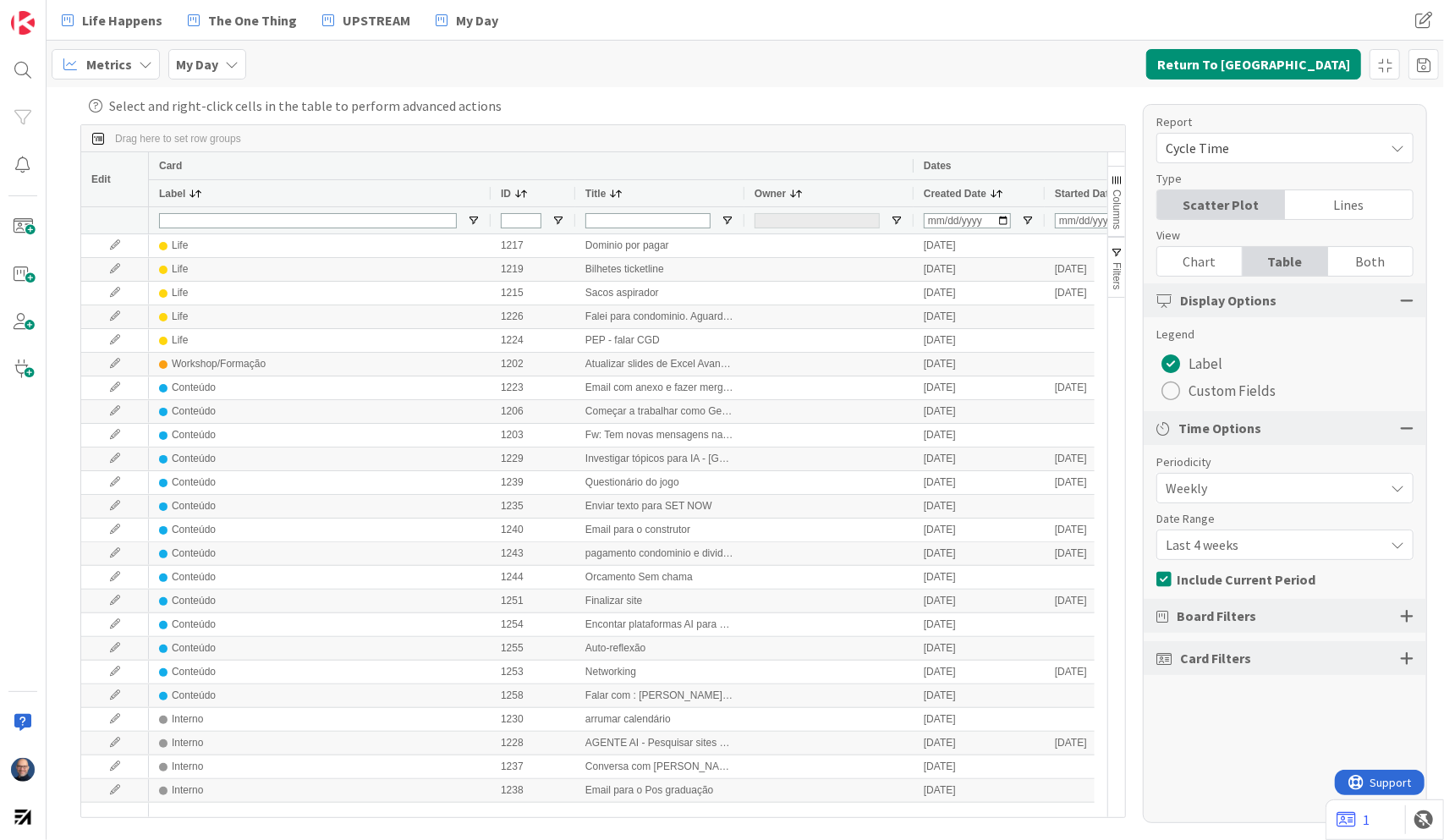
drag, startPoint x: 247, startPoint y: 194, endPoint x: 369, endPoint y: 257, distance: 137.3
click at [484, 216] on div "Card Dates Label ID Title Owner Created Date Started Date Completed Date" at bounding box center [969, 193] width 1641 height 81
click at [1344, 204] on div "Lines" at bounding box center [1349, 204] width 128 height 29
click at [1244, 197] on div "Scatter Plot" at bounding box center [1222, 204] width 128 height 29
click at [1348, 254] on div "Both" at bounding box center [1371, 261] width 85 height 29
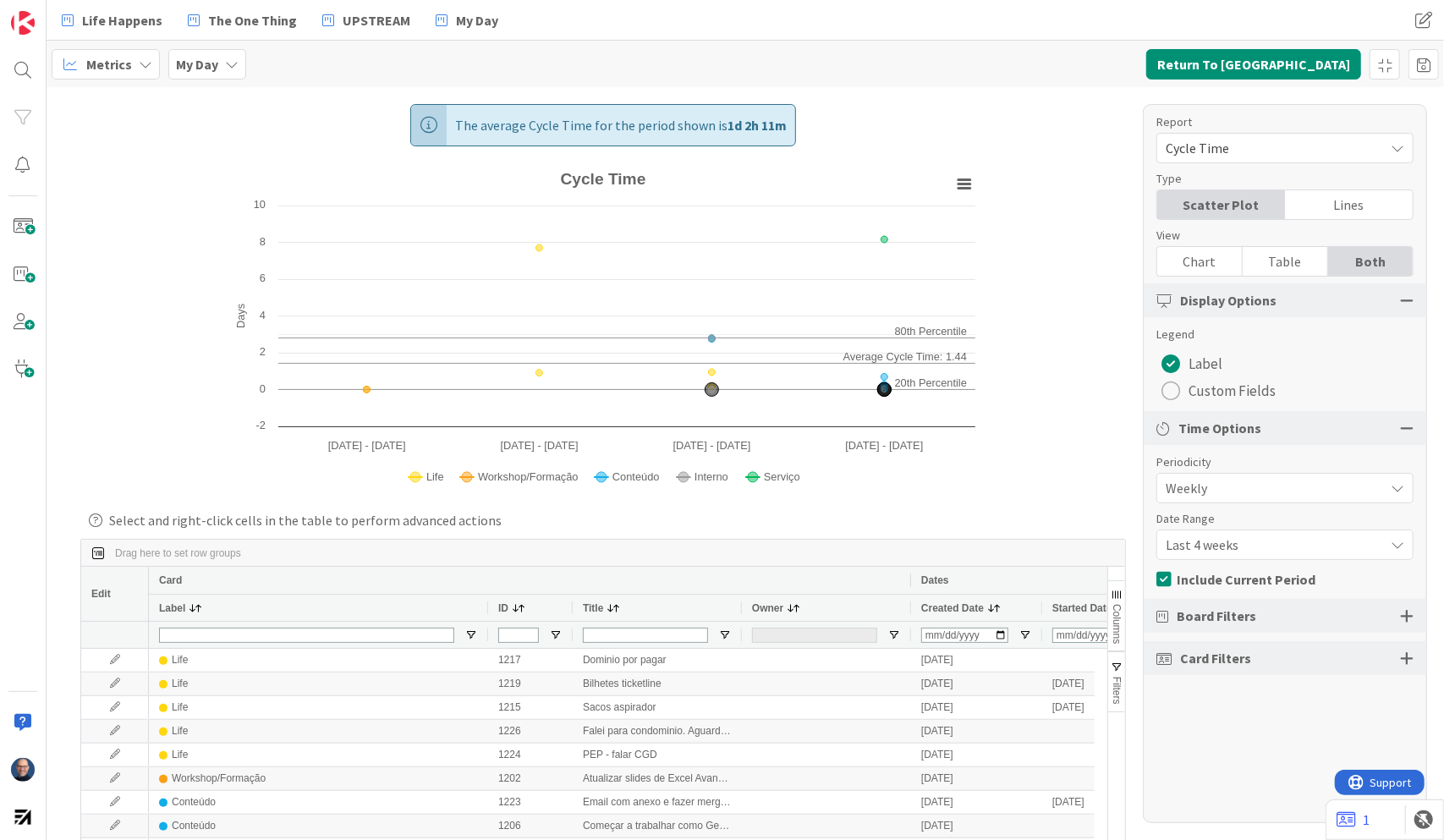
click at [1204, 257] on div "Chart" at bounding box center [1200, 261] width 86 height 29
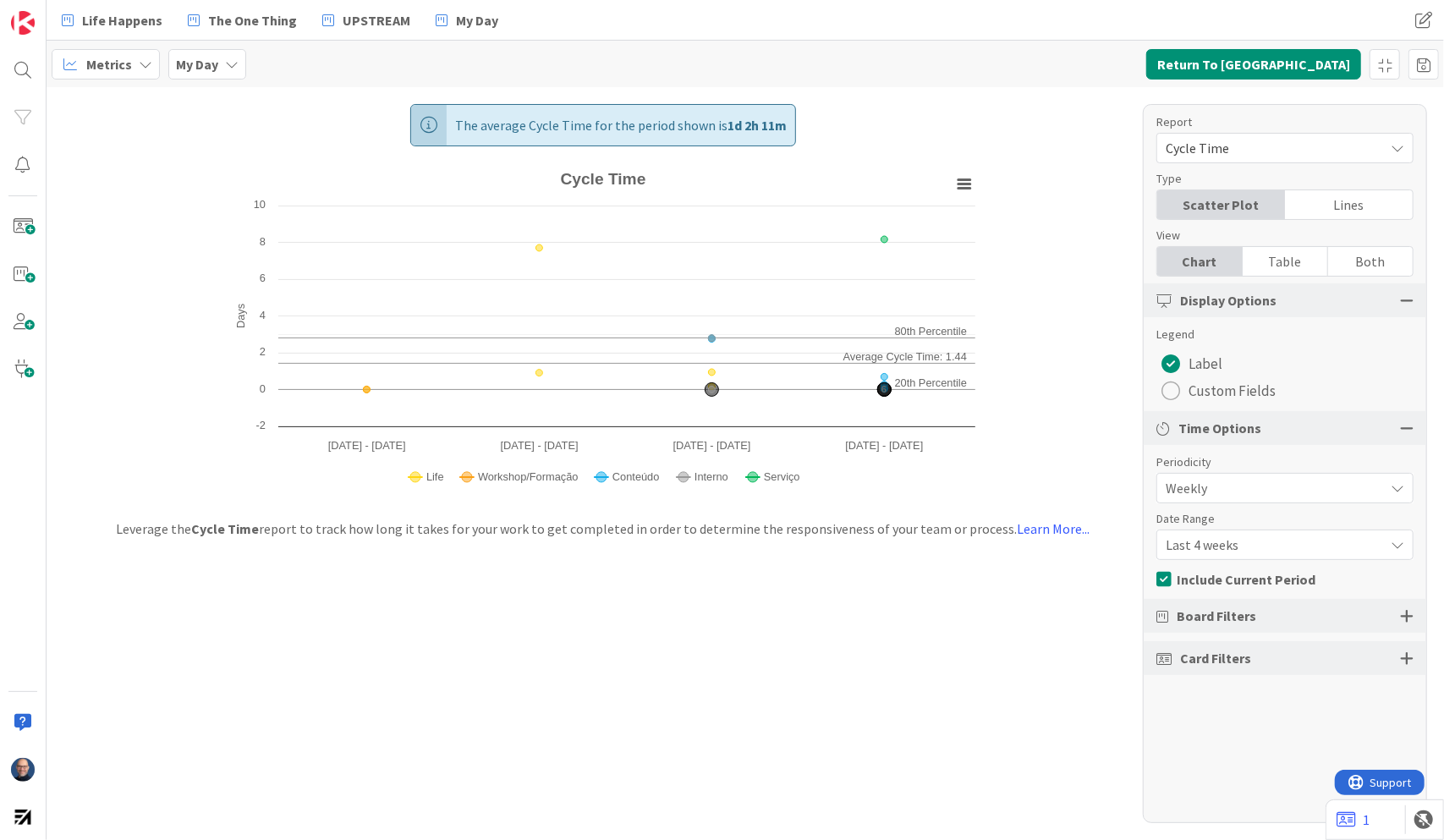
click at [1302, 262] on div "Table" at bounding box center [1286, 261] width 86 height 29
